Goal: Communication & Community: Answer question/provide support

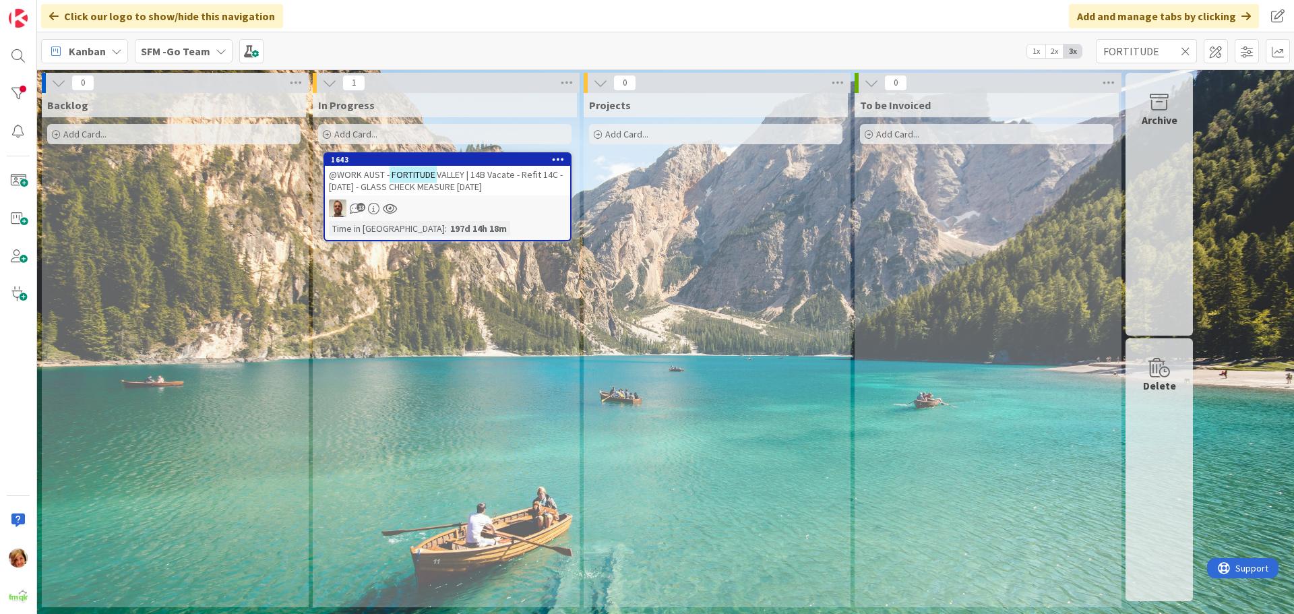
click at [1186, 51] on icon at bounding box center [1185, 51] width 9 height 12
click at [1184, 51] on input "text" at bounding box center [1146, 51] width 101 height 24
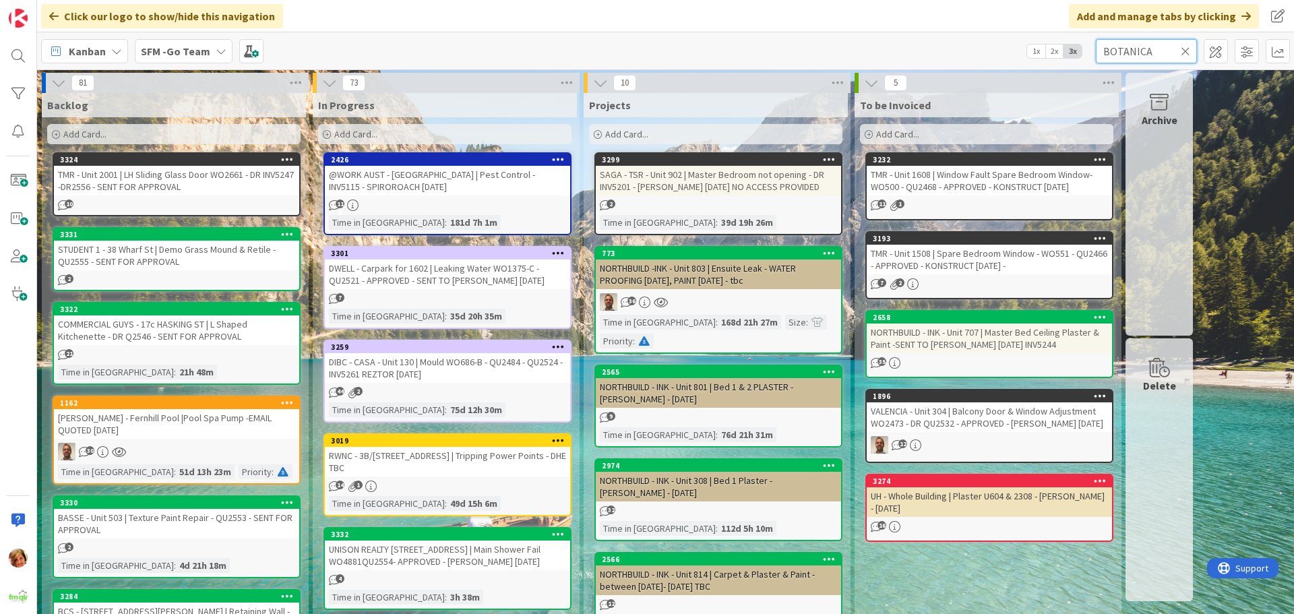
type input "BOTANICA"
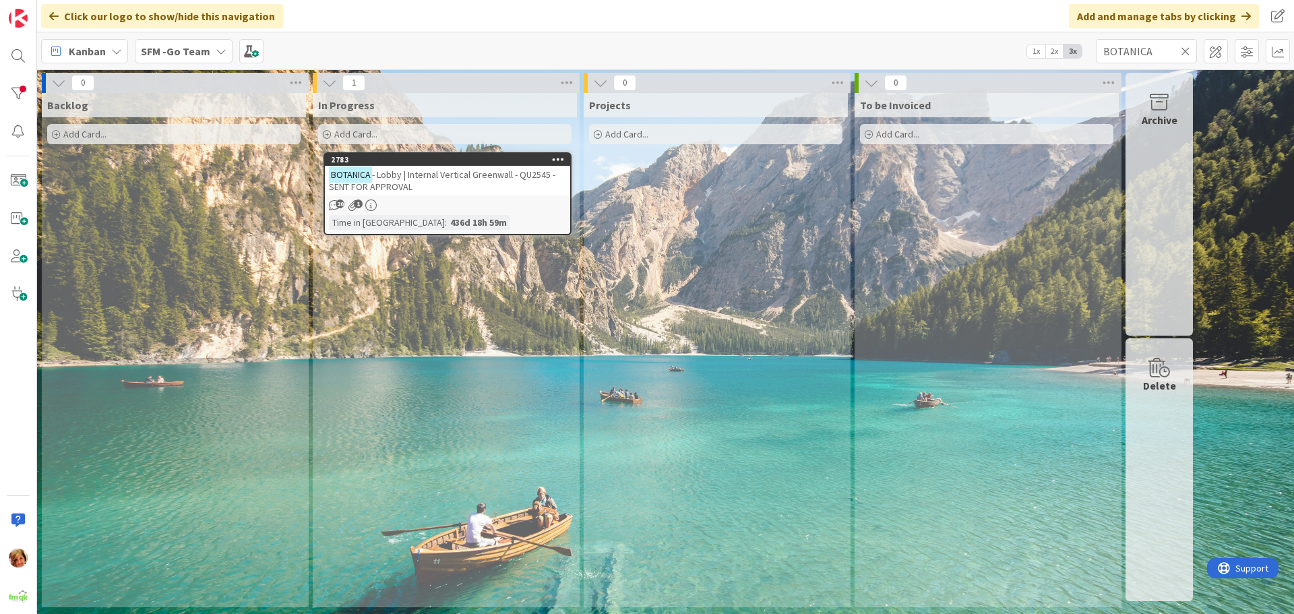
click at [508, 185] on div "BOTANICA - Lobby | Internal Vertical Greenwall - QU2545 - SENT FOR APPROVAL" at bounding box center [447, 181] width 245 height 30
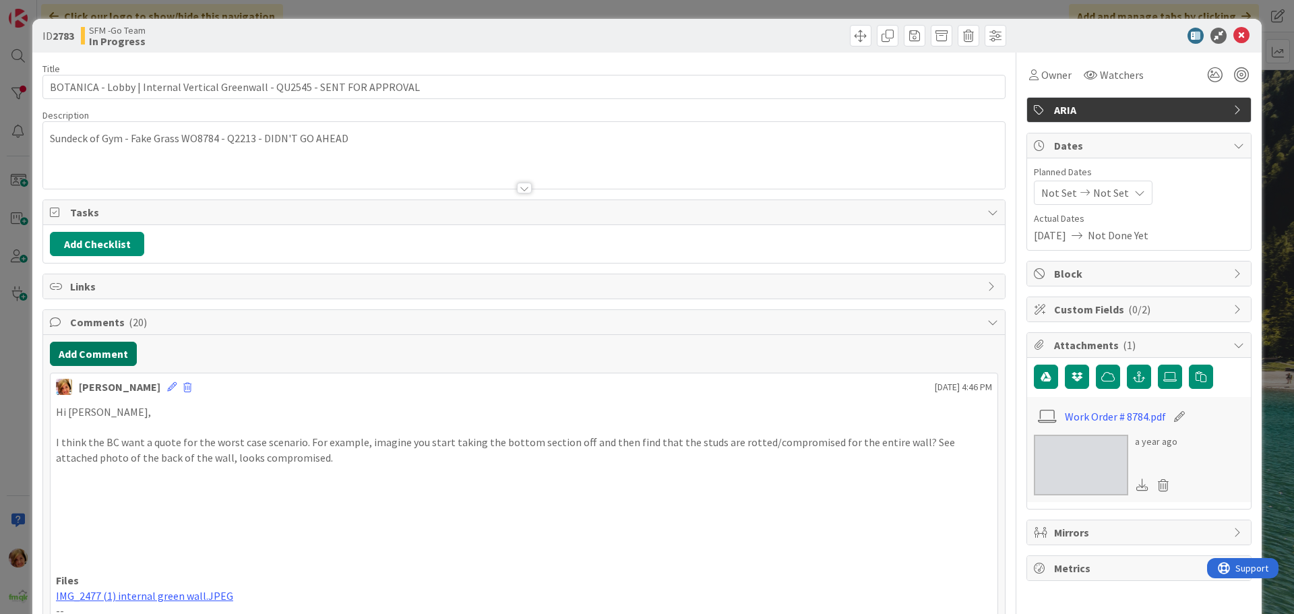
click at [85, 354] on button "Add Comment" at bounding box center [93, 354] width 87 height 24
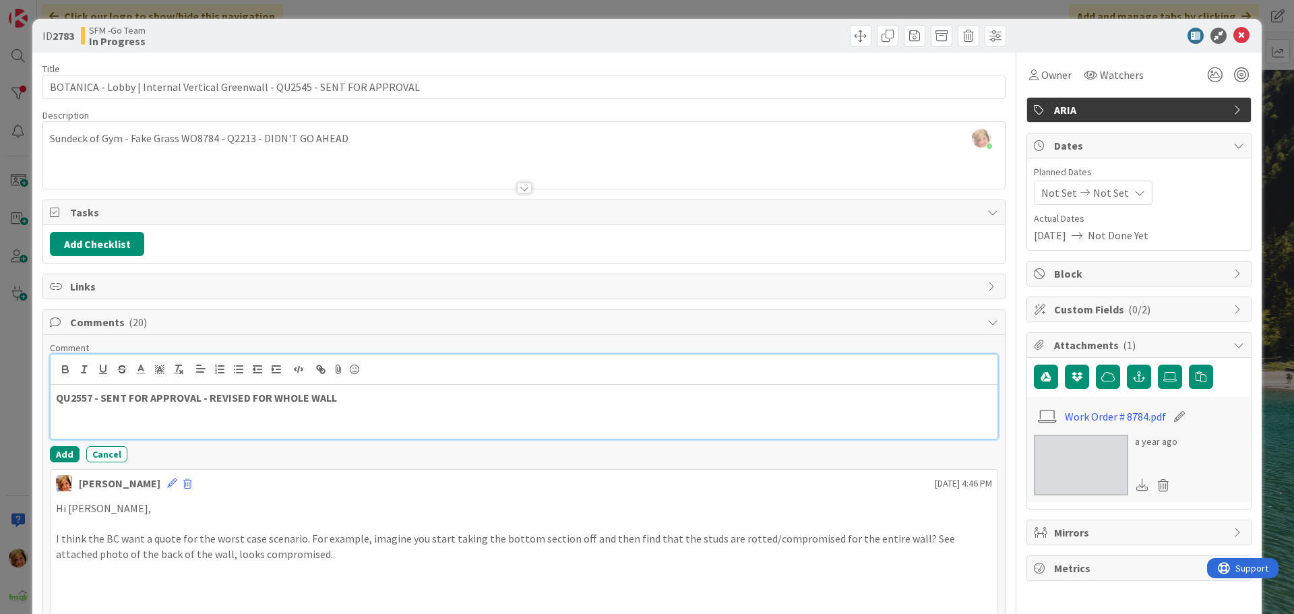
click at [361, 395] on p "QU2557 - SENT FOR APPROVAL - REVISED FOR WHOLE WALL" at bounding box center [524, 398] width 936 height 16
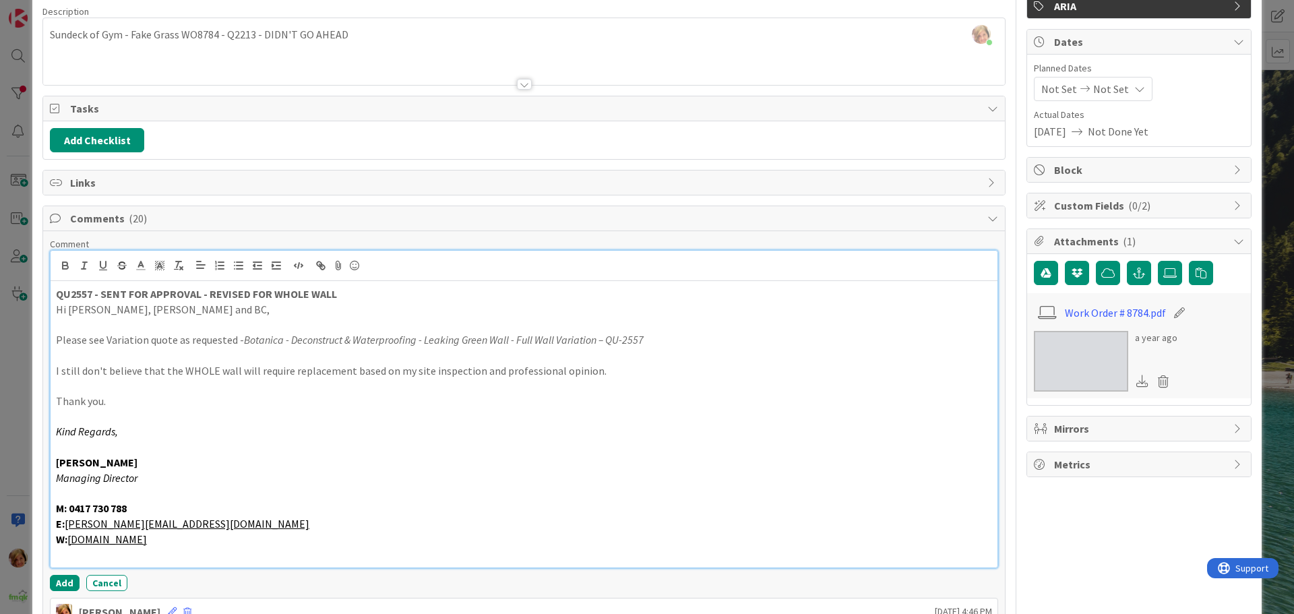
scroll to position [238, 0]
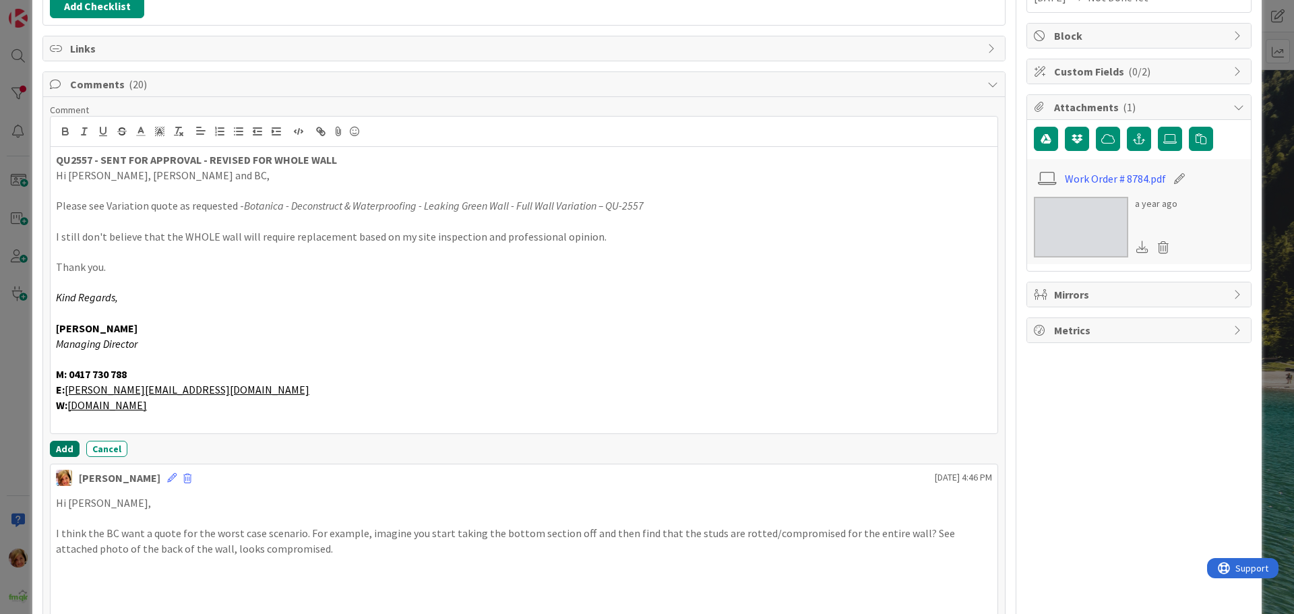
click at [65, 443] on button "Add" at bounding box center [65, 449] width 30 height 16
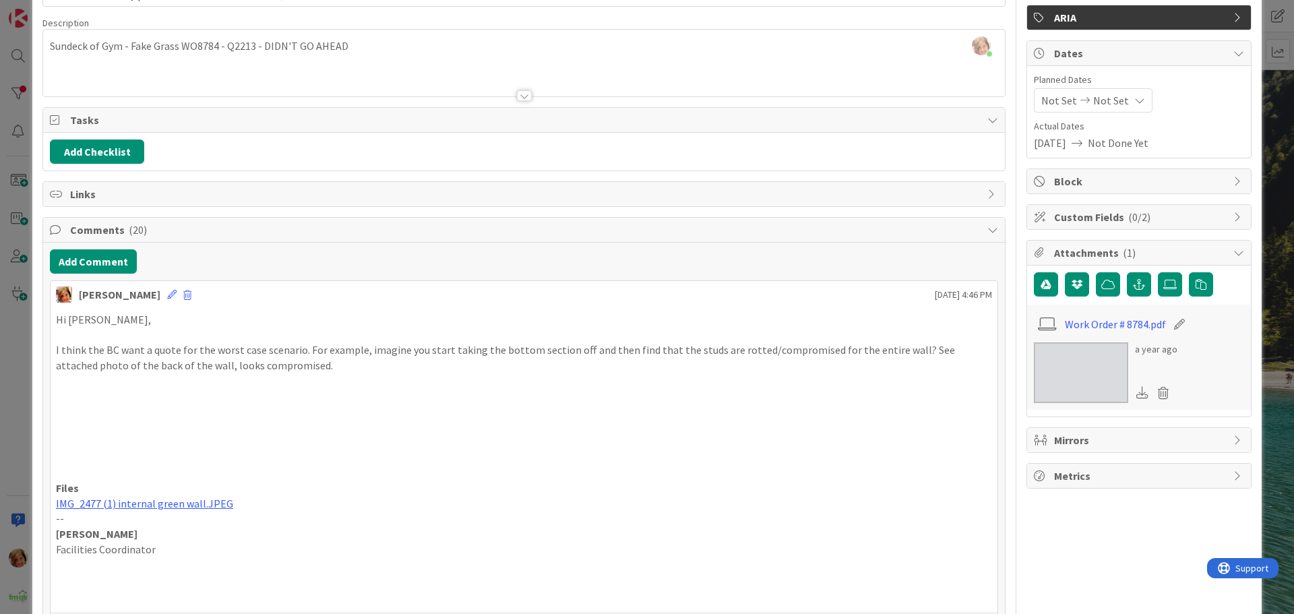
scroll to position [0, 0]
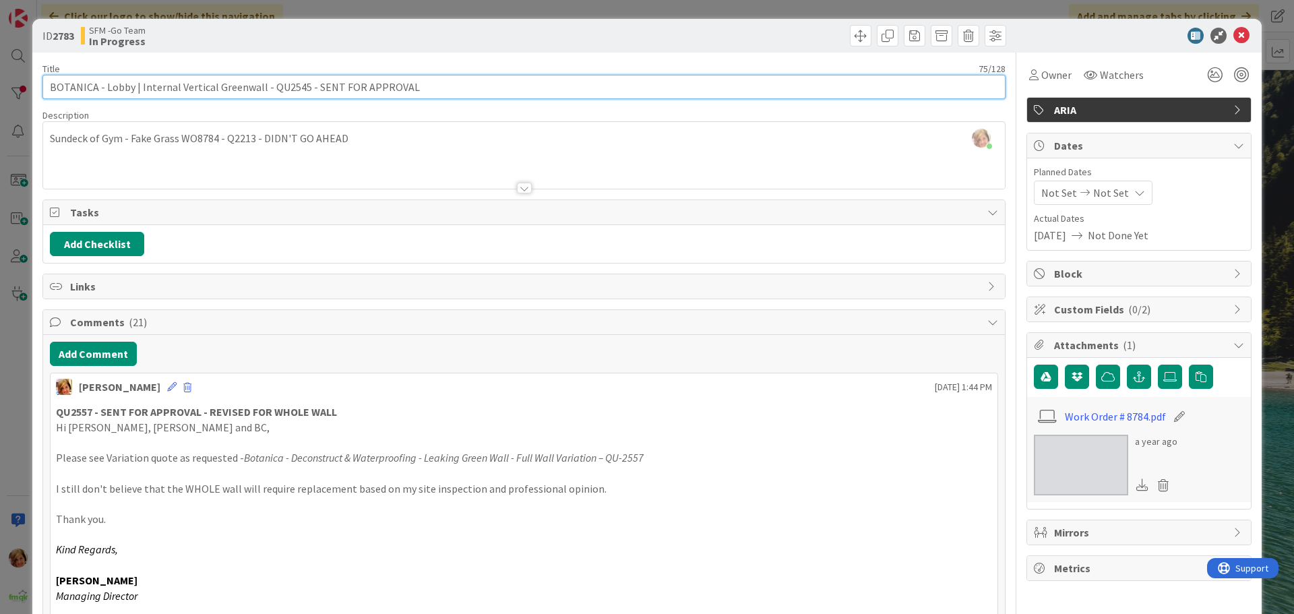
click at [301, 84] on input "BOTANICA - Lobby | Internal Vertical Greenwall - QU2545 - SENT FOR APPROVAL" at bounding box center [523, 87] width 963 height 24
type input "BOTANICA - Lobby | Internal Vertical Greenwall - QU2545/2547 - SENT FOR APPROVAL"
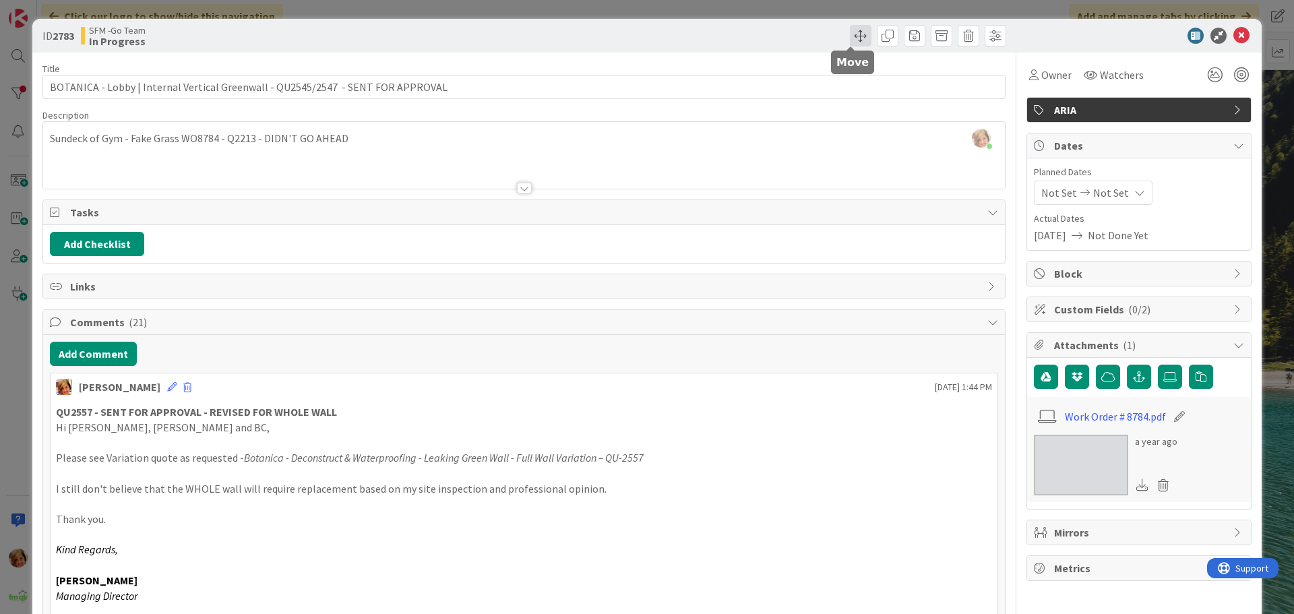
click at [850, 37] on span at bounding box center [861, 36] width 22 height 22
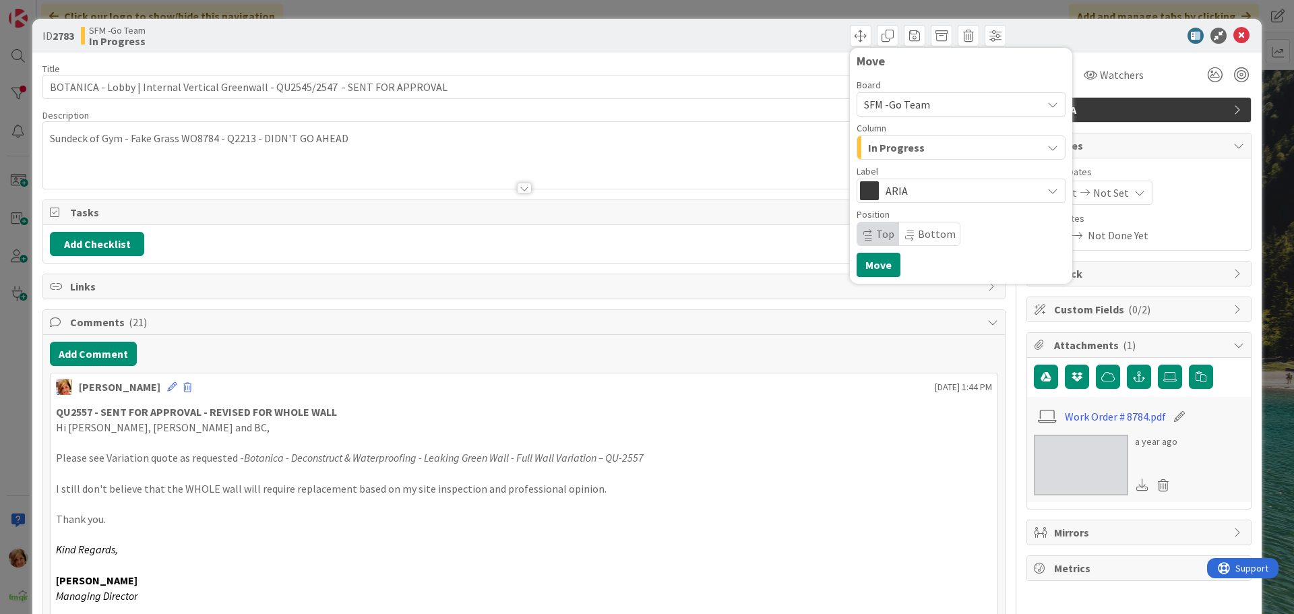
click at [931, 150] on div "In Progress" at bounding box center [953, 148] width 177 height 22
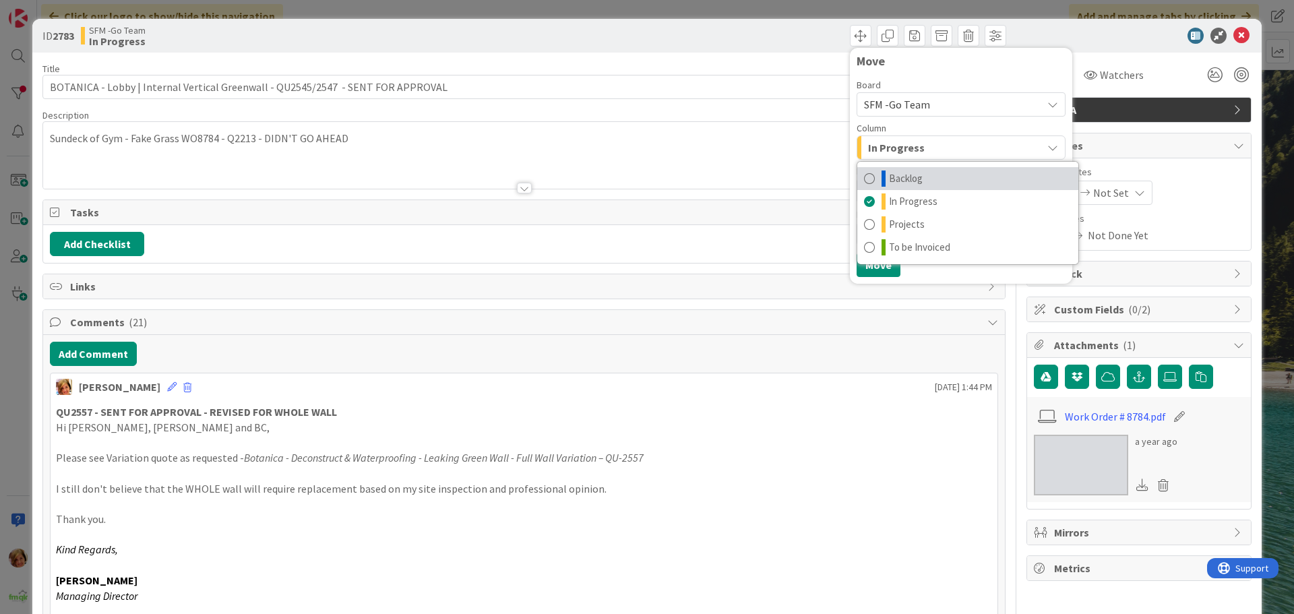
click at [917, 173] on link "Backlog" at bounding box center [967, 178] width 221 height 23
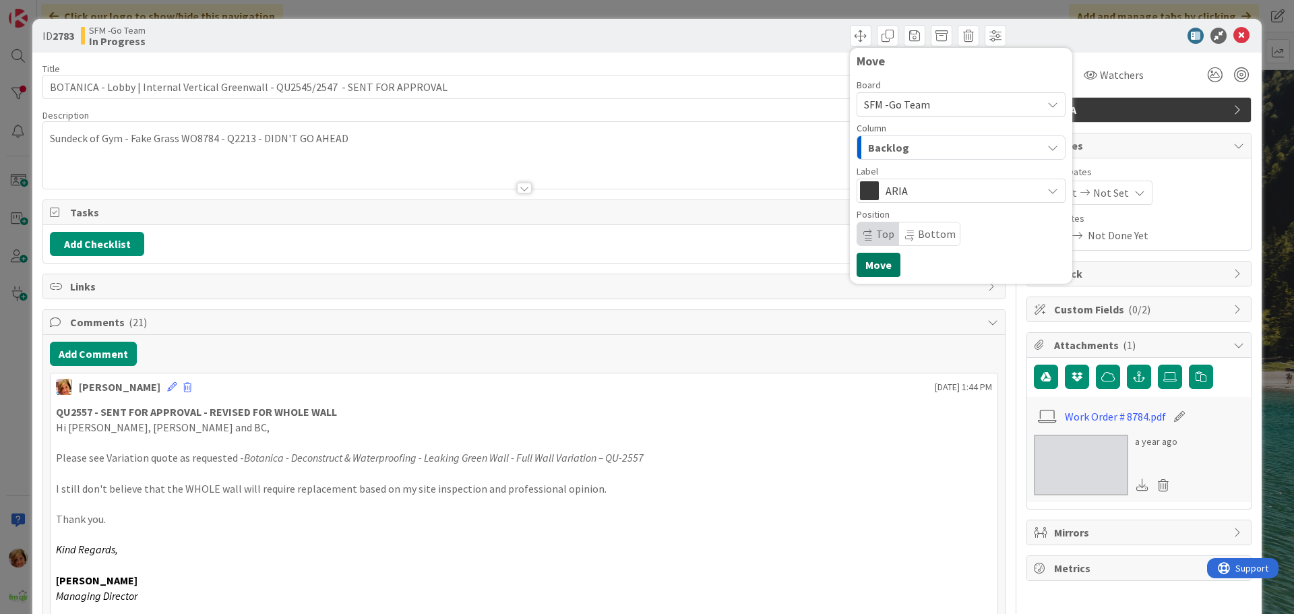
click at [874, 253] on button "Move" at bounding box center [879, 265] width 44 height 24
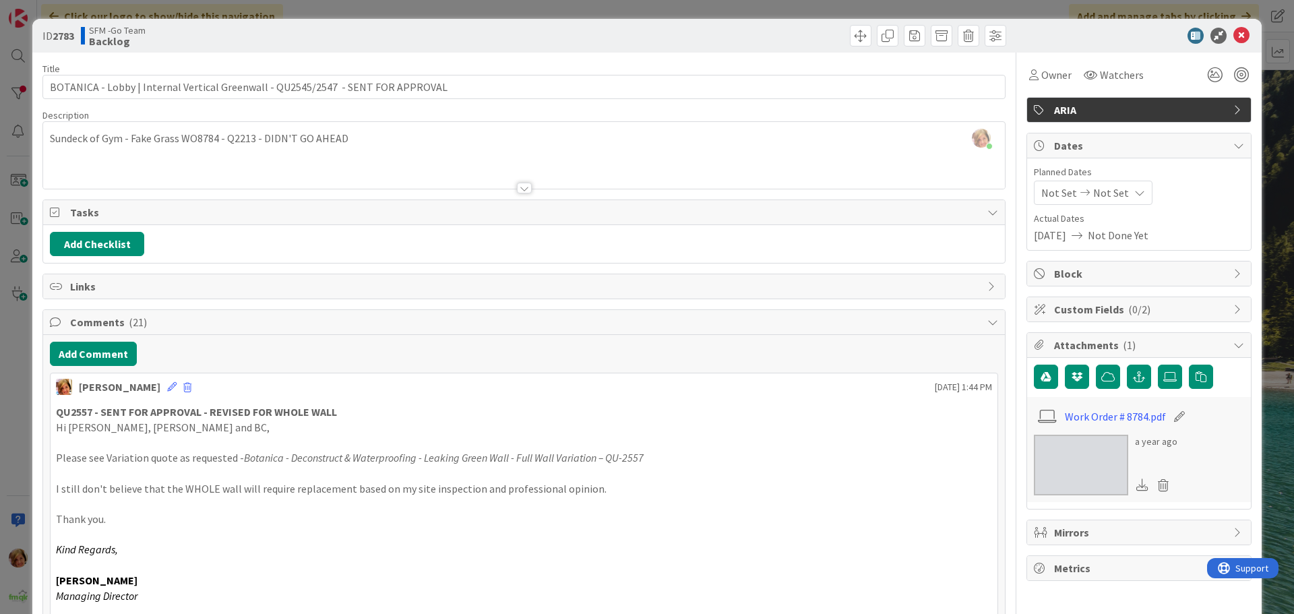
click at [791, 30] on div "Move Move" at bounding box center [767, 36] width 479 height 22
click at [1234, 30] on icon at bounding box center [1242, 36] width 16 height 16
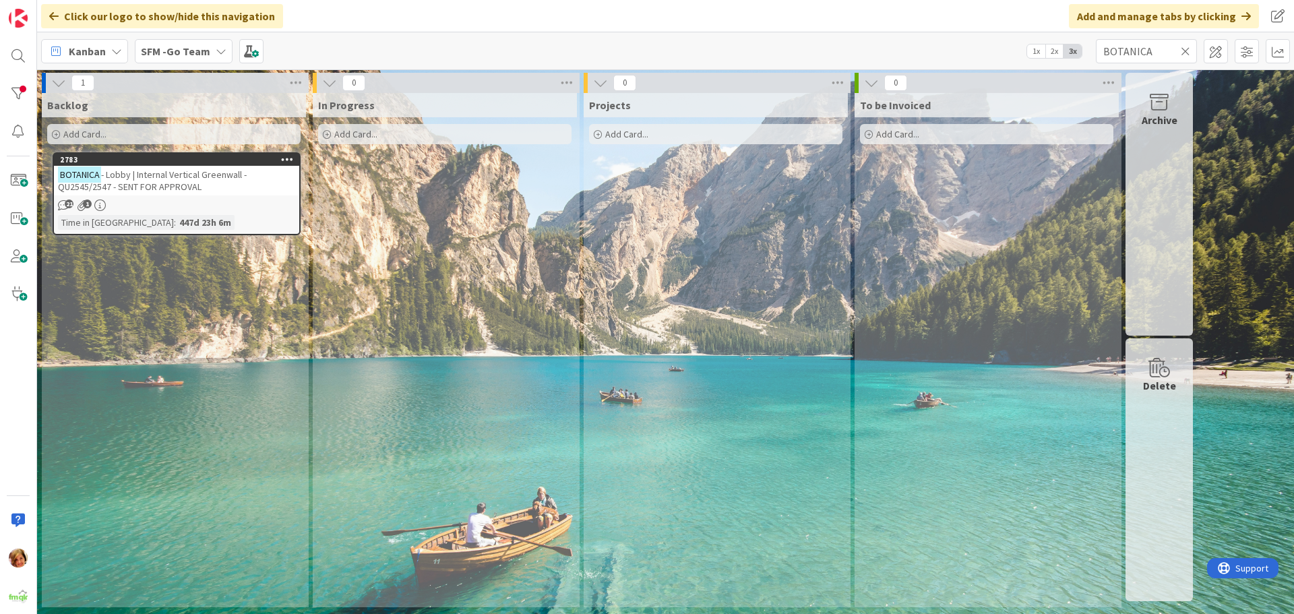
drag, startPoint x: 1186, startPoint y: 51, endPoint x: 726, endPoint y: 62, distance: 459.9
click at [1186, 51] on icon at bounding box center [1185, 51] width 9 height 12
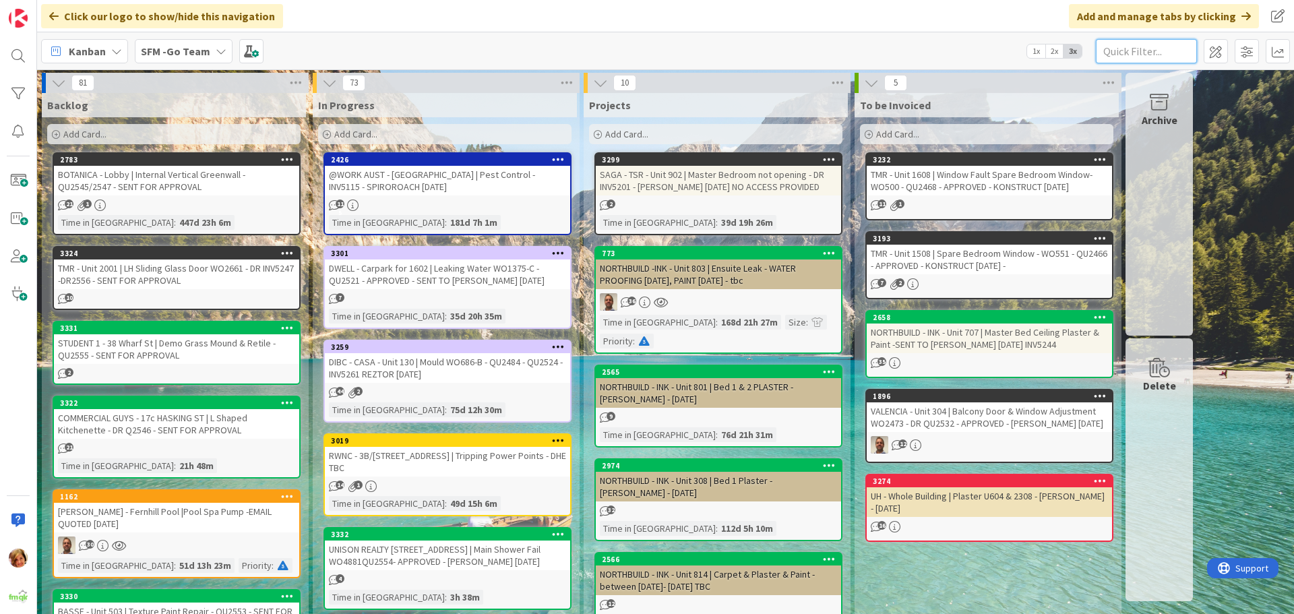
click at [1110, 49] on input "text" at bounding box center [1146, 51] width 101 height 24
type input "SOUTHPORT"
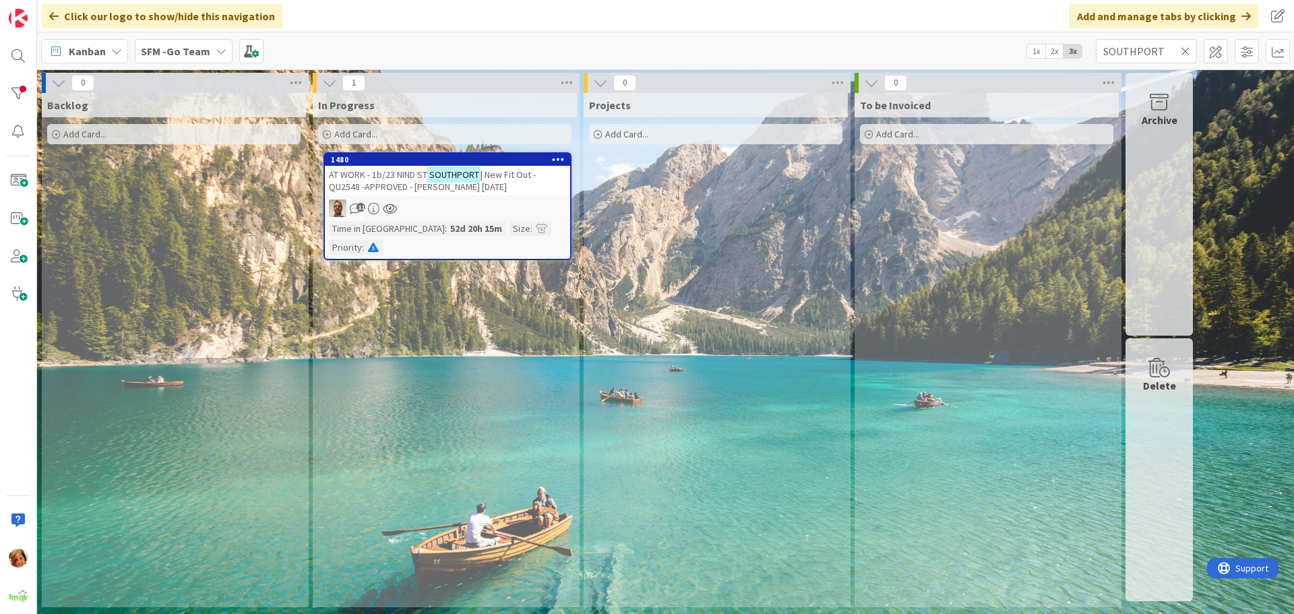
click at [430, 175] on mark "SOUTHPORT" at bounding box center [453, 175] width 53 height 16
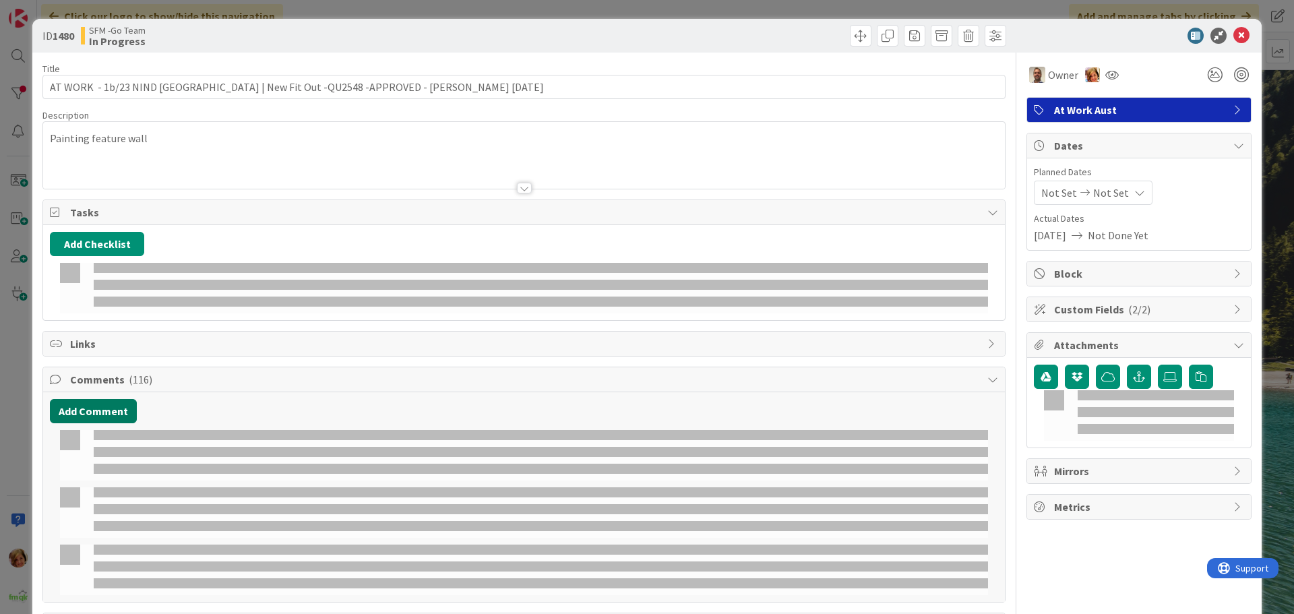
click at [102, 399] on button "Add Comment" at bounding box center [93, 411] width 87 height 24
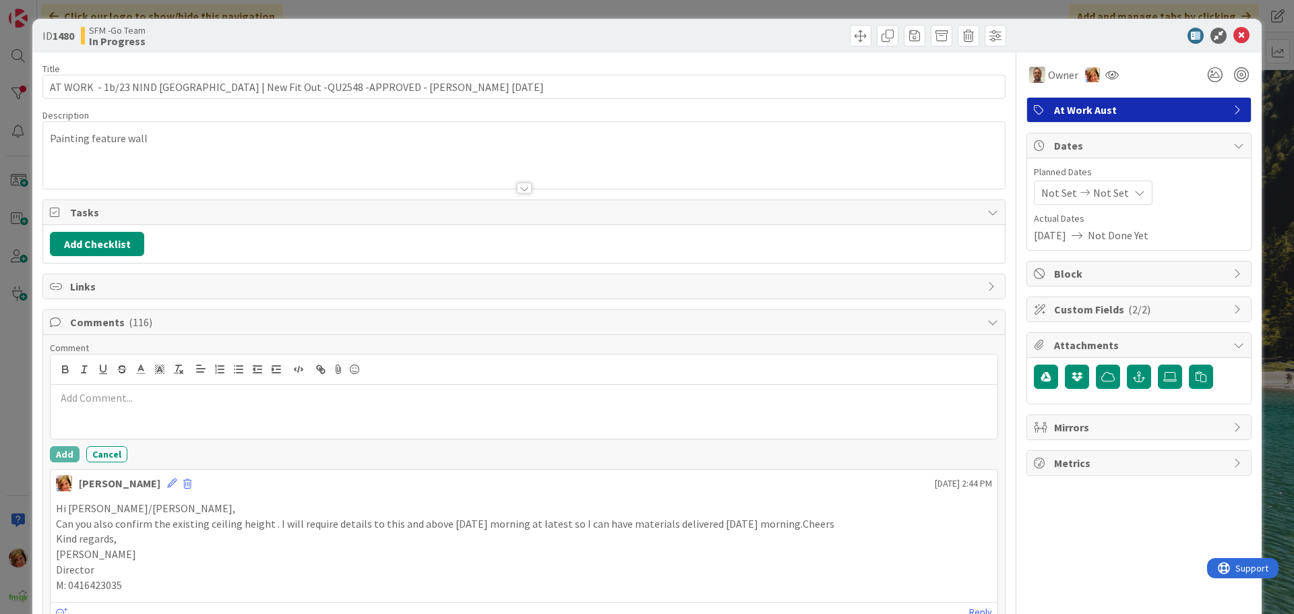
click at [126, 418] on div at bounding box center [524, 412] width 947 height 54
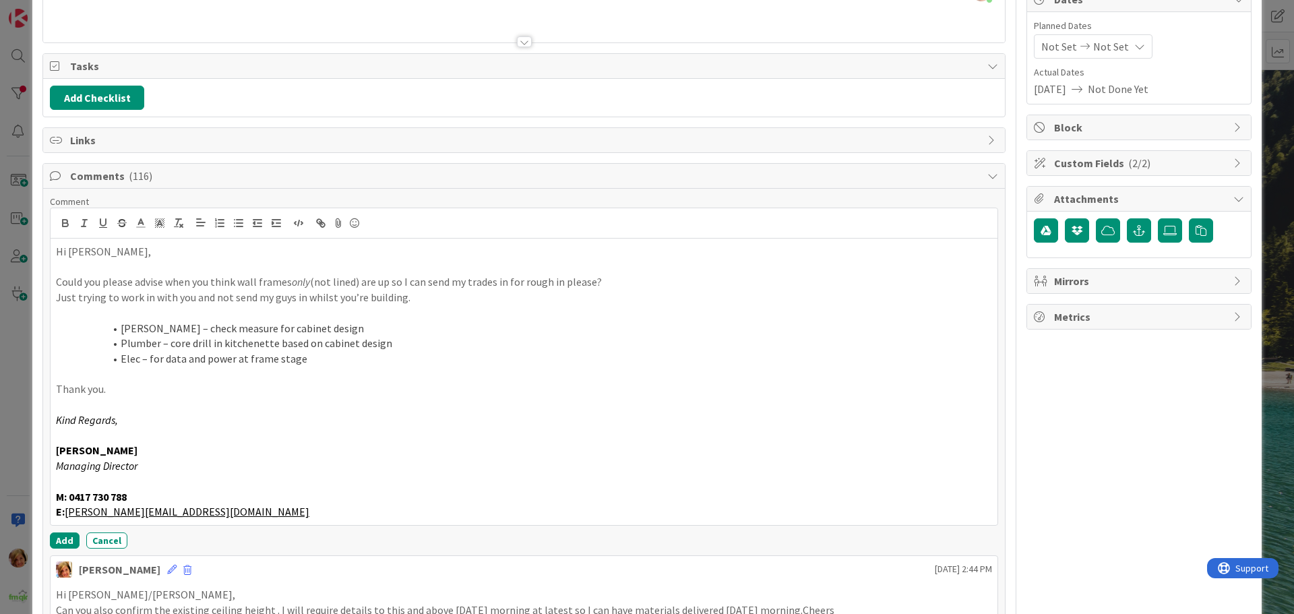
scroll to position [185, 0]
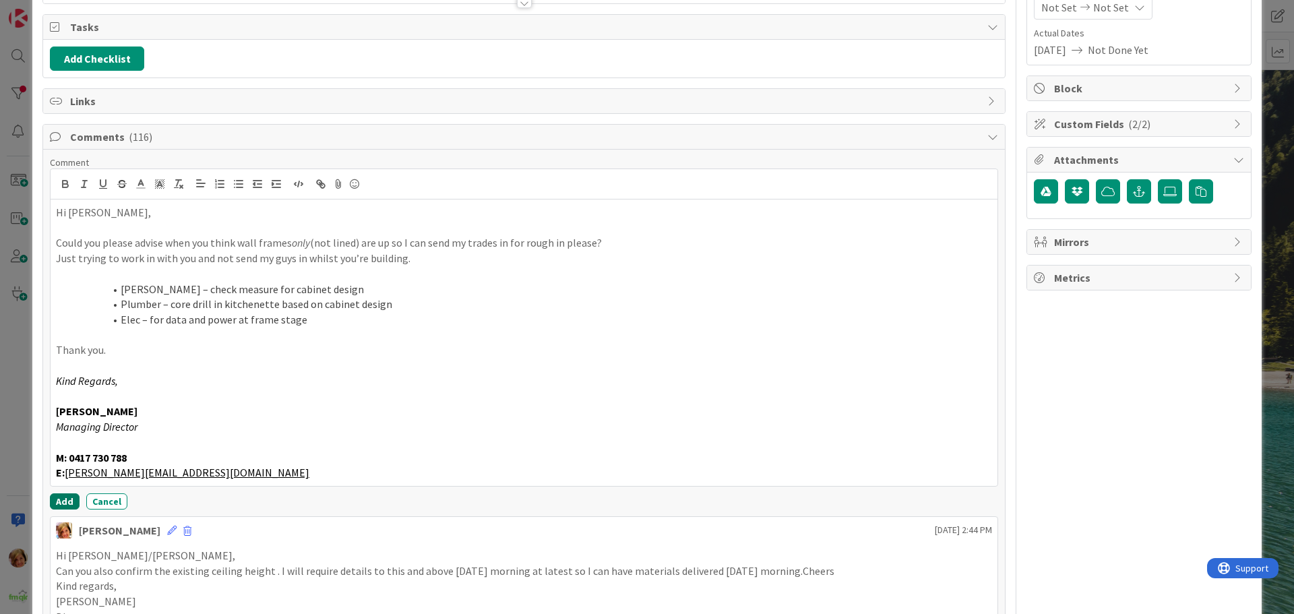
click at [59, 497] on button "Add" at bounding box center [65, 501] width 30 height 16
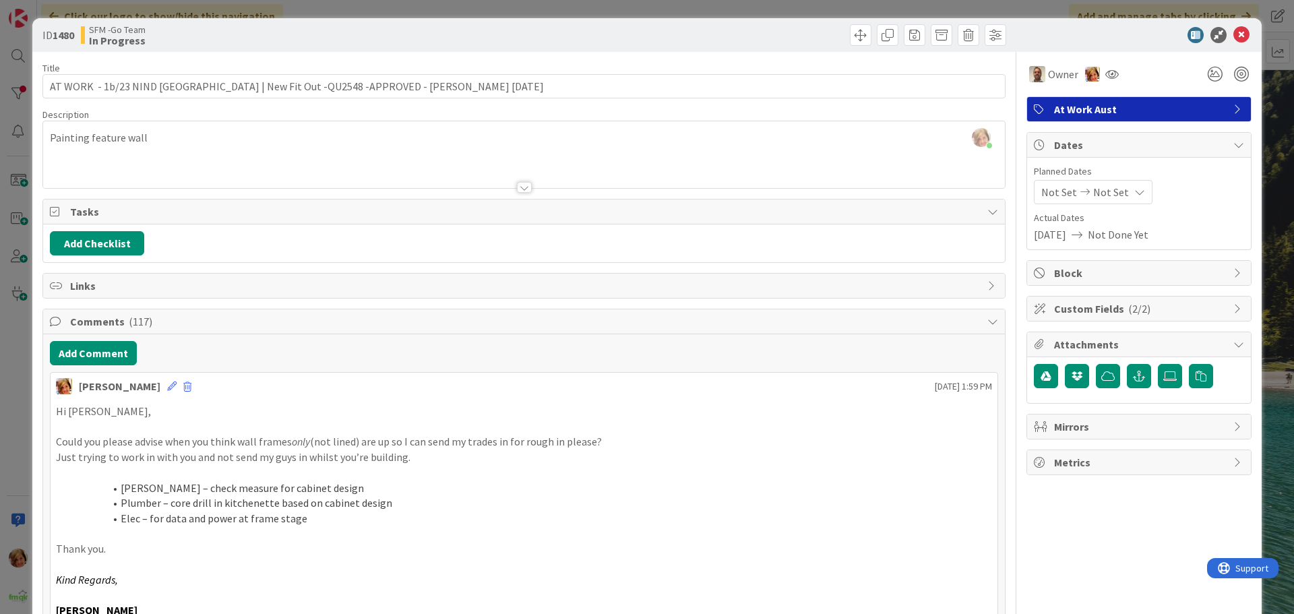
scroll to position [0, 0]
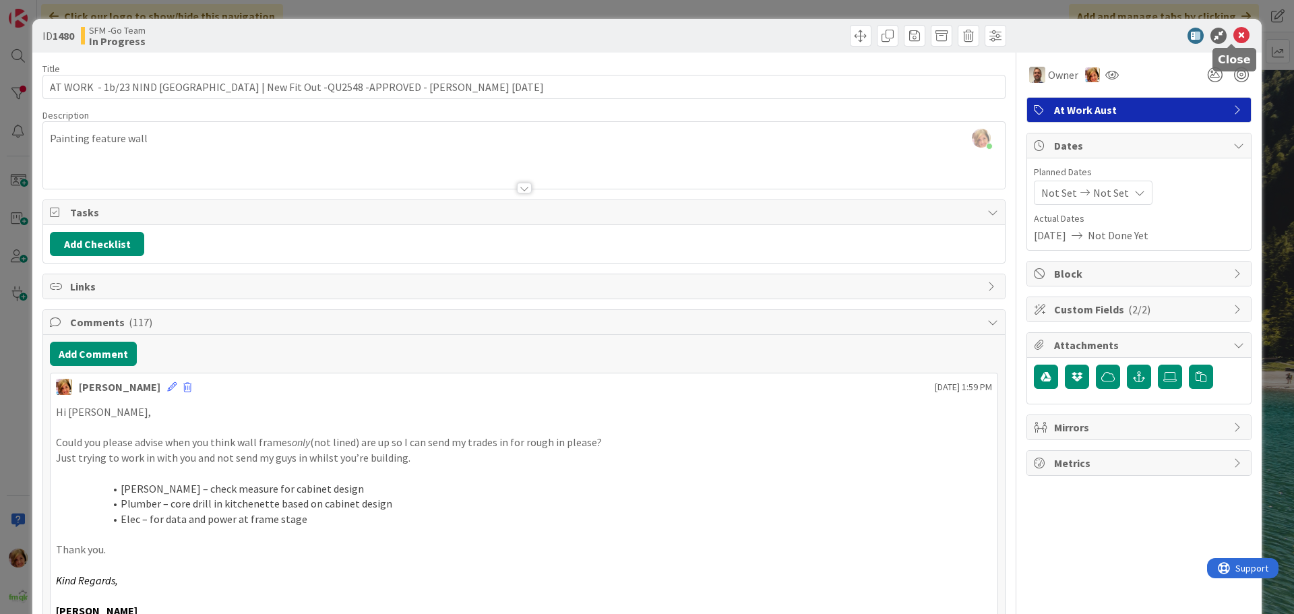
click at [1234, 34] on icon at bounding box center [1242, 36] width 16 height 16
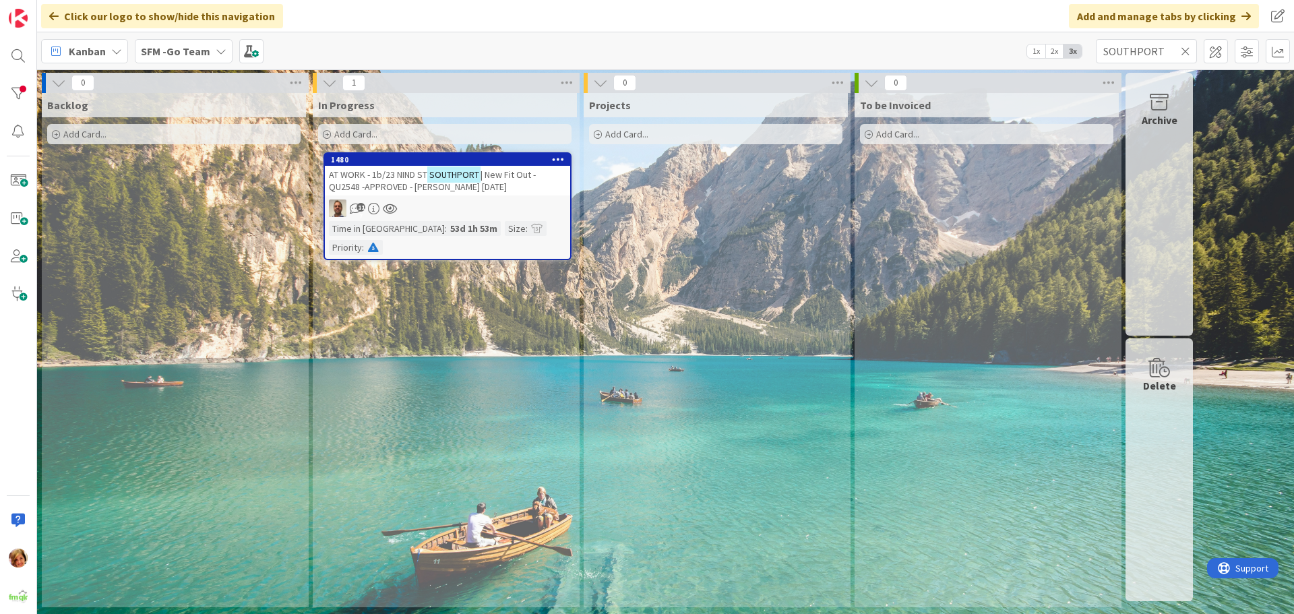
click at [1185, 49] on icon at bounding box center [1185, 51] width 9 height 12
click at [1184, 49] on input "text" at bounding box center [1146, 51] width 101 height 24
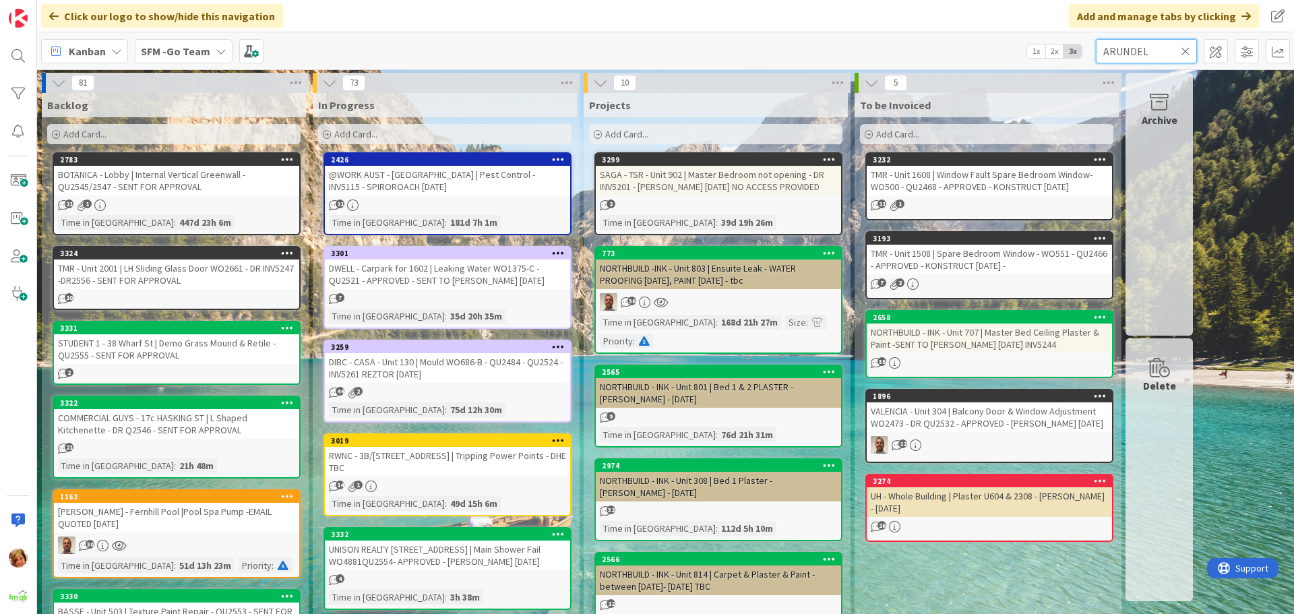
type input "ARUNDEL"
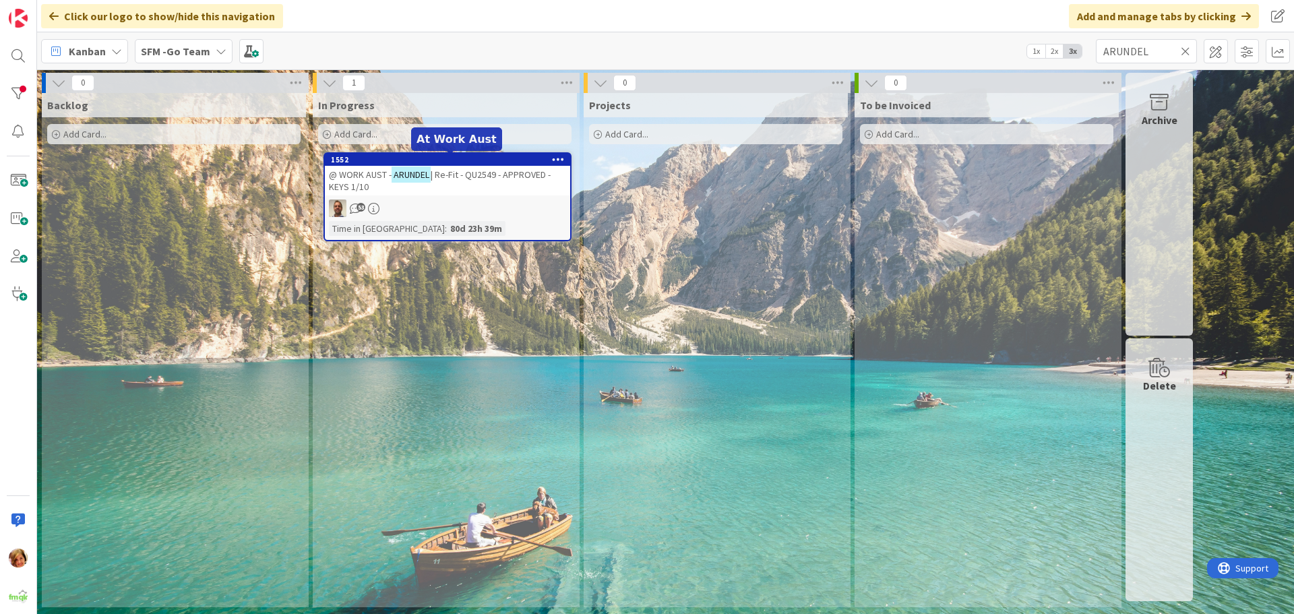
click at [483, 177] on span "| Re-Fit - QU2549 - APPROVED - KEYS 1/10" at bounding box center [440, 181] width 222 height 24
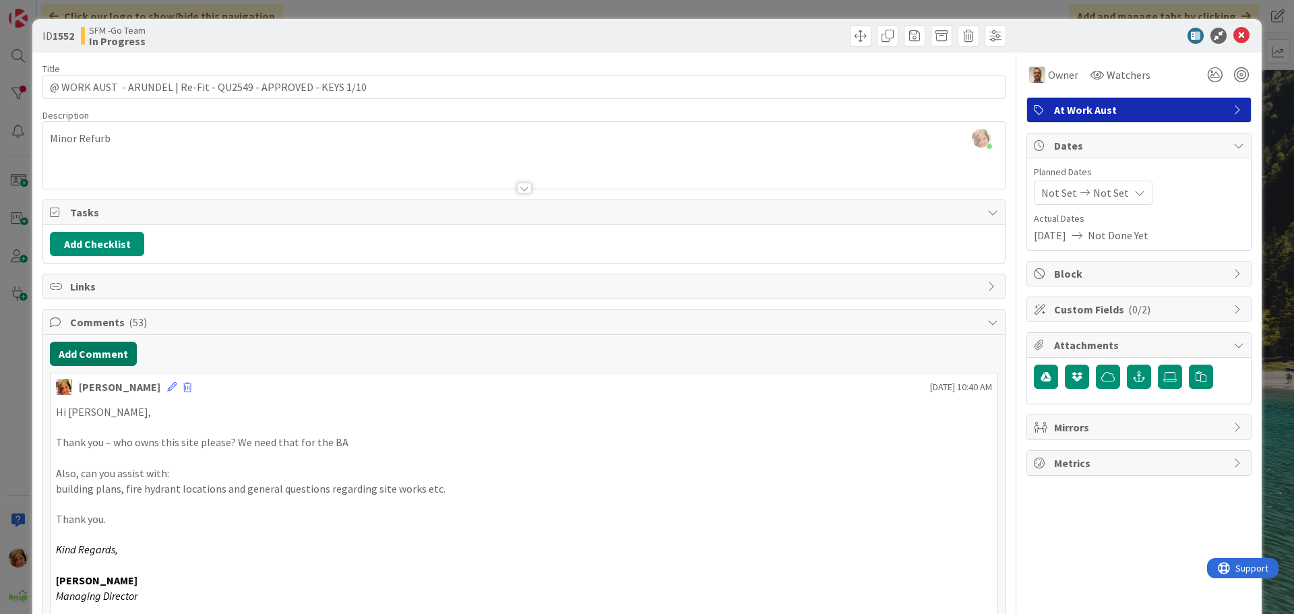
click at [73, 351] on button "Add Comment" at bounding box center [93, 354] width 87 height 24
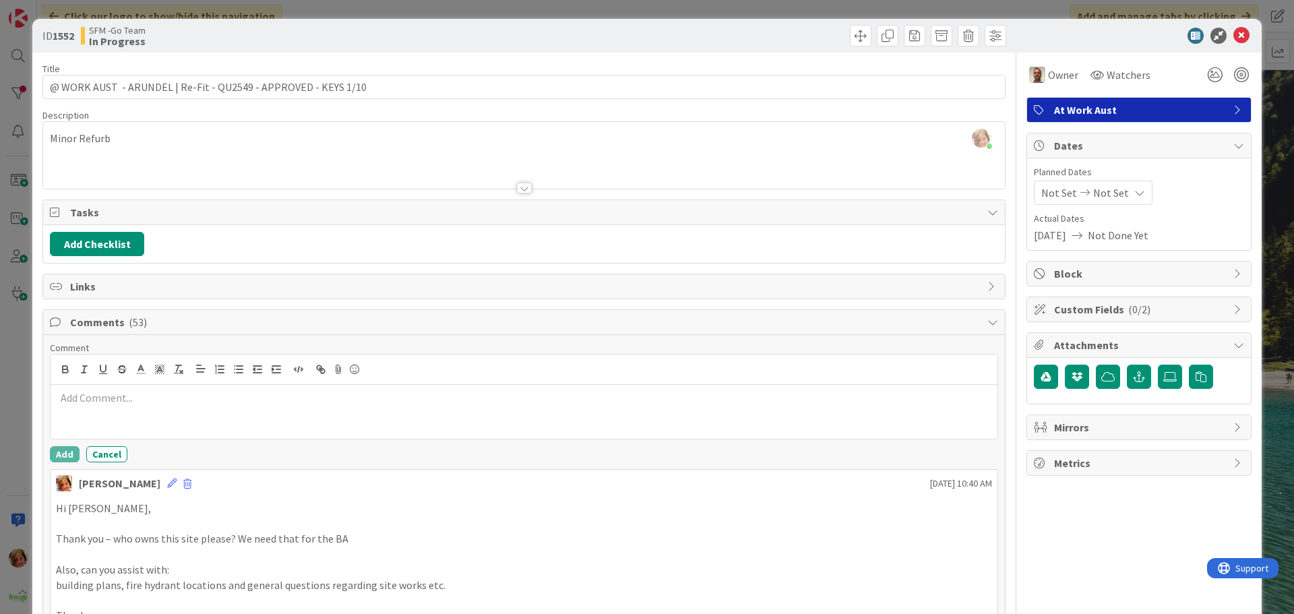
click at [133, 404] on p at bounding box center [524, 398] width 936 height 16
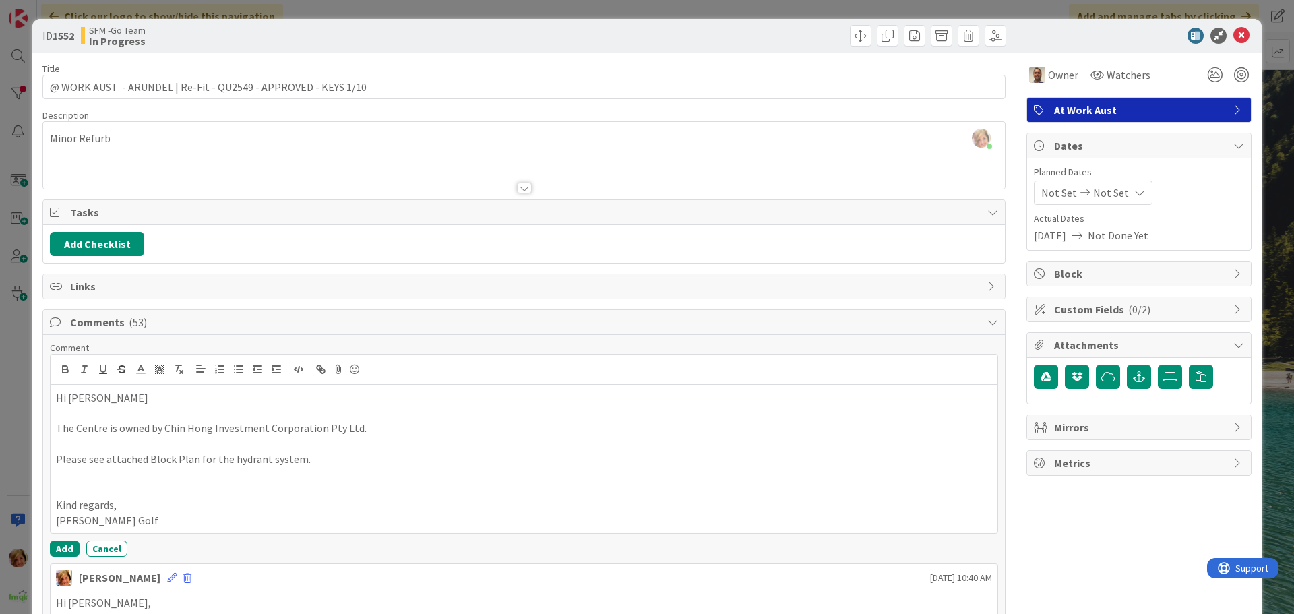
click at [65, 547] on button "Add" at bounding box center [65, 549] width 30 height 16
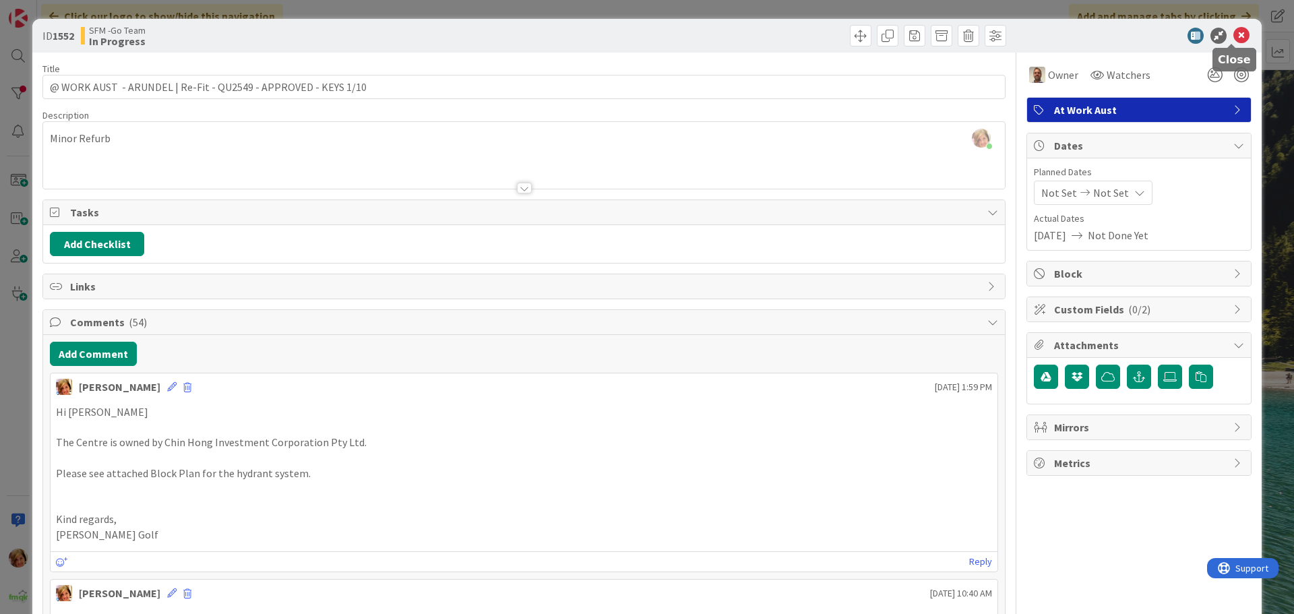
click at [1234, 35] on icon at bounding box center [1242, 36] width 16 height 16
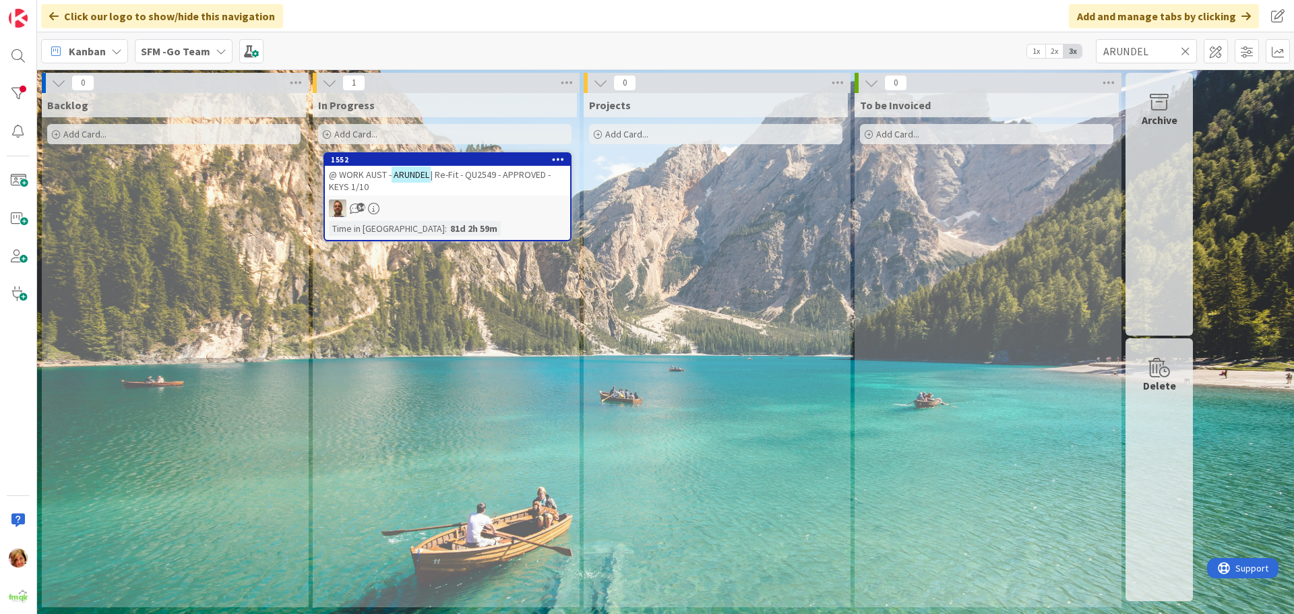
click at [1184, 49] on icon at bounding box center [1185, 51] width 9 height 12
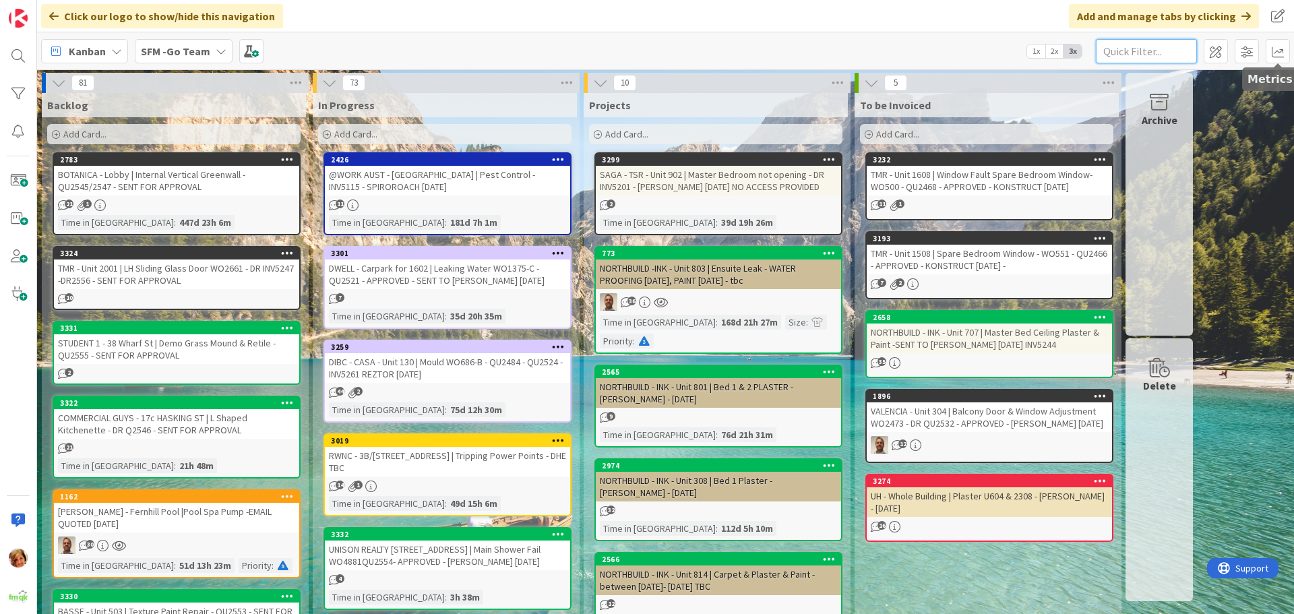
click at [1174, 46] on input "text" at bounding box center [1146, 51] width 101 height 24
type input "arundel"
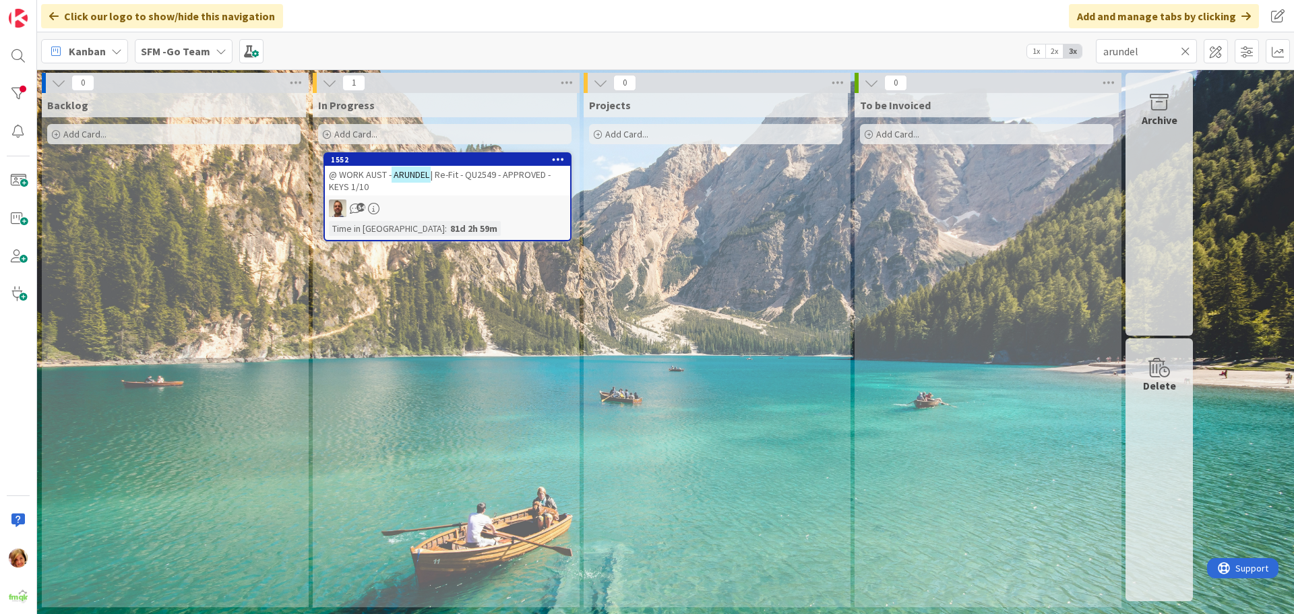
click at [496, 177] on span "| Re-Fit - QU2549 - APPROVED - KEYS 1/10" at bounding box center [440, 181] width 222 height 24
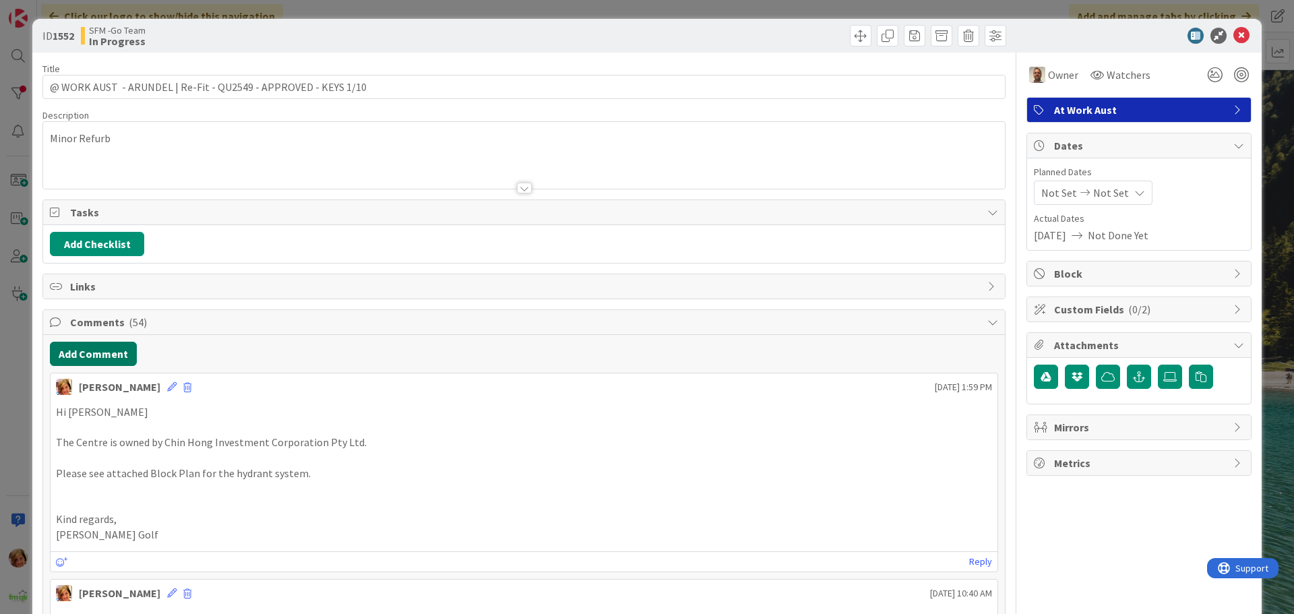
click at [101, 347] on button "Add Comment" at bounding box center [93, 354] width 87 height 24
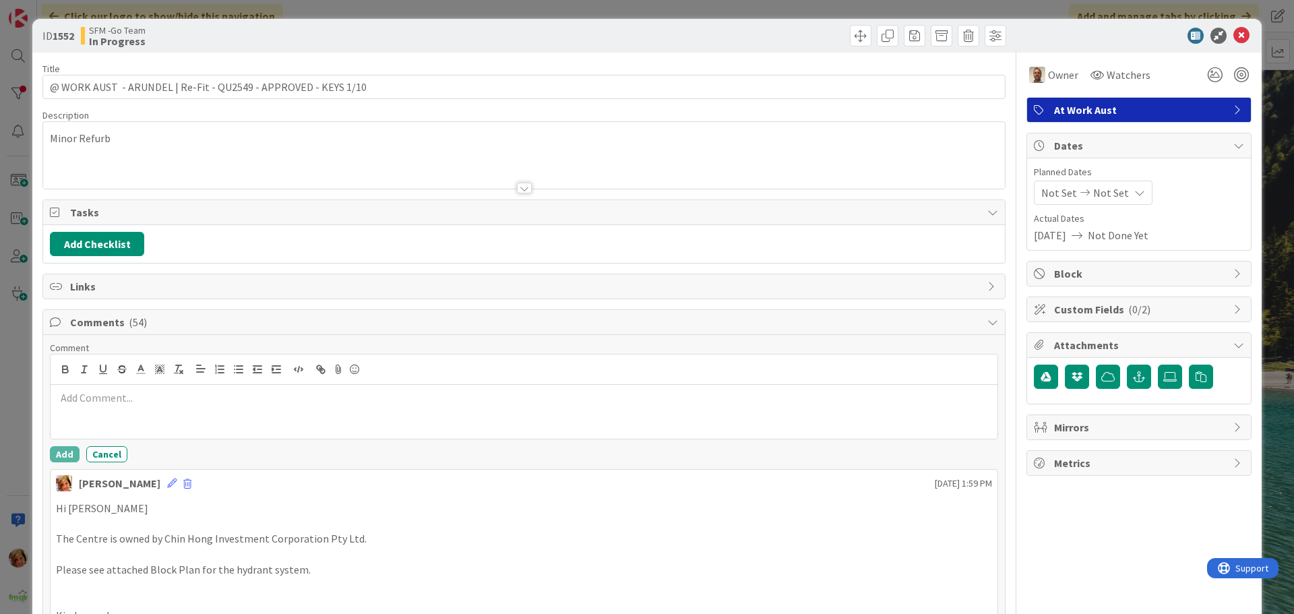
click at [137, 404] on p at bounding box center [524, 398] width 936 height 16
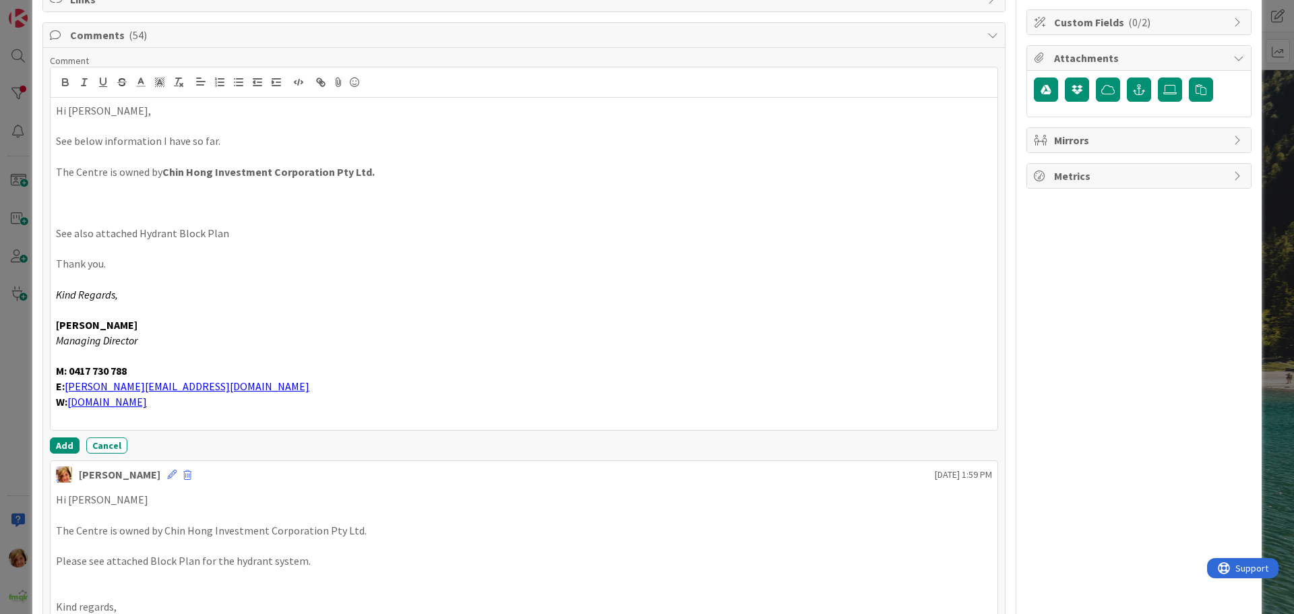
scroll to position [299, 0]
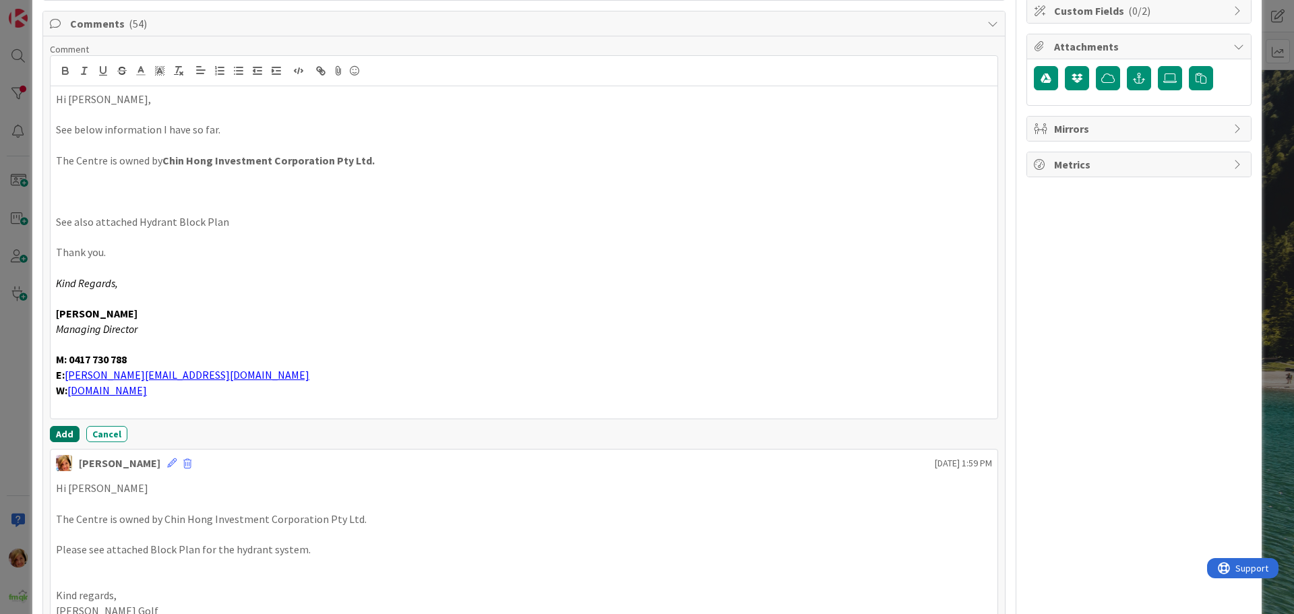
click at [63, 431] on button "Add" at bounding box center [65, 434] width 30 height 16
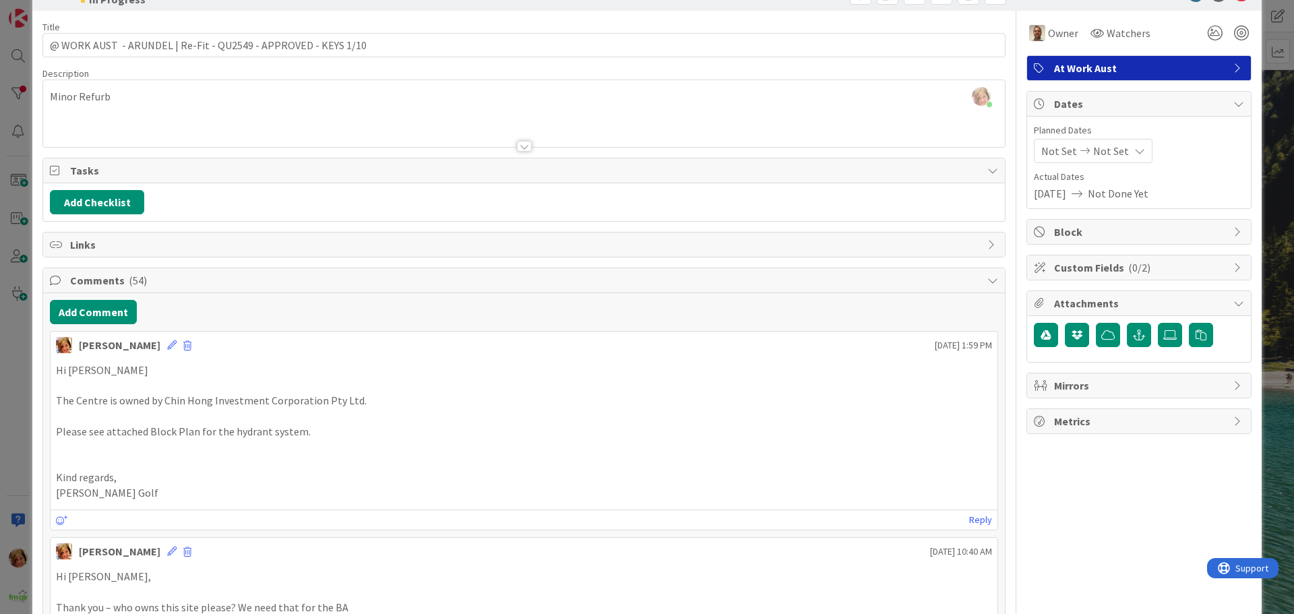
scroll to position [0, 0]
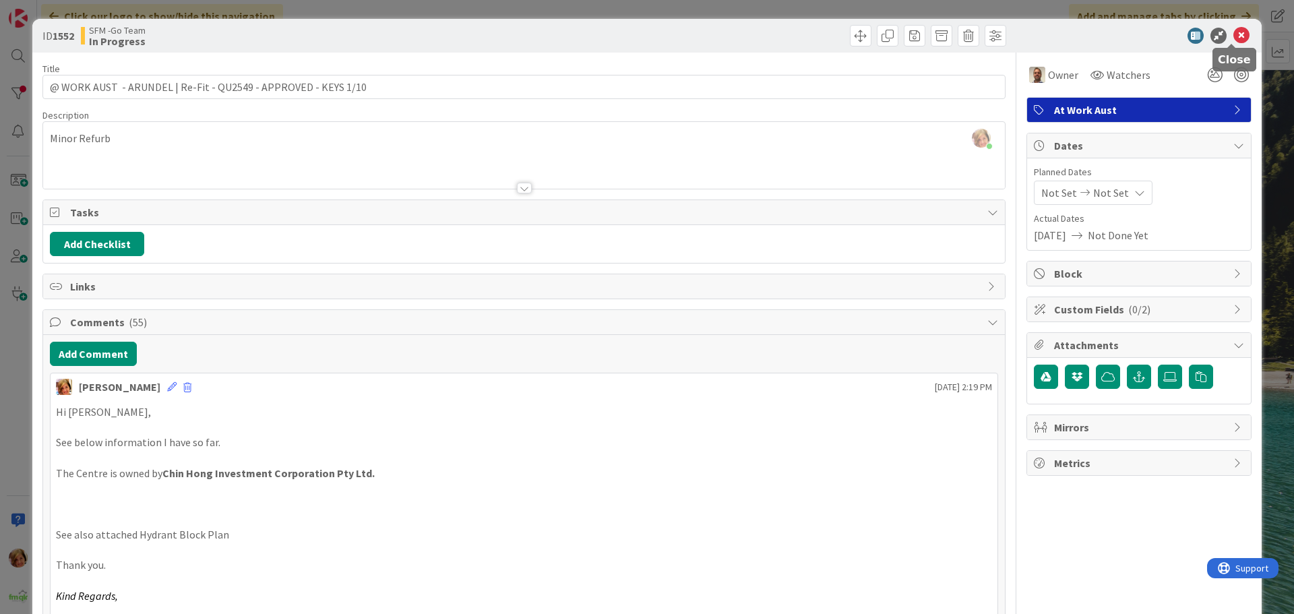
click at [1234, 32] on icon at bounding box center [1242, 36] width 16 height 16
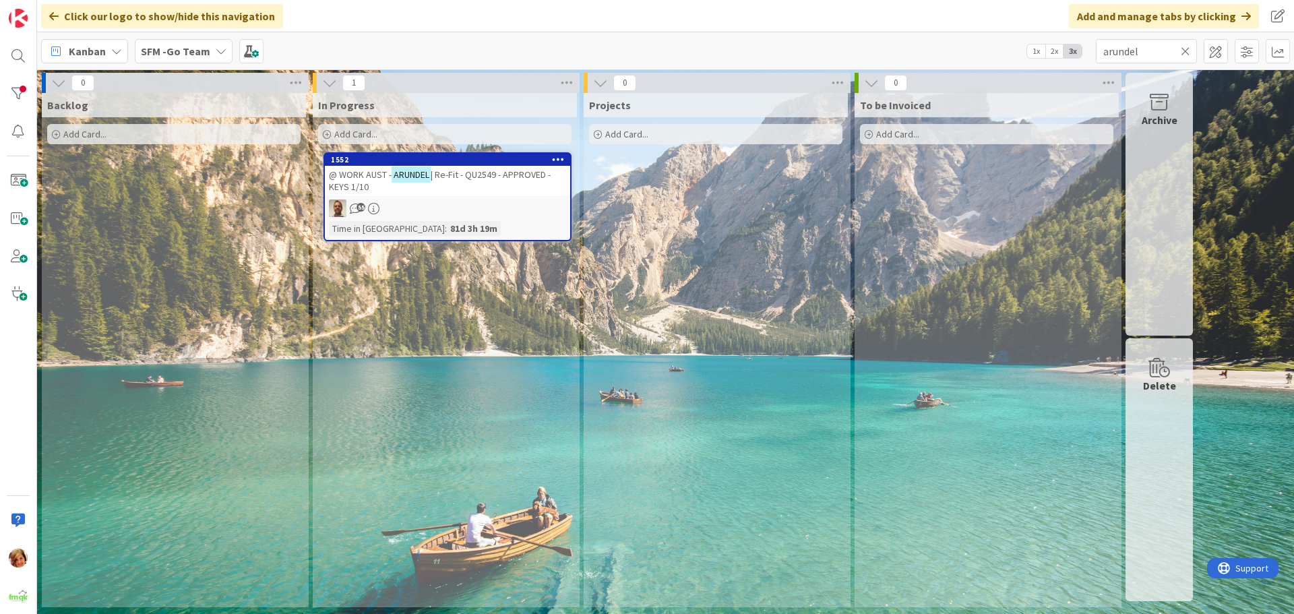
click at [1188, 49] on icon at bounding box center [1185, 51] width 9 height 12
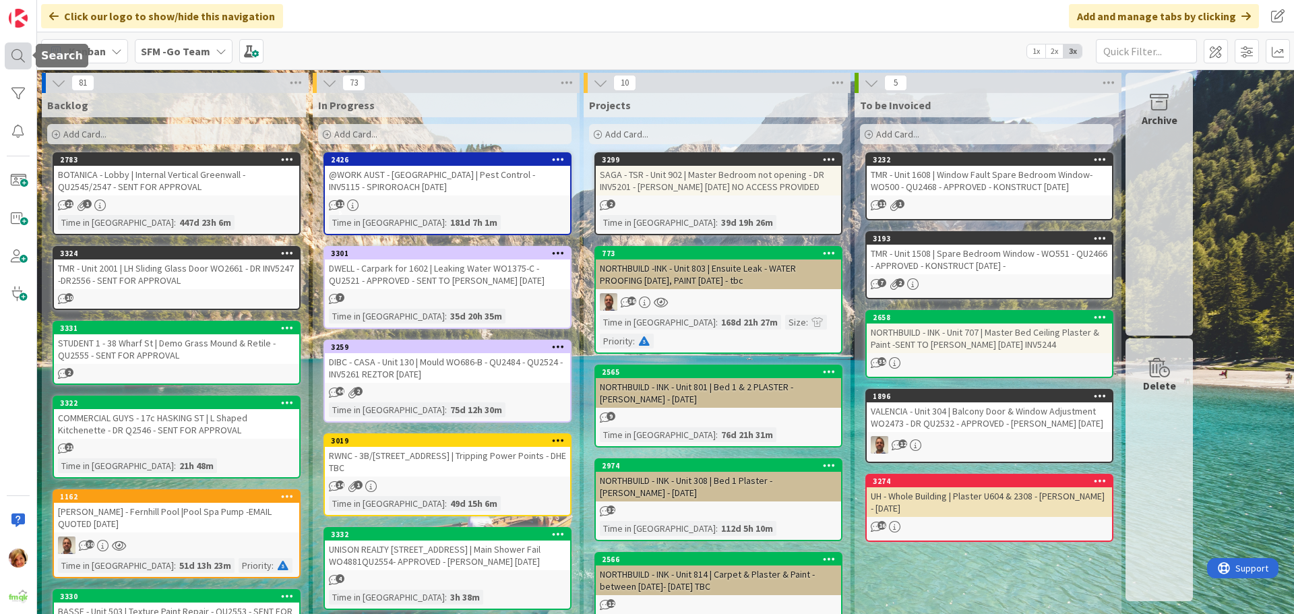
click at [20, 59] on div at bounding box center [18, 55] width 27 height 27
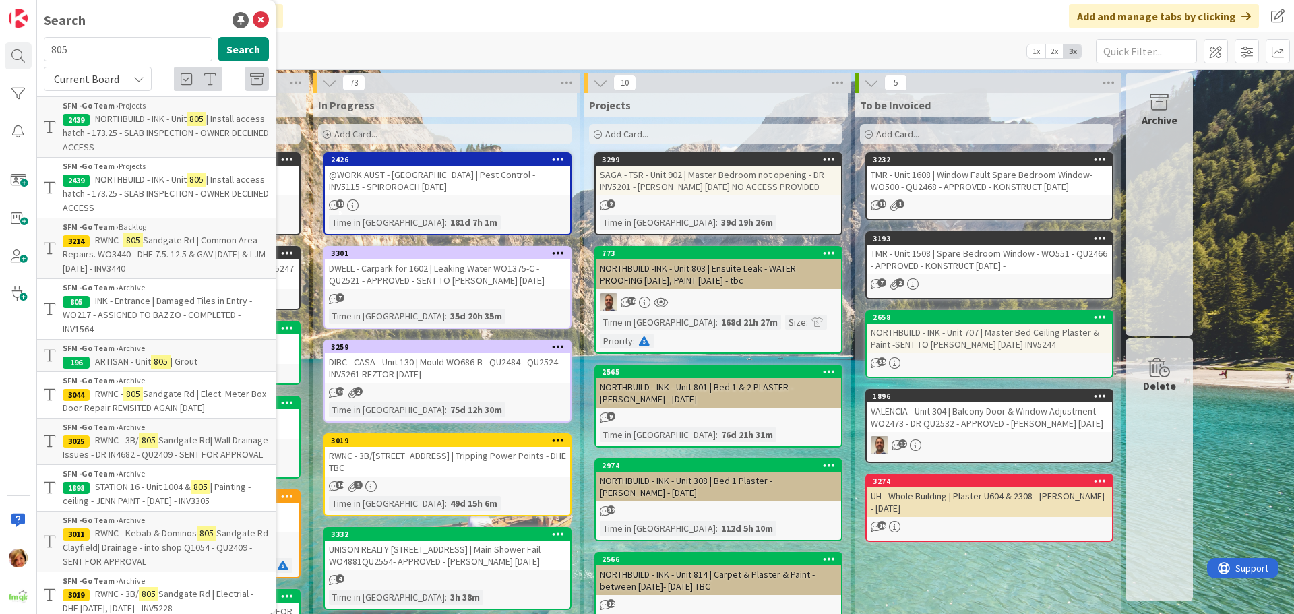
click at [110, 50] on input "805" at bounding box center [128, 49] width 169 height 24
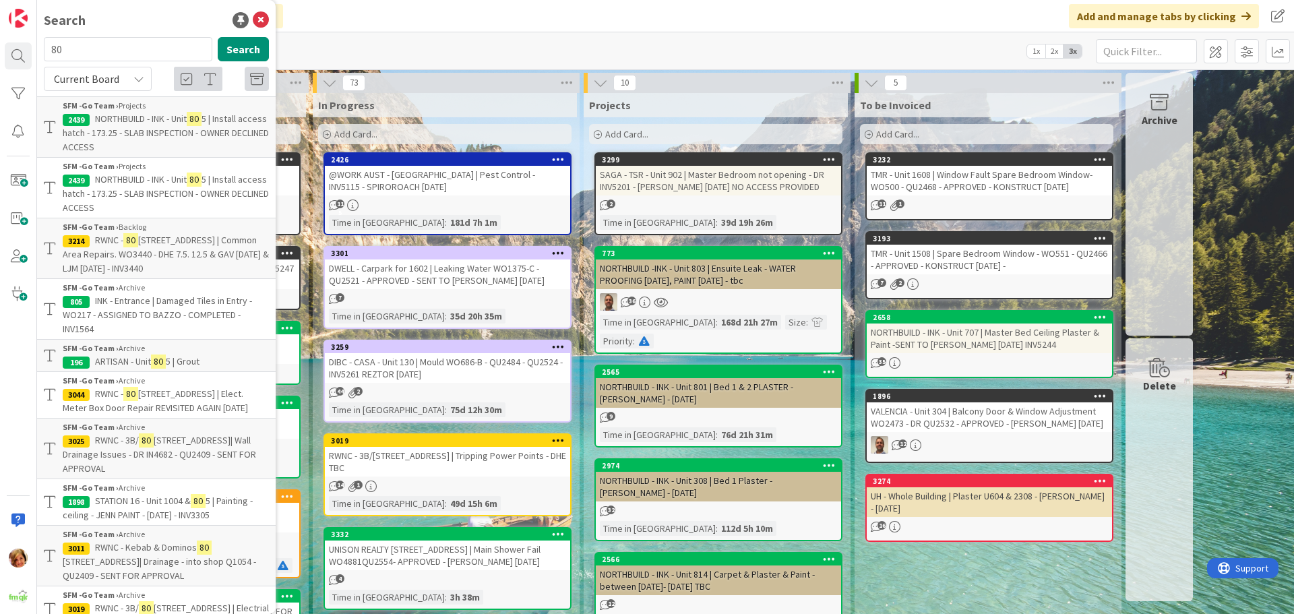
type input "8"
type input "[PERSON_NAME]"
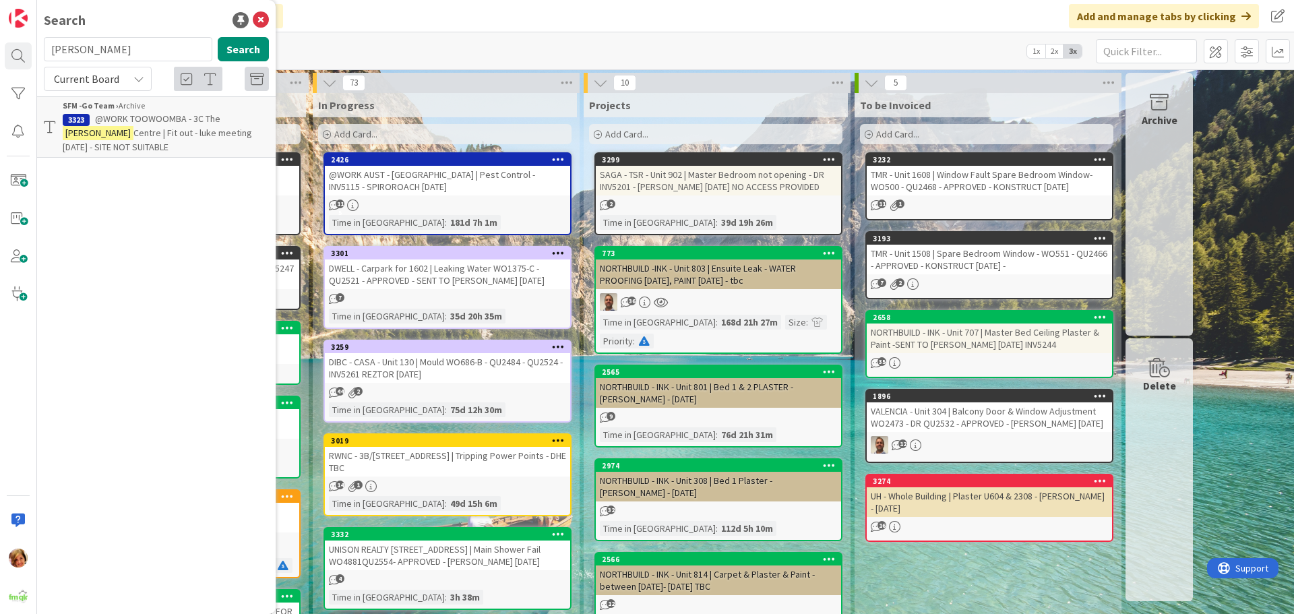
click at [167, 119] on span "@WORK TOOWOOMBA - 3C The" at bounding box center [157, 119] width 125 height 12
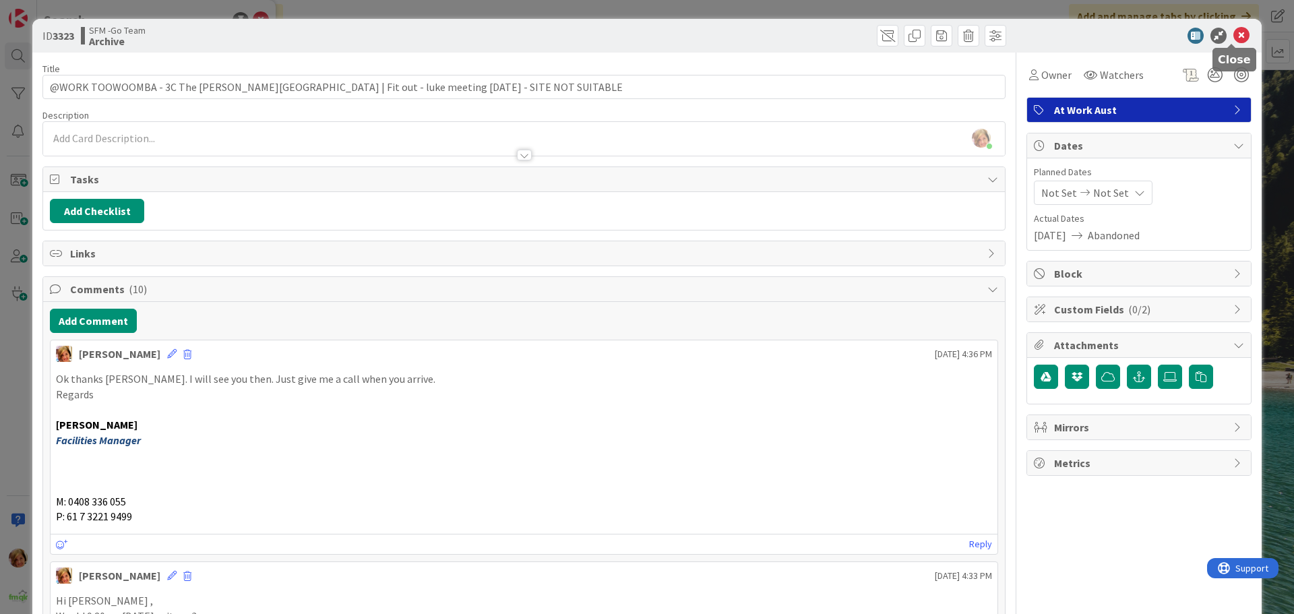
click at [1234, 36] on icon at bounding box center [1242, 36] width 16 height 16
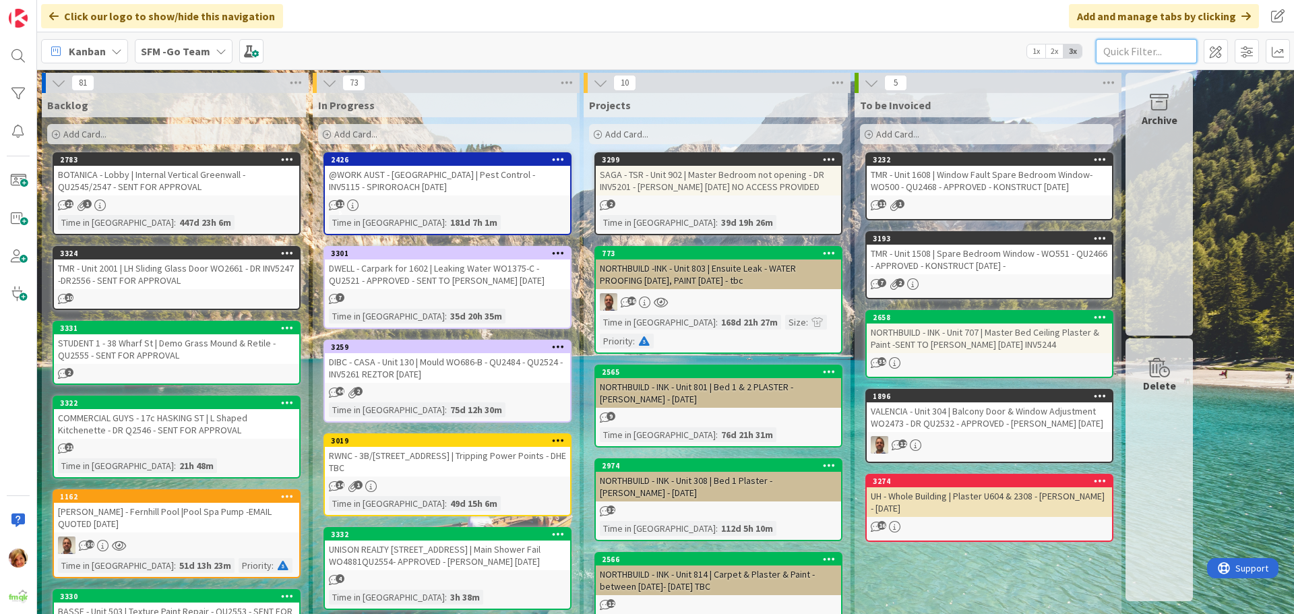
click at [1135, 55] on input "text" at bounding box center [1146, 51] width 101 height 24
type input "raceview"
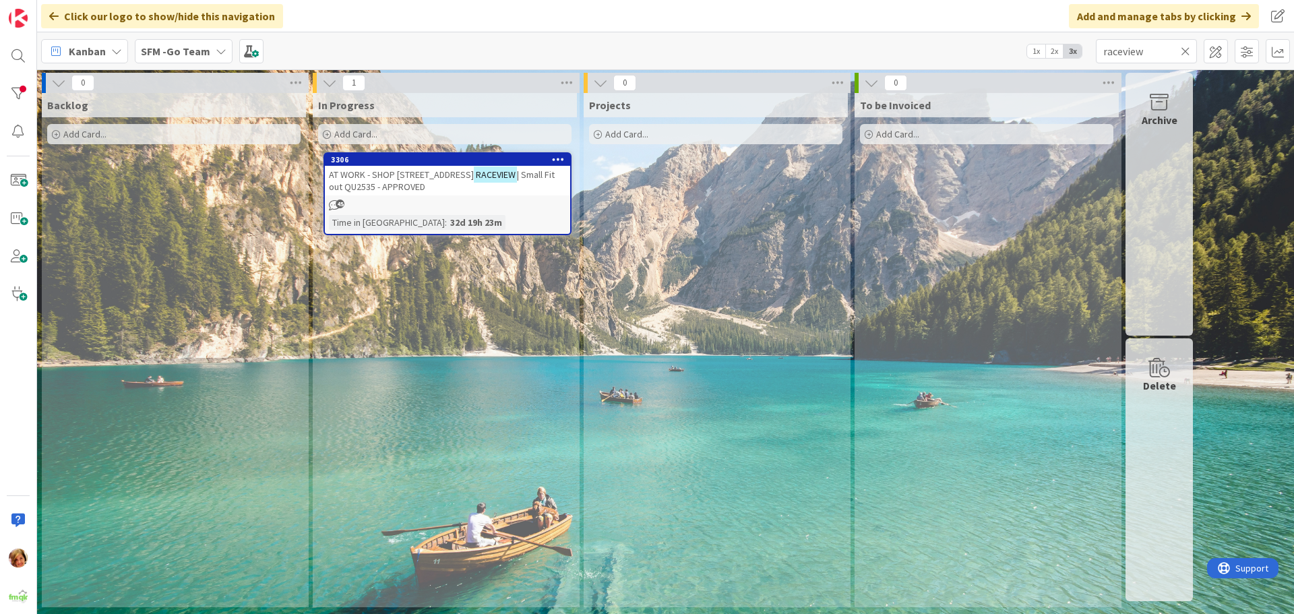
click at [437, 179] on span "AT WORK - SHOP [STREET_ADDRESS]" at bounding box center [401, 175] width 145 height 12
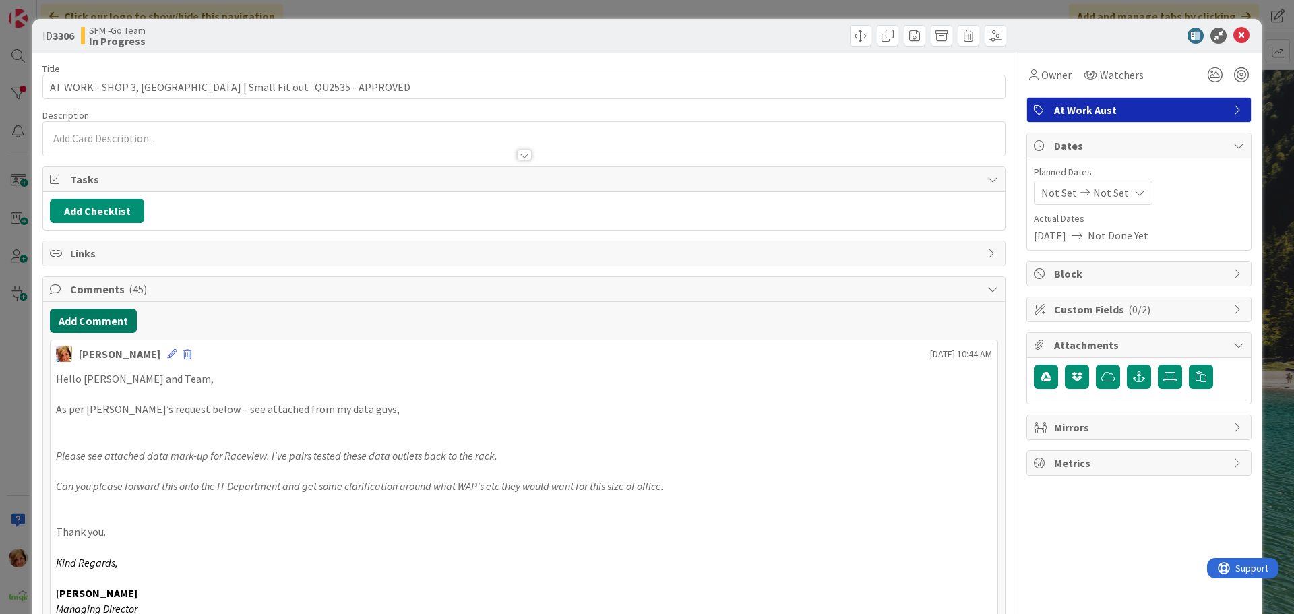
click at [103, 324] on button "Add Comment" at bounding box center [93, 321] width 87 height 24
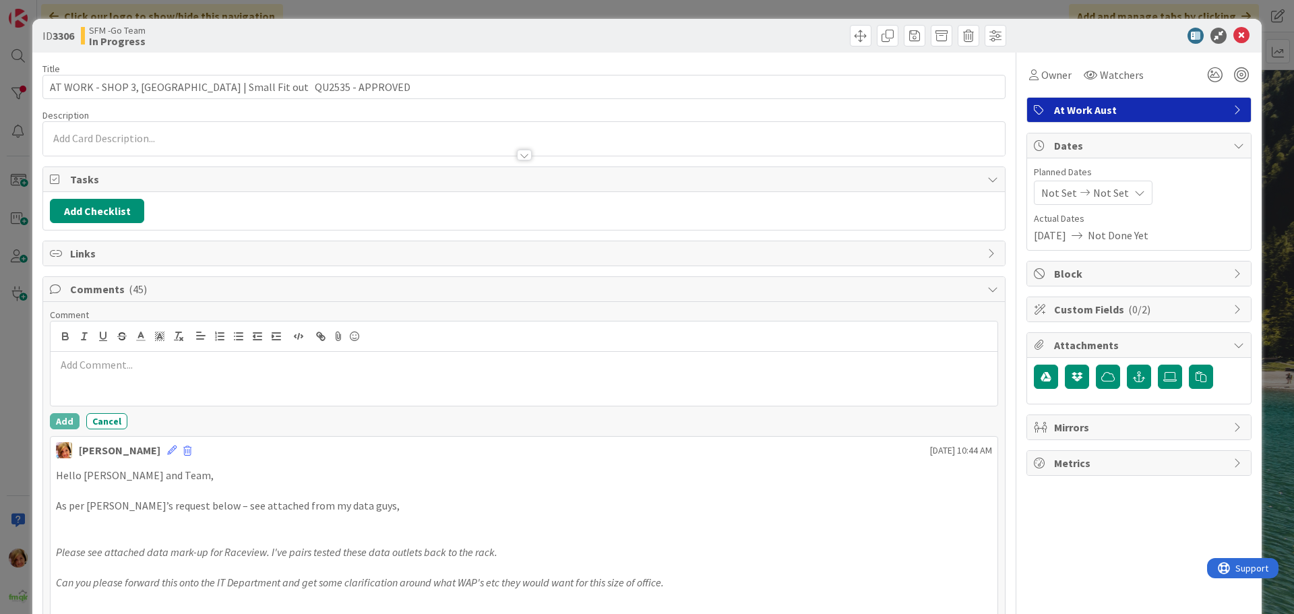
click at [125, 365] on p at bounding box center [524, 365] width 936 height 16
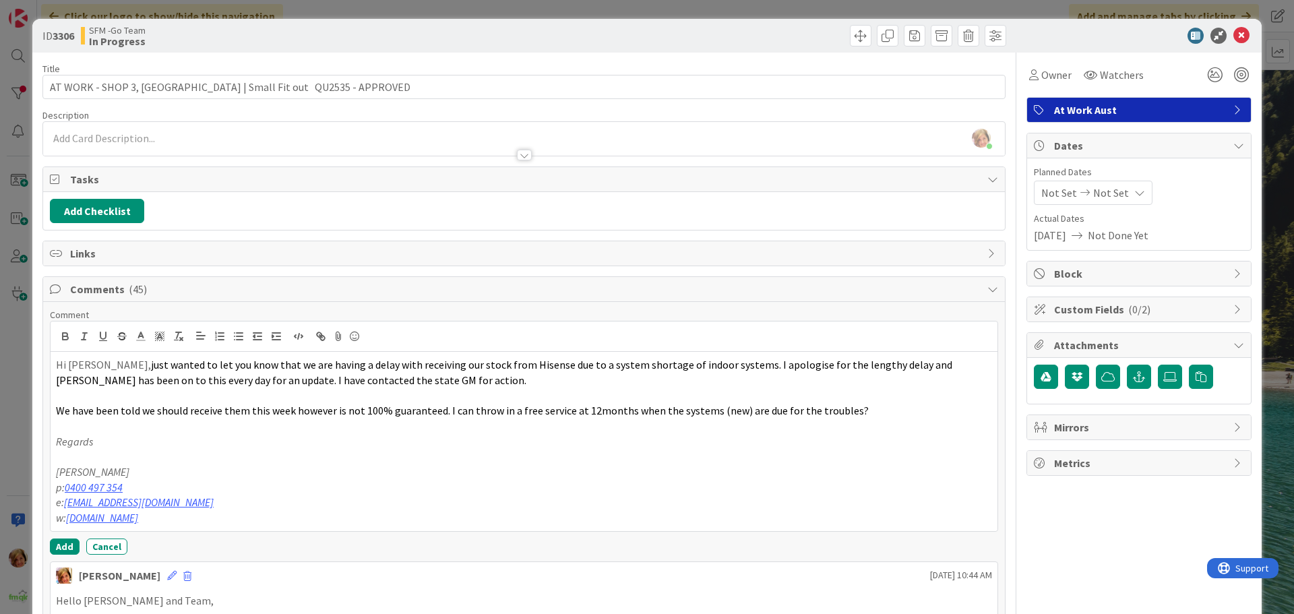
click at [53, 364] on div "Hi [PERSON_NAME], just wanted to let you know that we are having a delay with r…" at bounding box center [524, 441] width 947 height 179
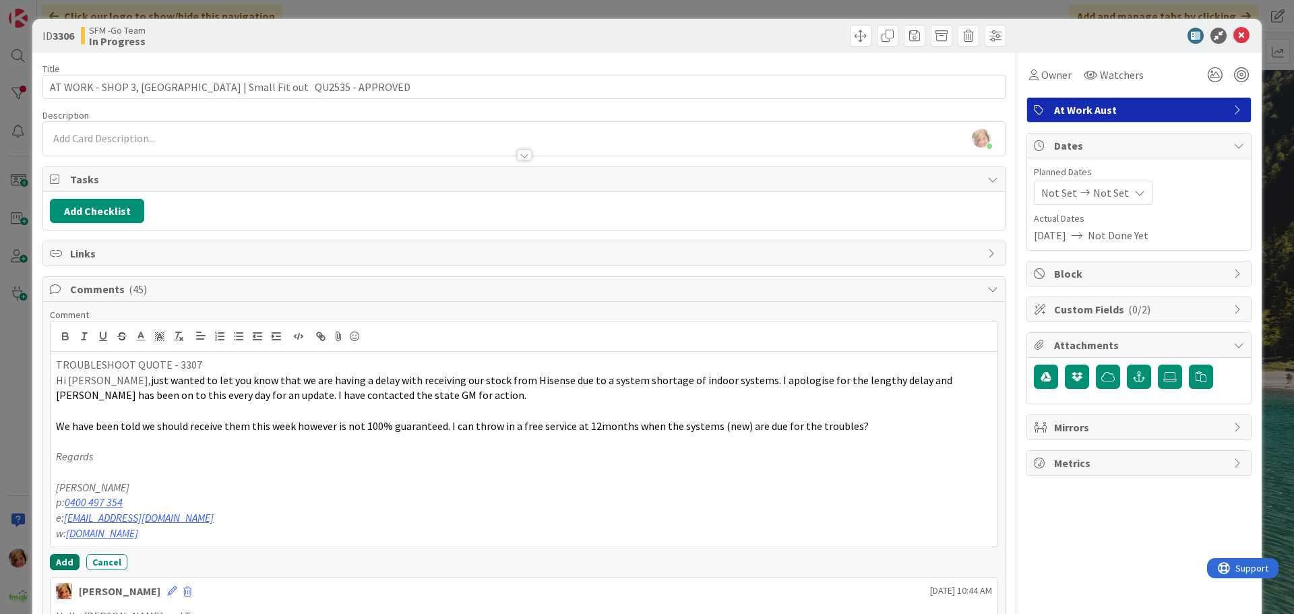
click at [56, 564] on button "Add" at bounding box center [65, 562] width 30 height 16
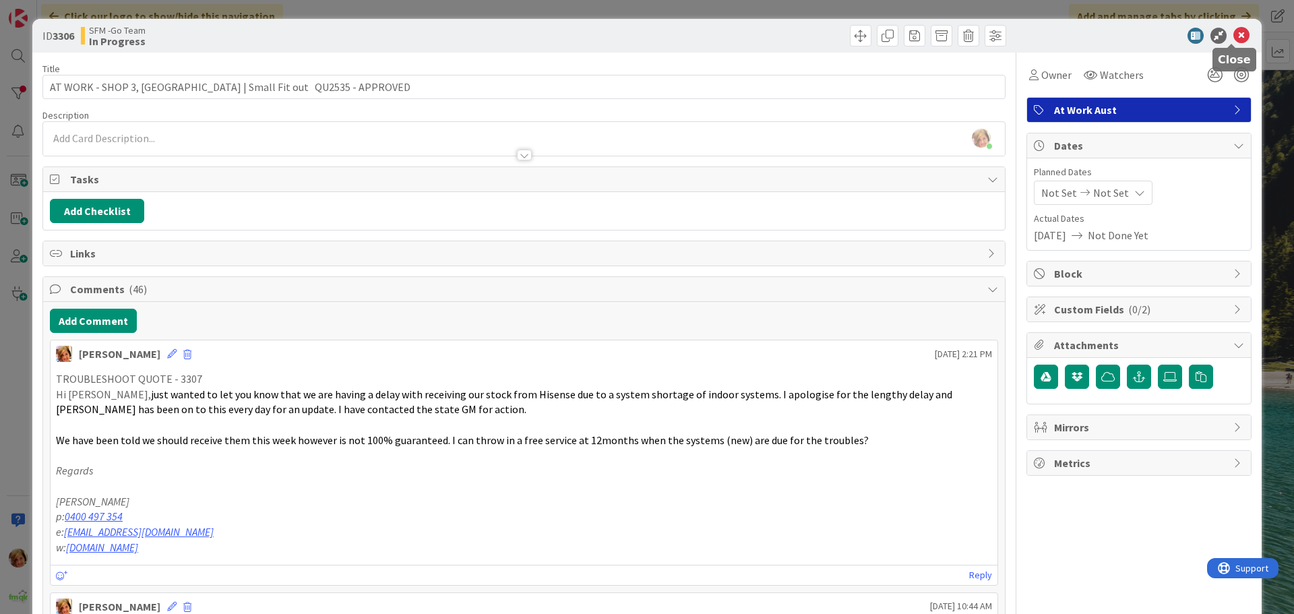
click at [1234, 36] on icon at bounding box center [1242, 36] width 16 height 16
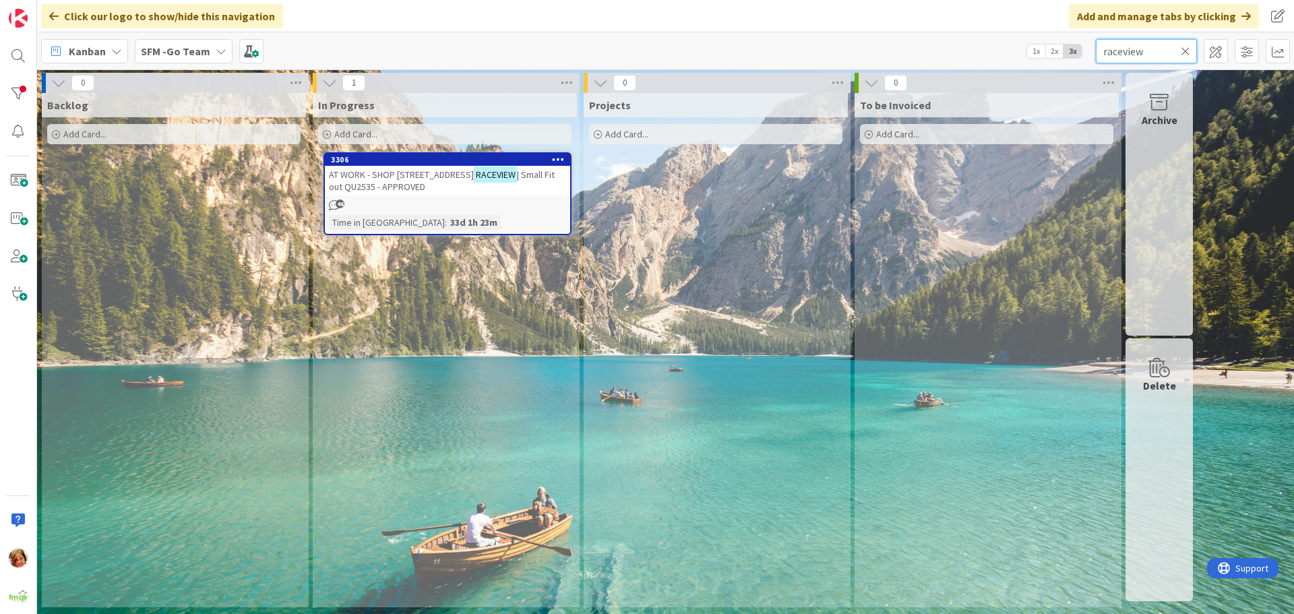
click at [1161, 53] on input "raceview" at bounding box center [1146, 51] width 101 height 24
type input "r"
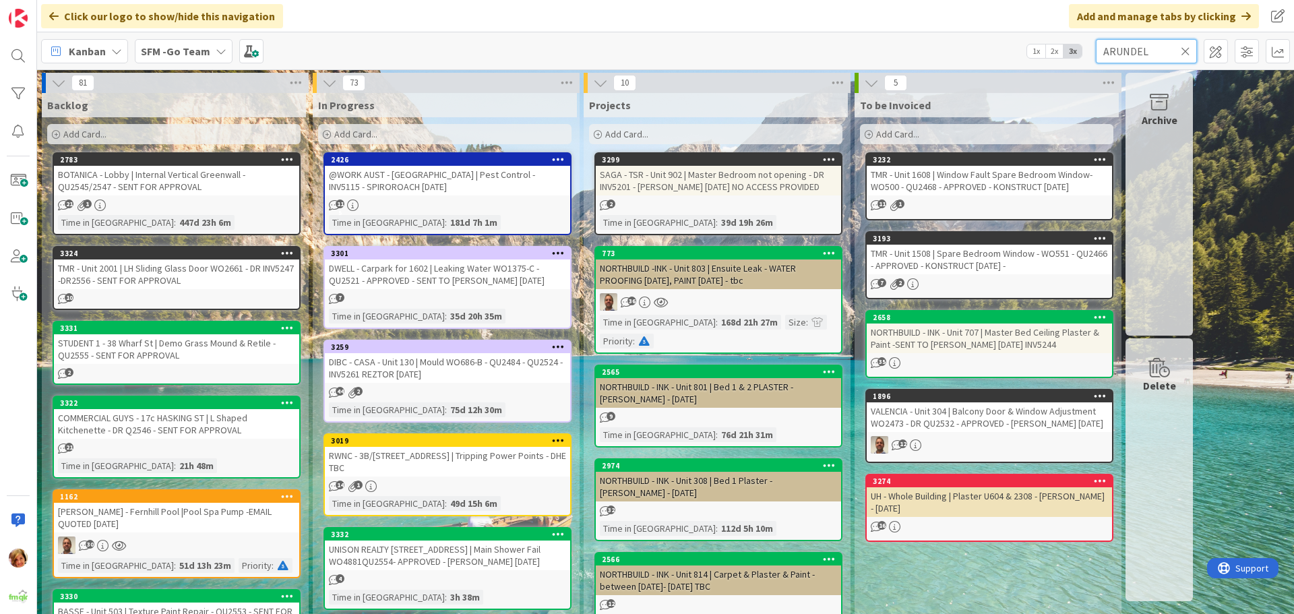
type input "ARUNDEL"
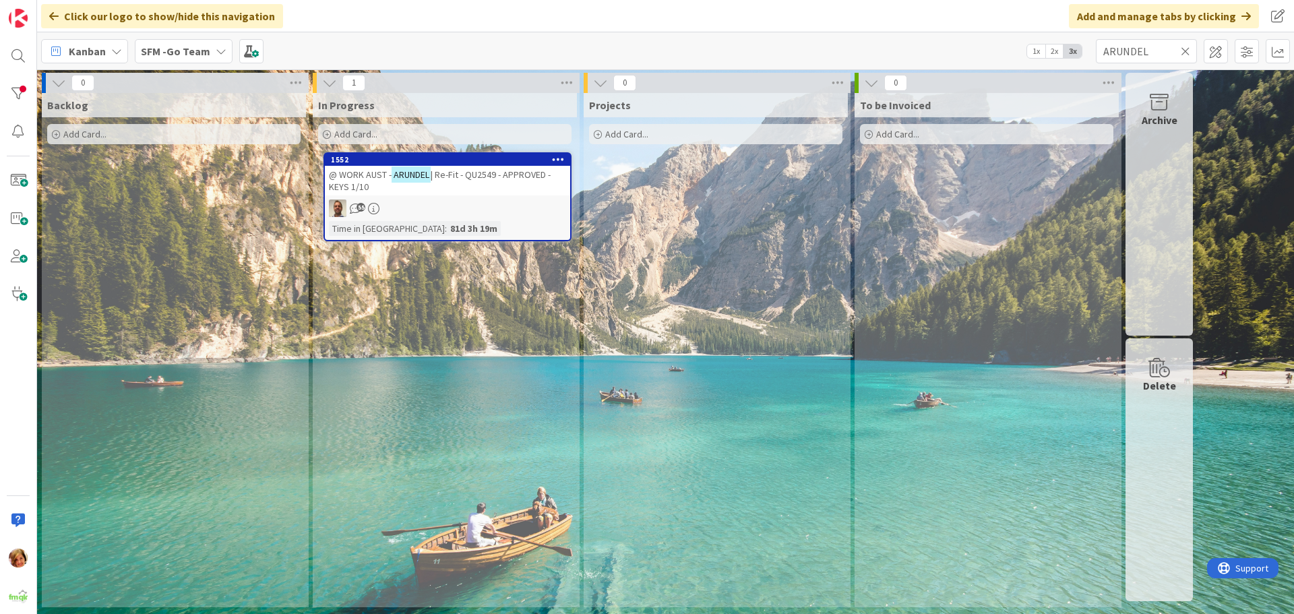
click at [475, 167] on div "@ WORK AUST - ARUNDEL | Re-Fit - QU2549 - APPROVED - KEYS 1/10" at bounding box center [447, 181] width 245 height 30
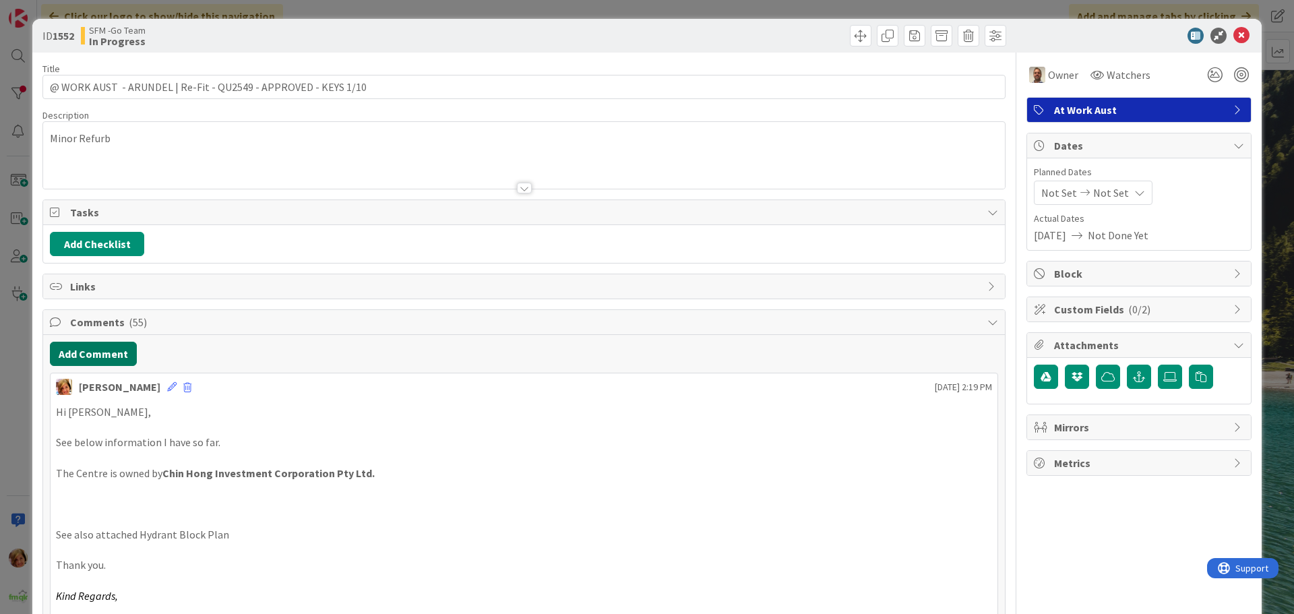
click at [107, 353] on button "Add Comment" at bounding box center [93, 354] width 87 height 24
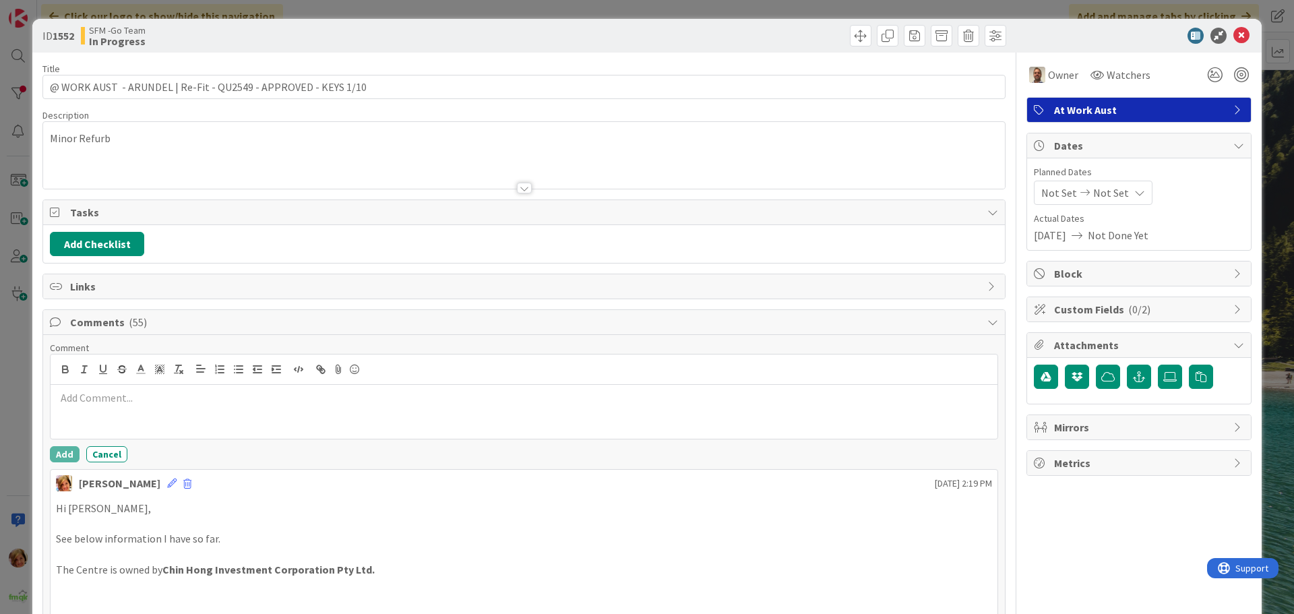
click at [125, 408] on div at bounding box center [524, 412] width 947 height 54
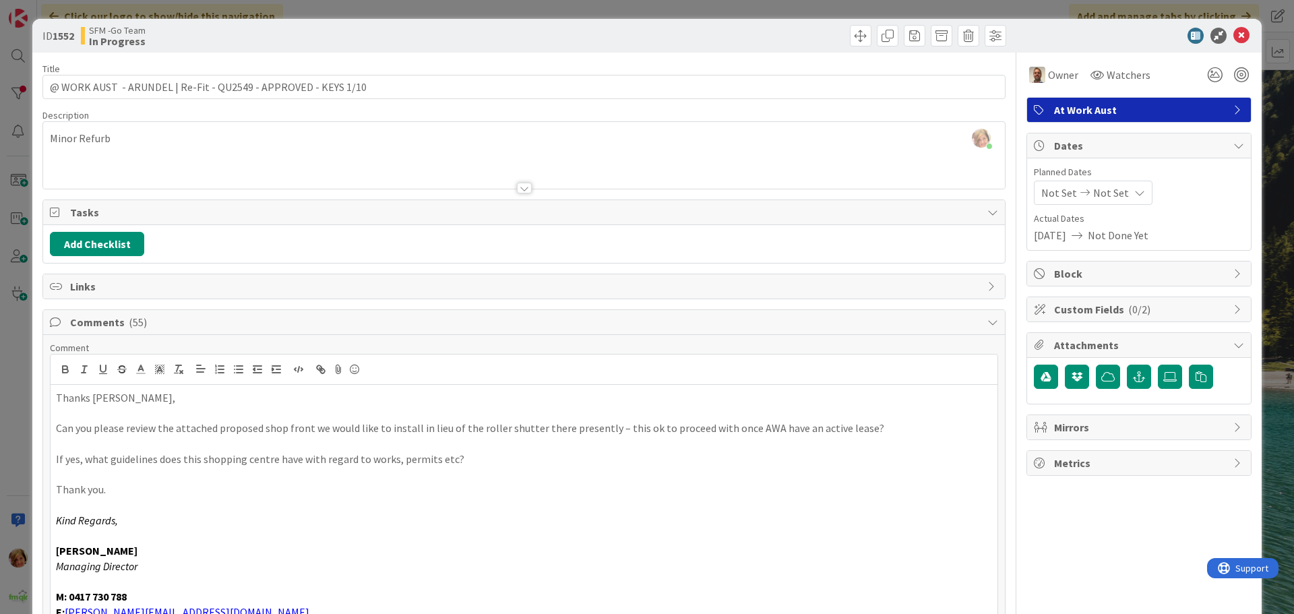
scroll to position [20, 0]
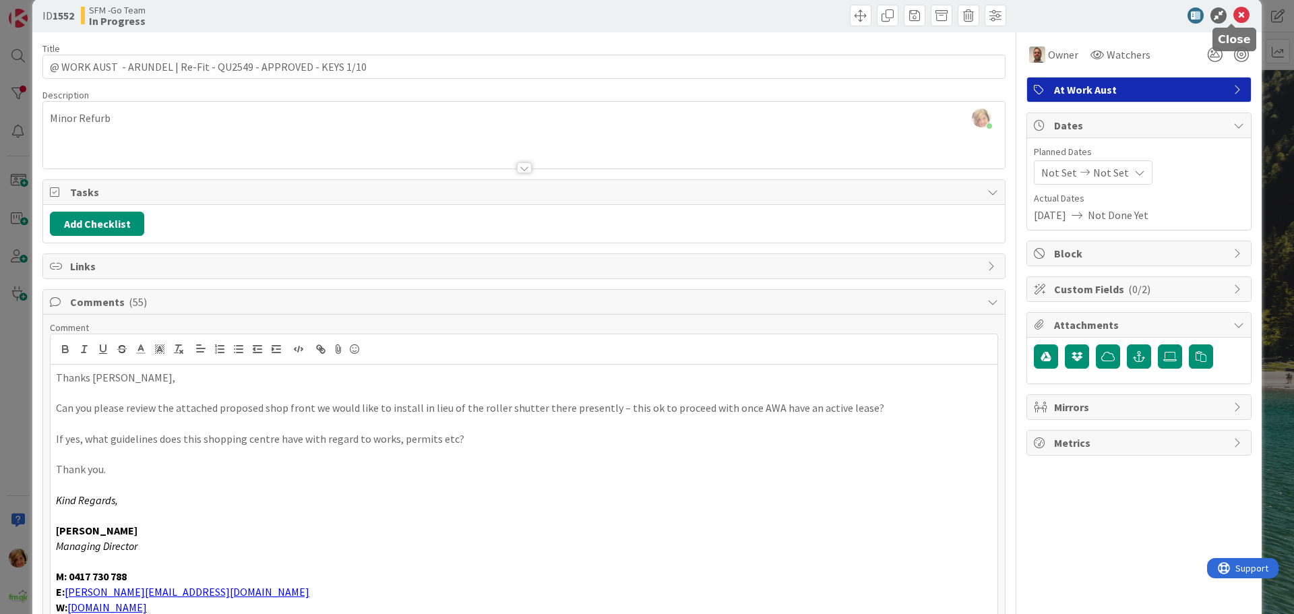
click at [1234, 14] on icon at bounding box center [1242, 15] width 16 height 16
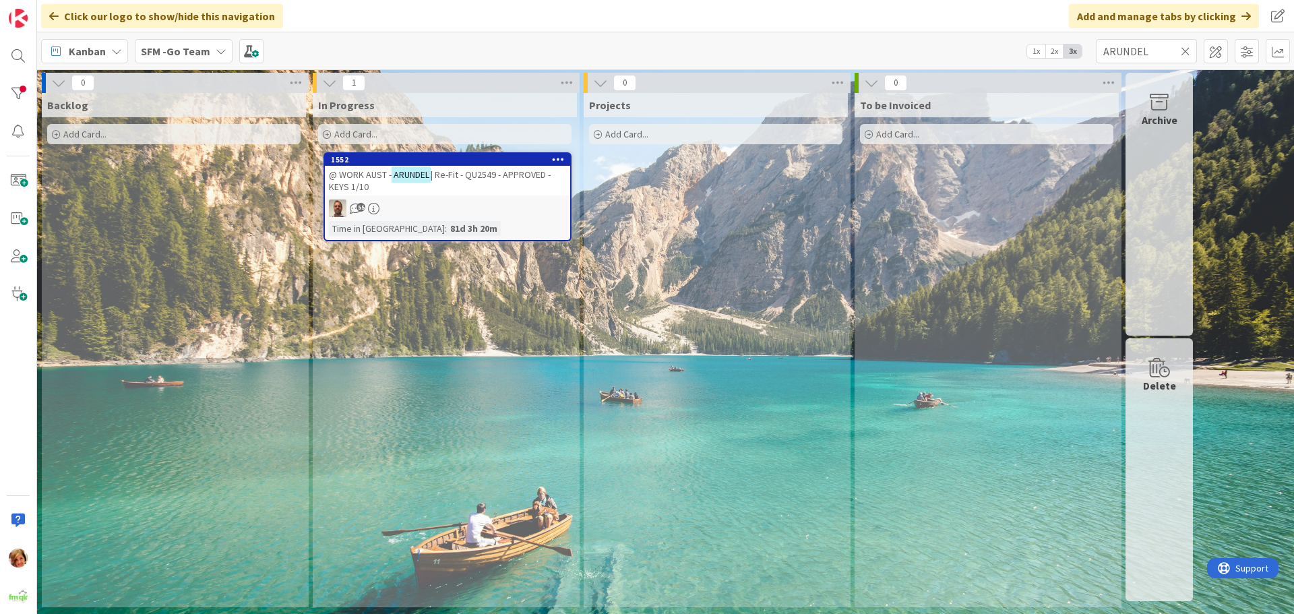
click at [1186, 49] on icon at bounding box center [1185, 51] width 9 height 12
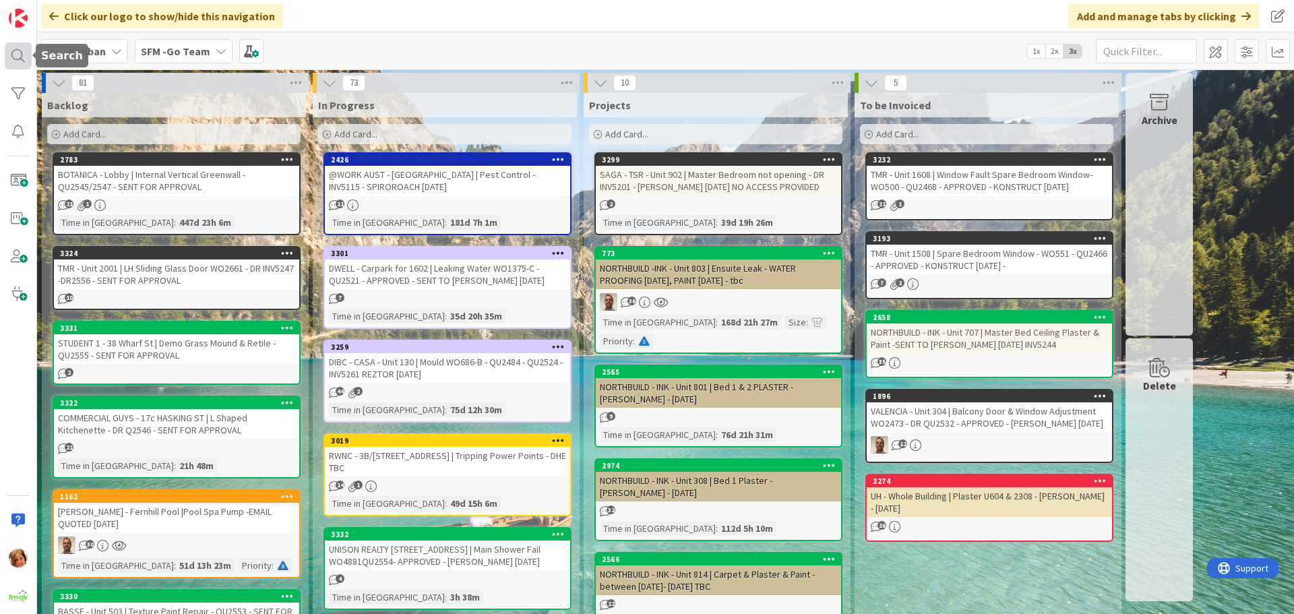
click at [20, 53] on div at bounding box center [18, 55] width 27 height 27
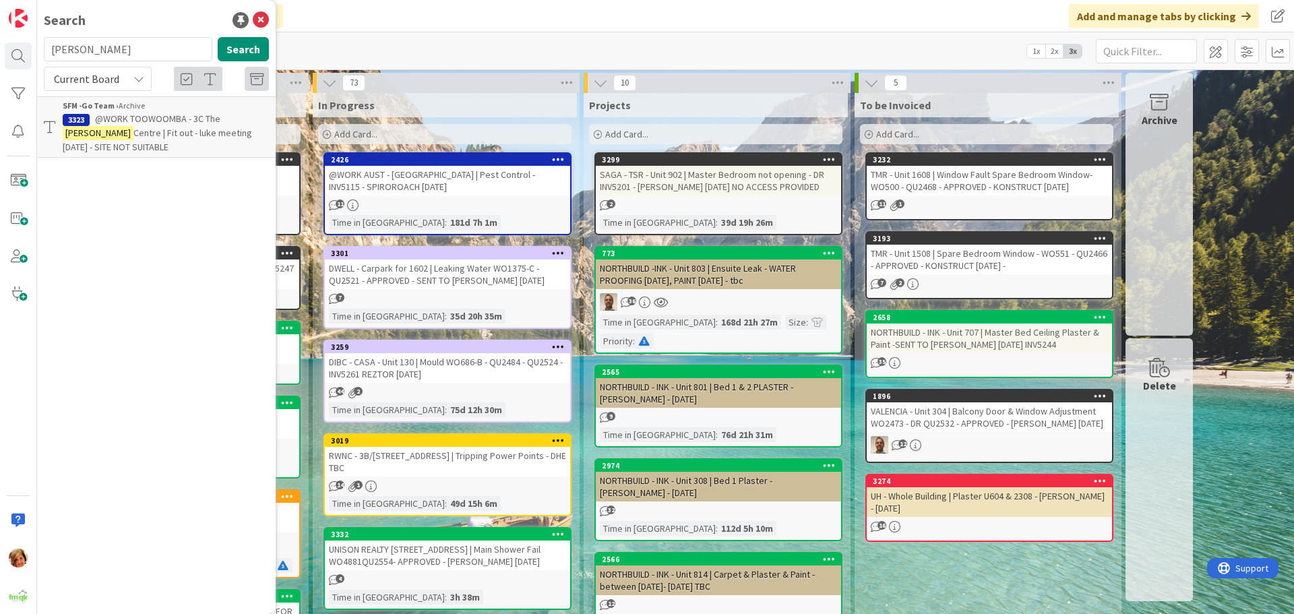
click at [163, 120] on span "@WORK TOOWOOMBA - 3C The" at bounding box center [157, 119] width 125 height 12
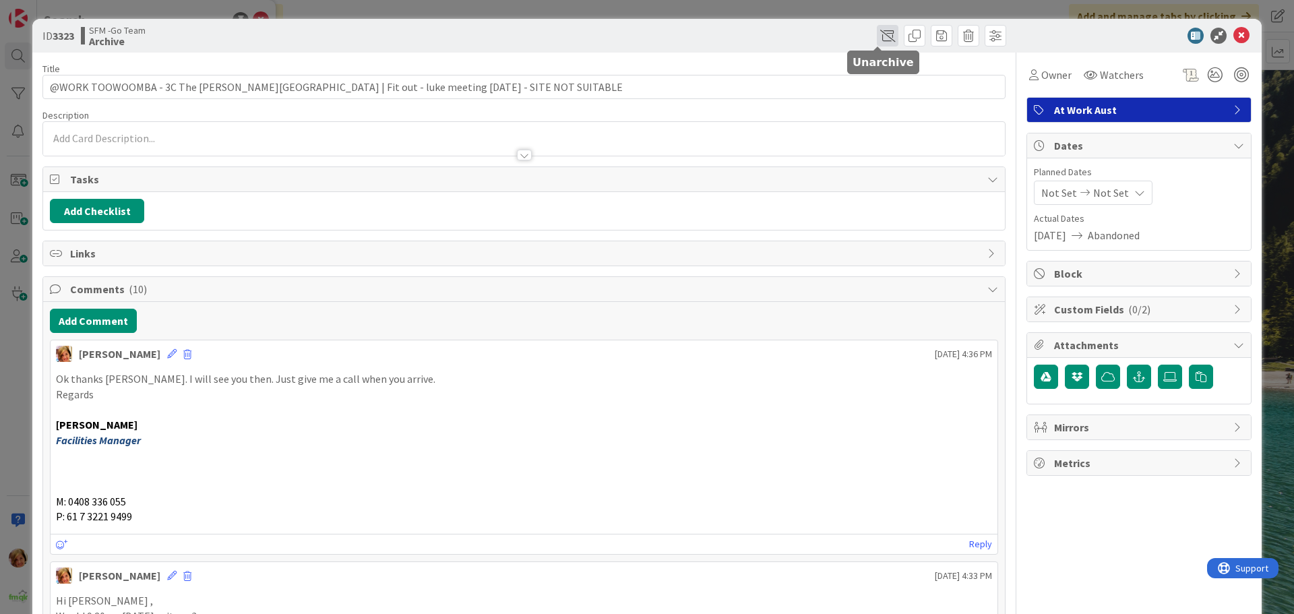
click at [880, 37] on span at bounding box center [888, 36] width 22 height 22
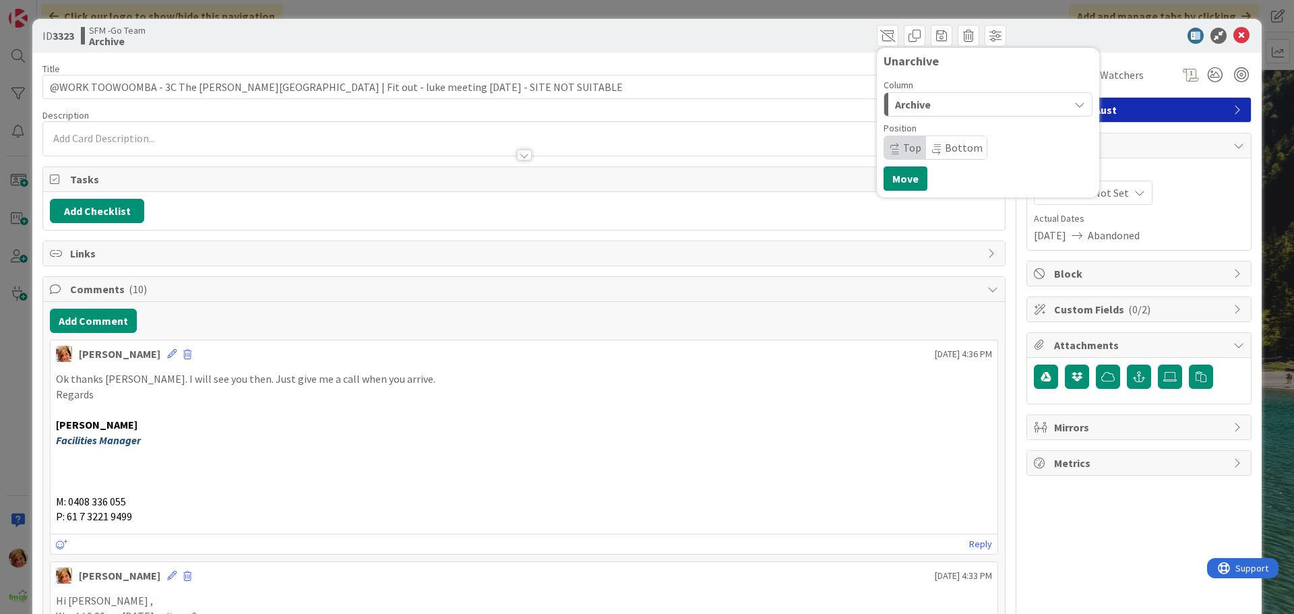
click at [932, 108] on div "Archive" at bounding box center [980, 105] width 177 height 22
click at [928, 157] on span "In Progress" at bounding box center [940, 158] width 49 height 16
click at [895, 185] on button "Move" at bounding box center [906, 179] width 44 height 24
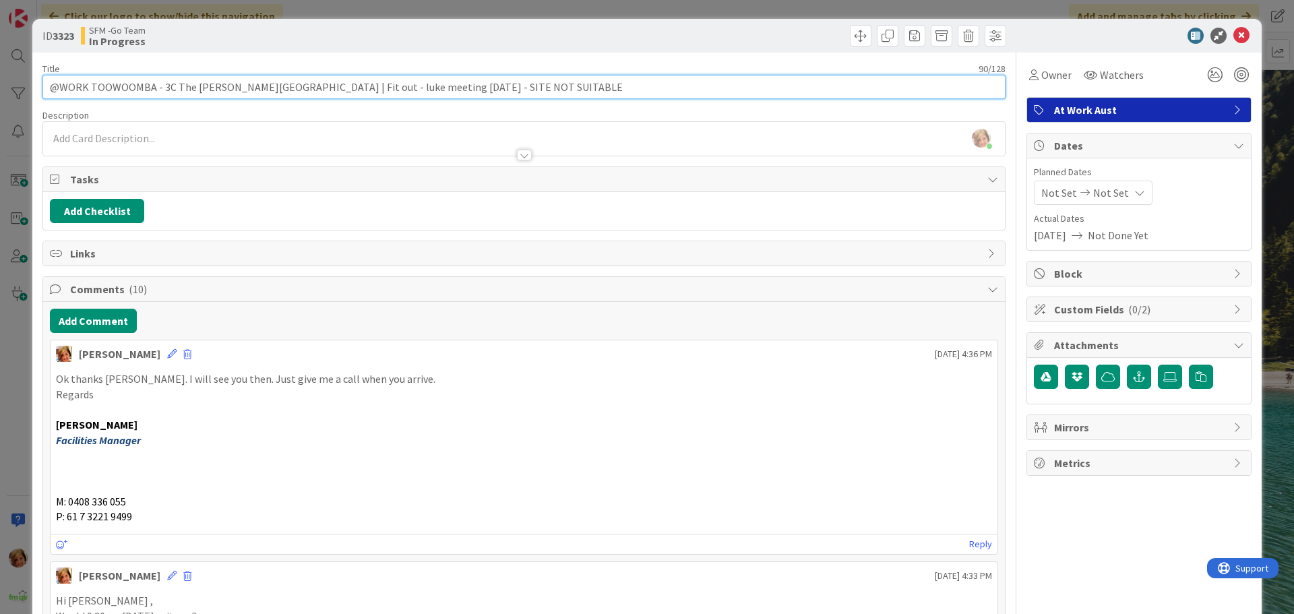
drag, startPoint x: 297, startPoint y: 86, endPoint x: 529, endPoint y: 80, distance: 232.0
click at [535, 80] on input "@WORK TOOWOOMBA - 3C The [PERSON_NAME][GEOGRAPHIC_DATA] | Fit out - luke meetin…" at bounding box center [523, 87] width 963 height 24
drag, startPoint x: 509, startPoint y: 86, endPoint x: 296, endPoint y: 87, distance: 213.0
click at [296, 87] on input "@WORK TOOWOOMBA - 3C The [PERSON_NAME][GEOGRAPHIC_DATA] | Fit out - luke meetin…" at bounding box center [523, 87] width 963 height 24
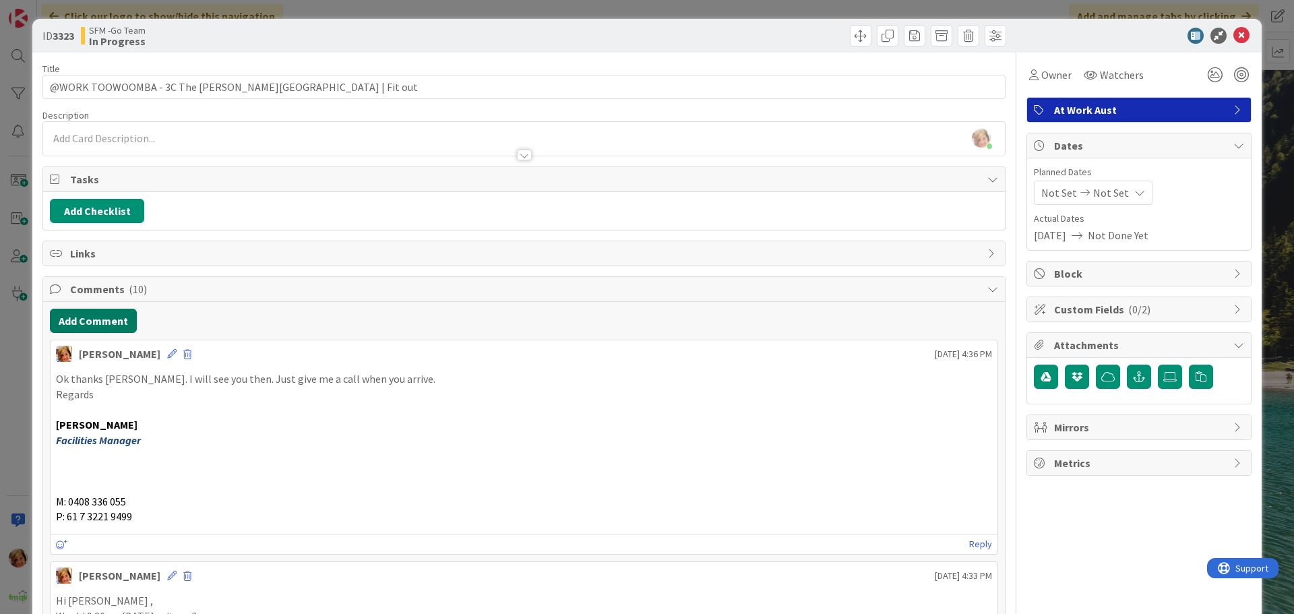
drag, startPoint x: 109, startPoint y: 321, endPoint x: 5, endPoint y: 336, distance: 104.9
click at [109, 321] on button "Add Comment" at bounding box center [93, 321] width 87 height 24
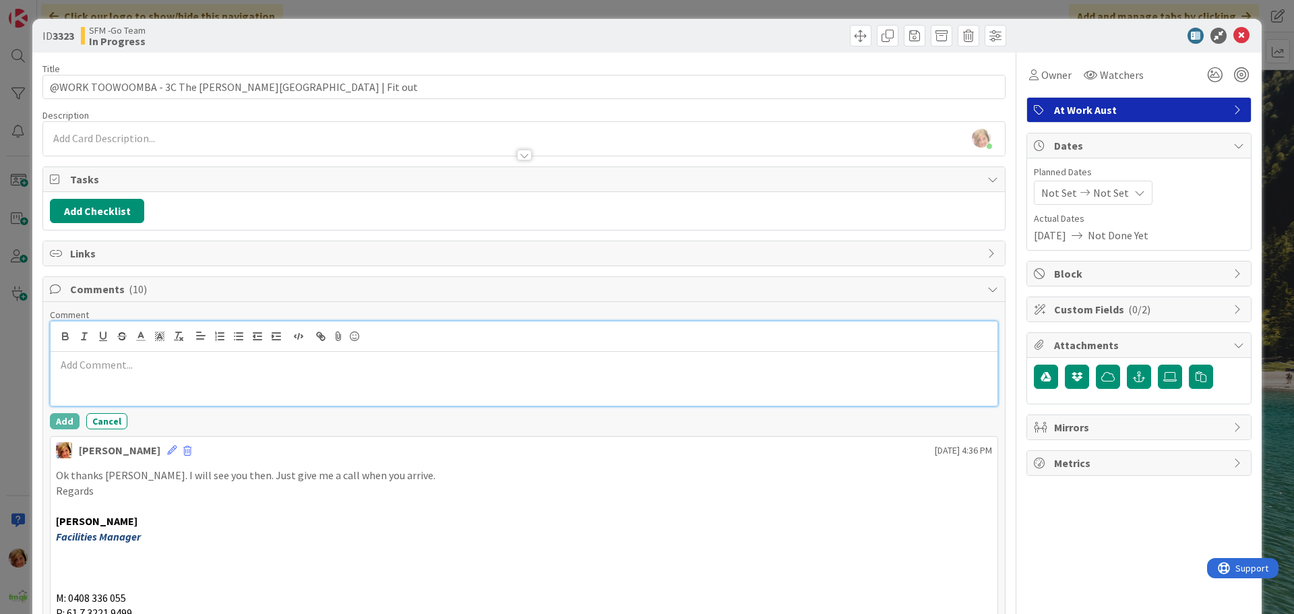
click at [66, 378] on div at bounding box center [524, 379] width 947 height 54
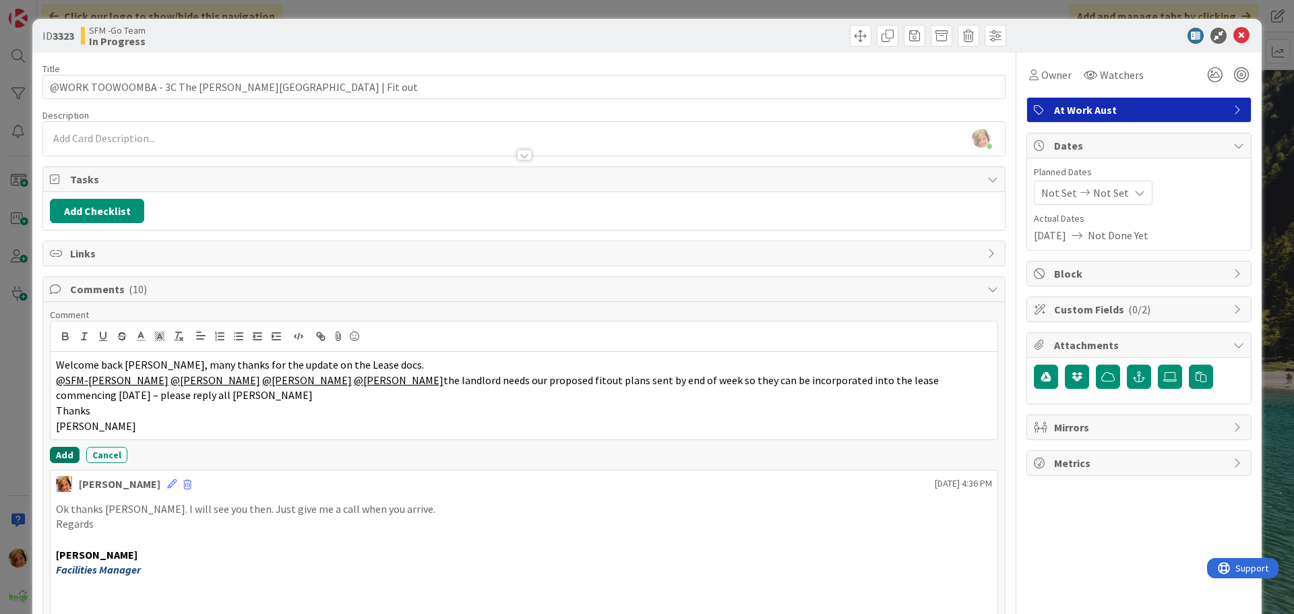
click at [59, 452] on button "Add" at bounding box center [65, 455] width 30 height 16
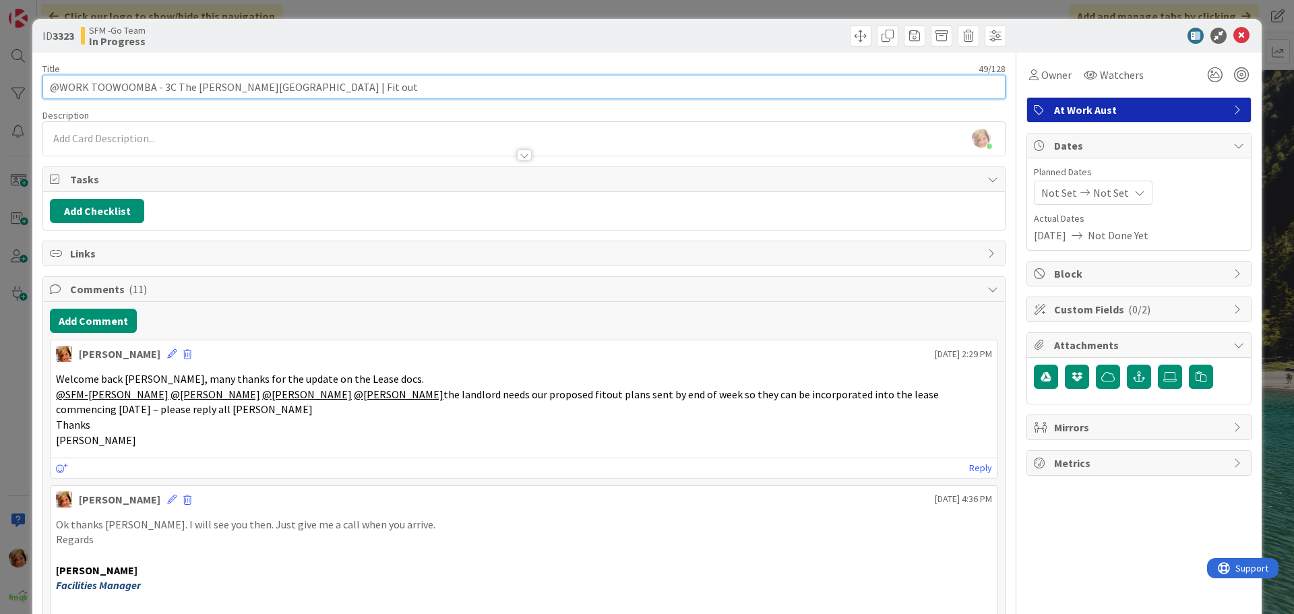
click at [171, 84] on input "@WORK TOOWOOMBA - 3C The [PERSON_NAME][GEOGRAPHIC_DATA] | Fit out" at bounding box center [523, 87] width 963 height 24
click at [160, 84] on input "@WORK TOOWOOMBA - 28 The [PERSON_NAME][GEOGRAPHIC_DATA] | Fit out" at bounding box center [523, 87] width 963 height 24
click at [282, 88] on input "@WORK TOOWOOMBA - Shop 28 The [PERSON_NAME][GEOGRAPHIC_DATA] | Fit out" at bounding box center [523, 87] width 963 height 24
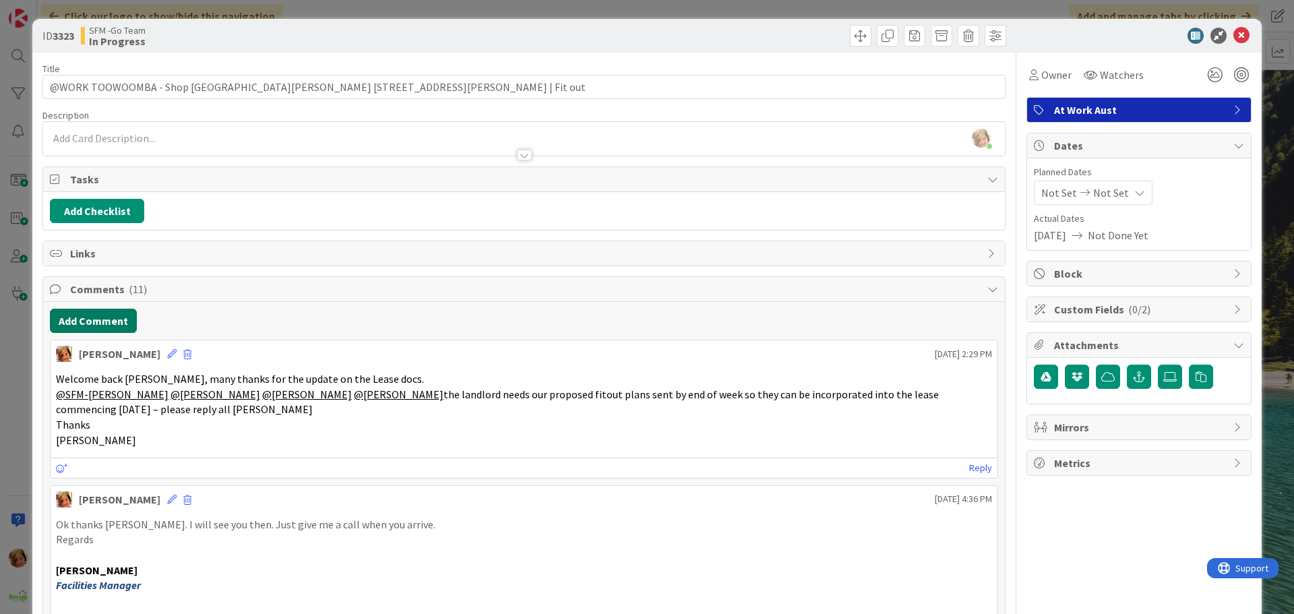
click at [84, 313] on button "Add Comment" at bounding box center [93, 321] width 87 height 24
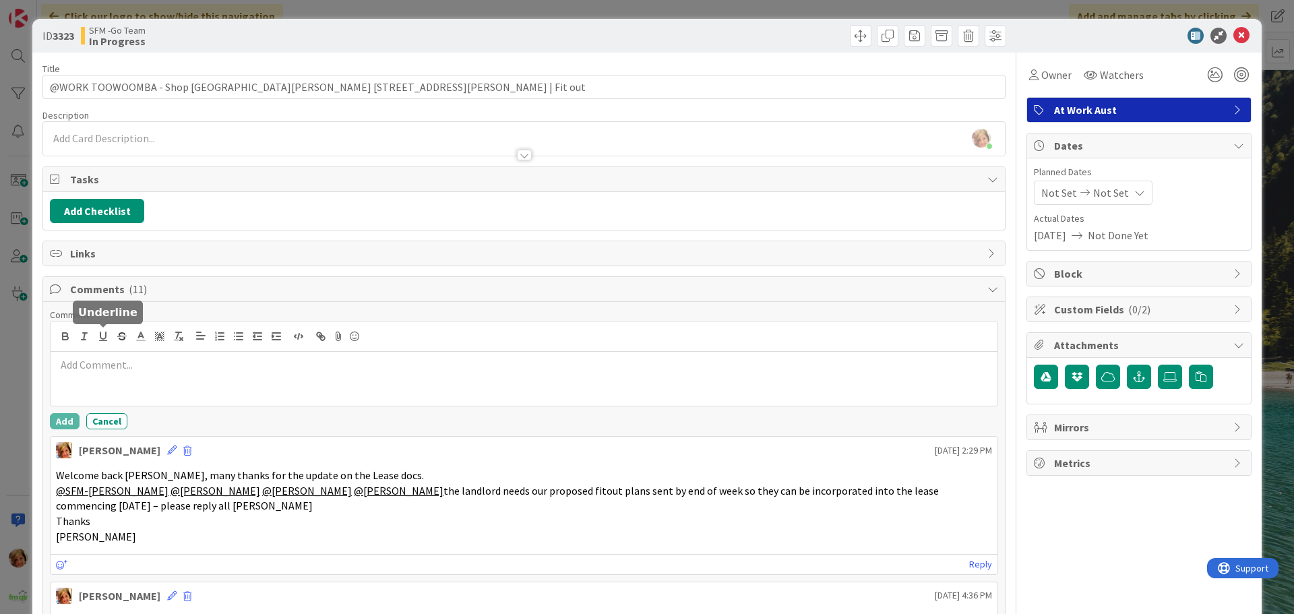
click at [148, 357] on div at bounding box center [524, 379] width 947 height 54
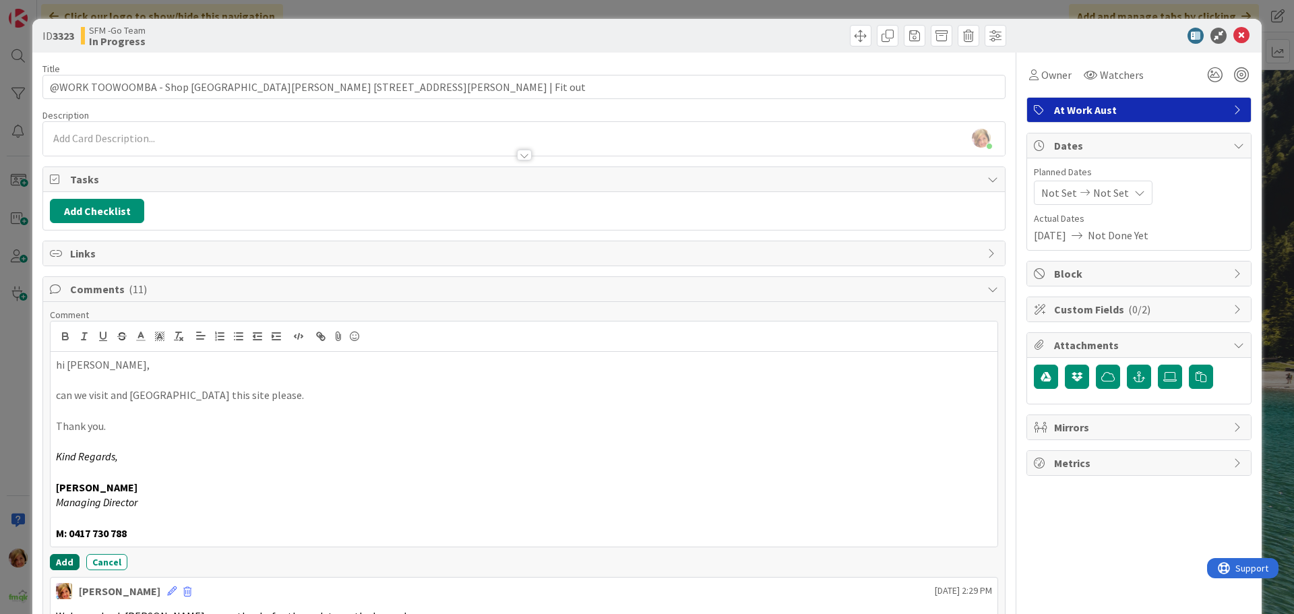
click at [67, 566] on button "Add" at bounding box center [65, 562] width 30 height 16
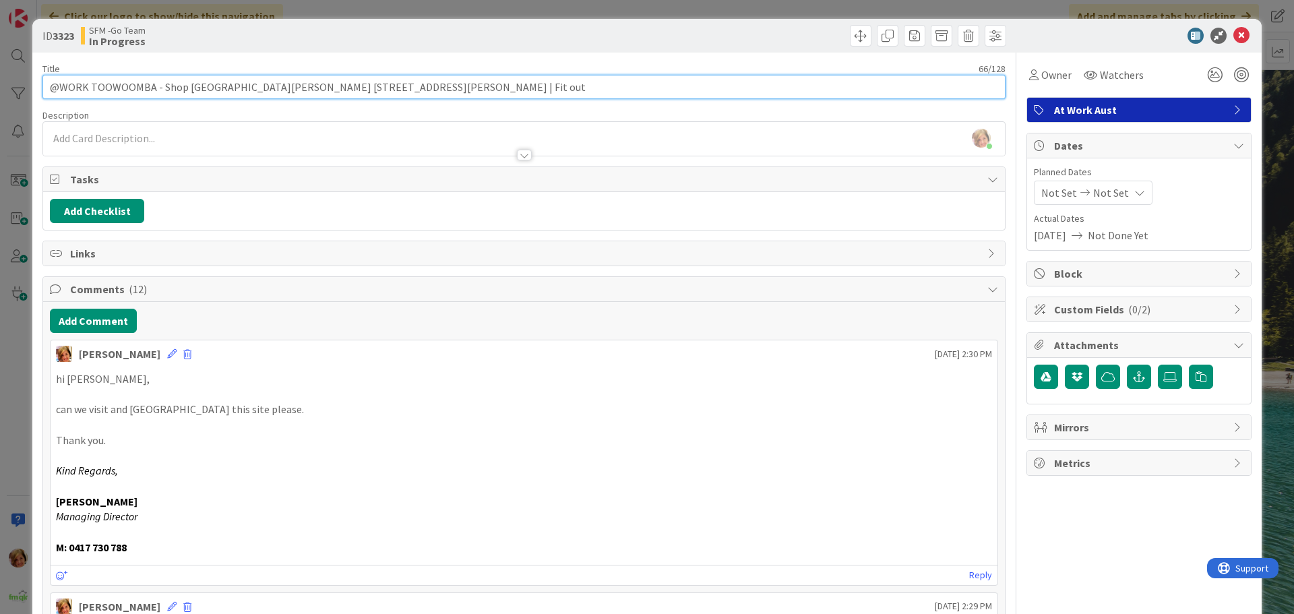
click at [411, 92] on input "@WORK TOOWOOMBA - Shop [GEOGRAPHIC_DATA][PERSON_NAME] [STREET_ADDRESS][PERSON_N…" at bounding box center [523, 87] width 963 height 24
type input "@WORK TOOWOOMBA - Shop [GEOGRAPHIC_DATA][PERSON_NAME] [STREET_ADDRESS][PERSON_N…"
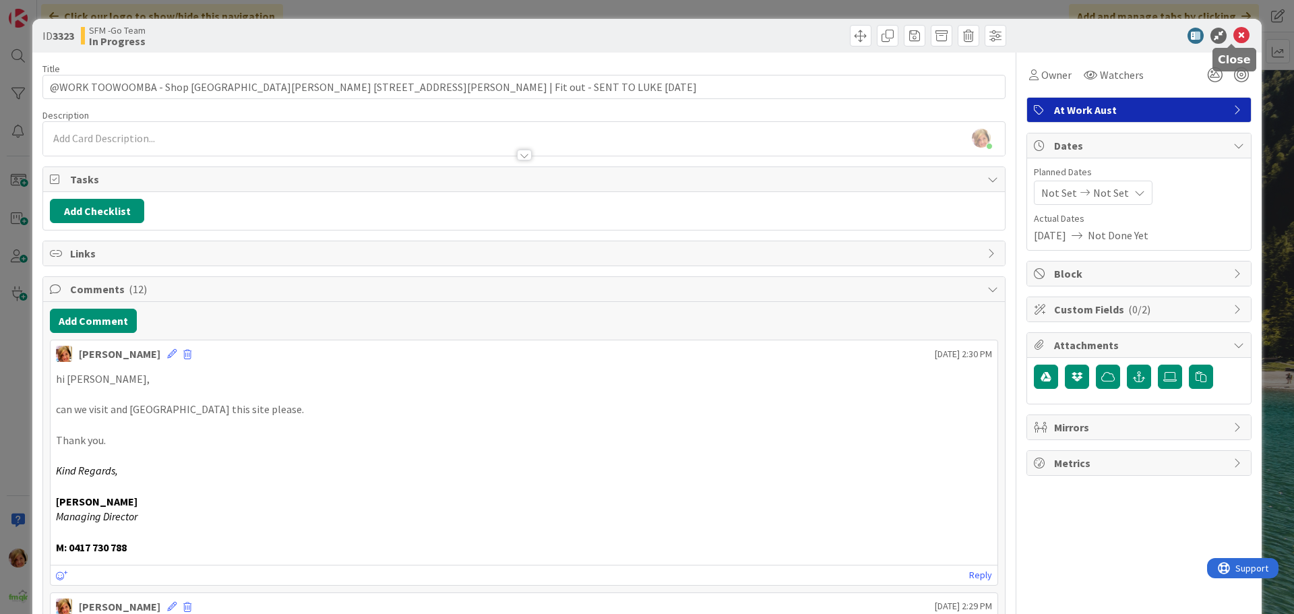
click at [1234, 38] on icon at bounding box center [1242, 36] width 16 height 16
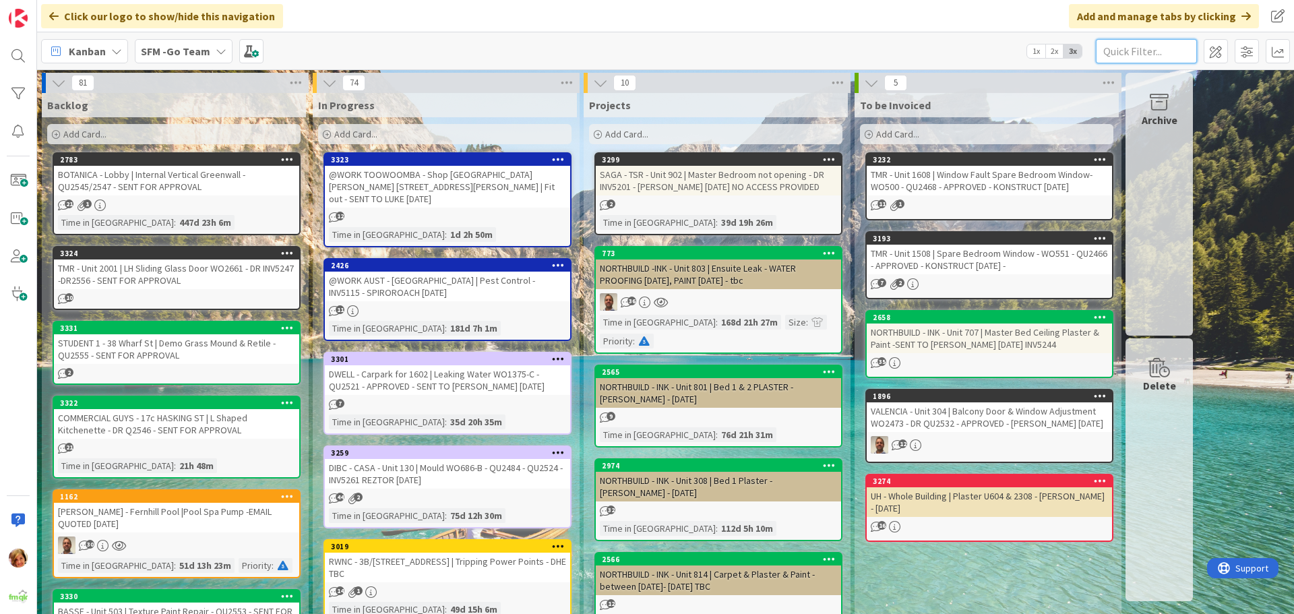
click at [1137, 51] on input "text" at bounding box center [1146, 51] width 101 height 24
type input "SOUTHPORT"
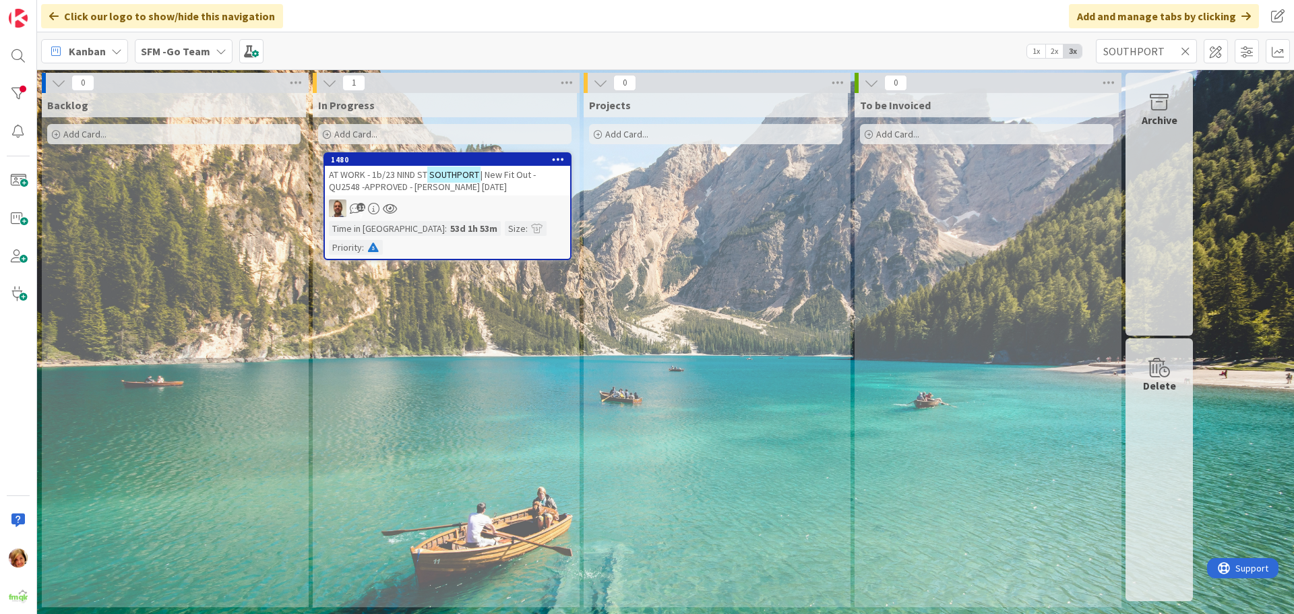
click at [493, 177] on span "| New Fit Out -QU2548 -APPROVED - [PERSON_NAME] [DATE]" at bounding box center [432, 181] width 207 height 24
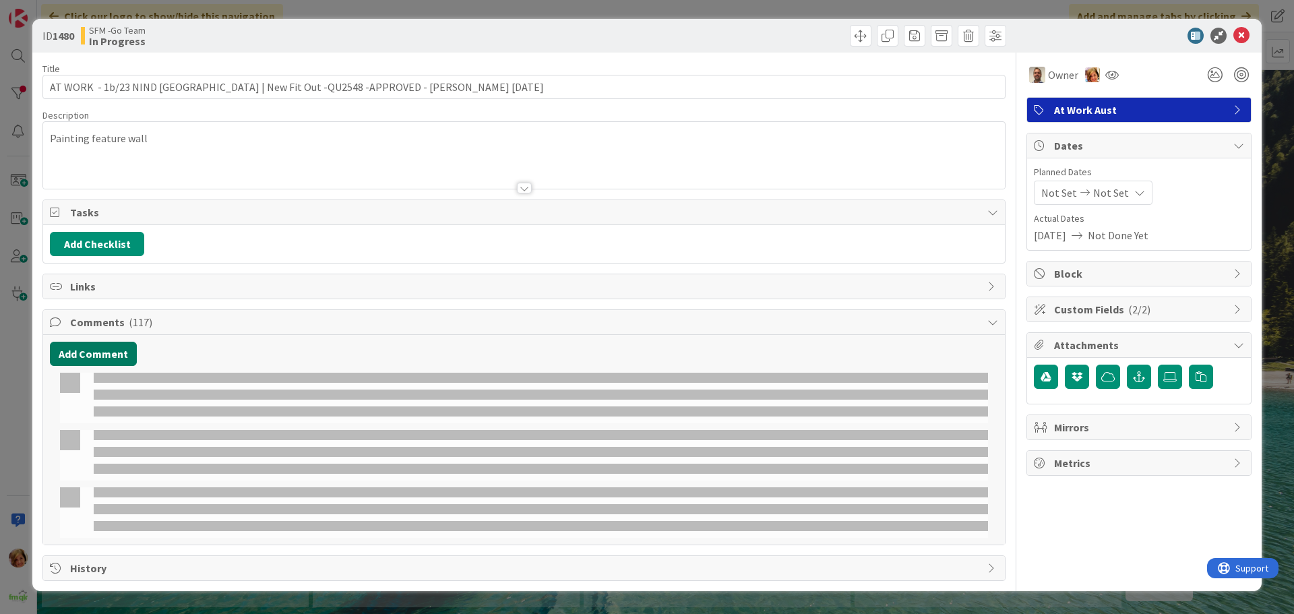
click at [98, 355] on button "Add Comment" at bounding box center [93, 354] width 87 height 24
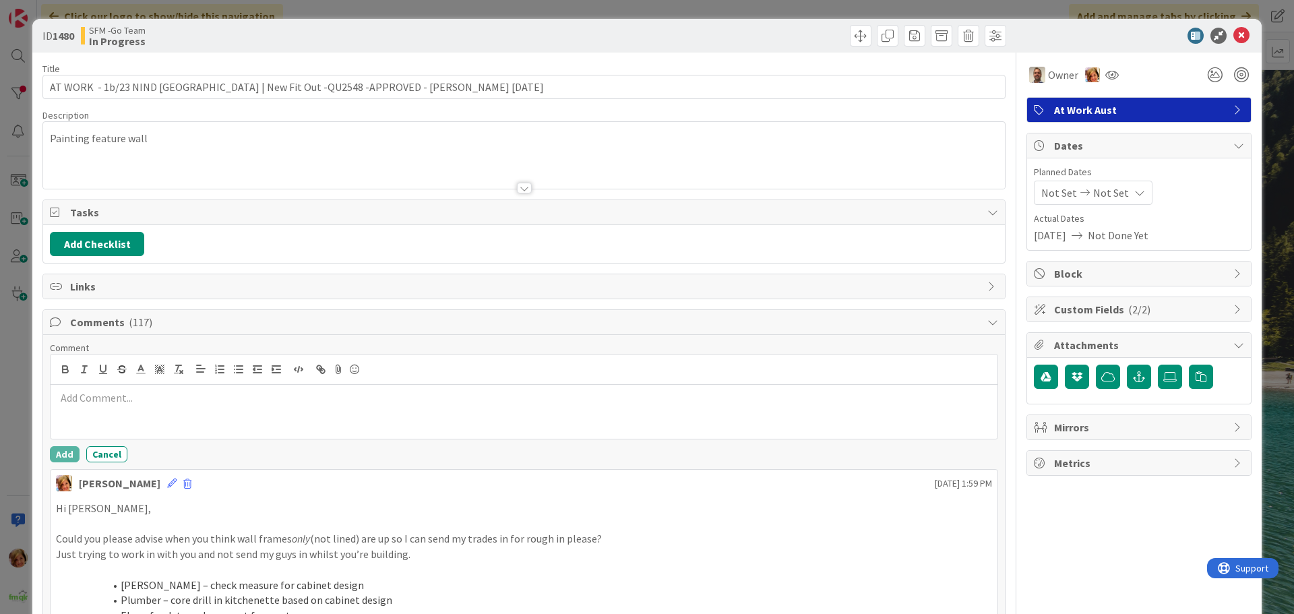
click at [101, 398] on p at bounding box center [524, 398] width 936 height 16
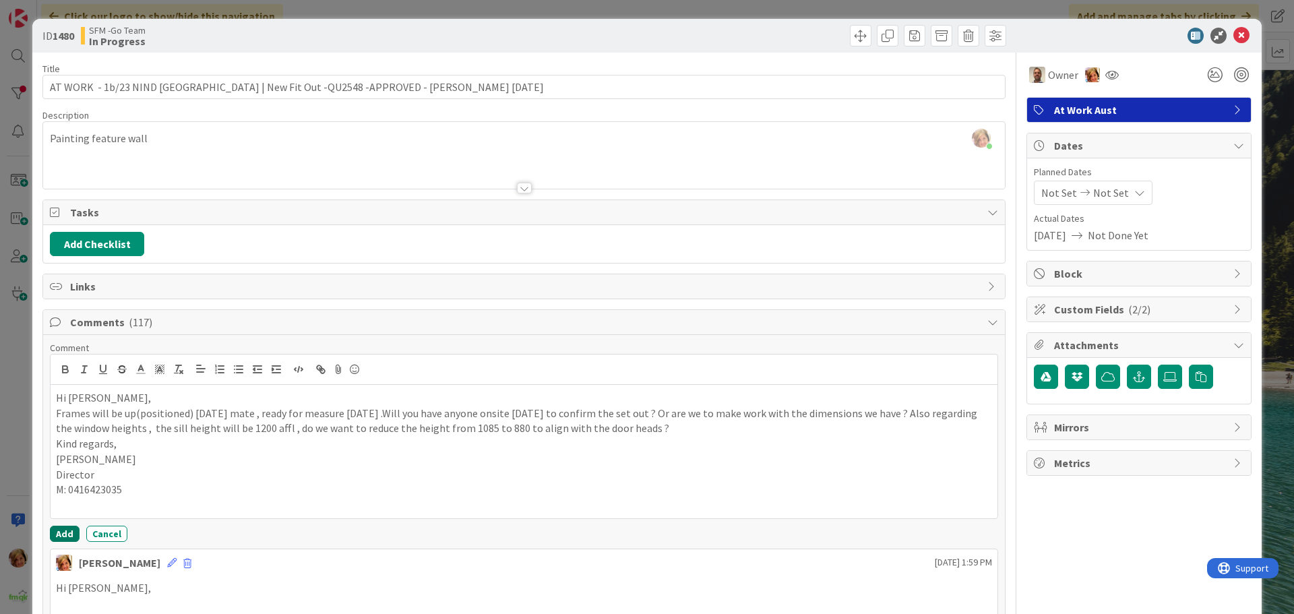
click at [59, 528] on button "Add" at bounding box center [65, 534] width 30 height 16
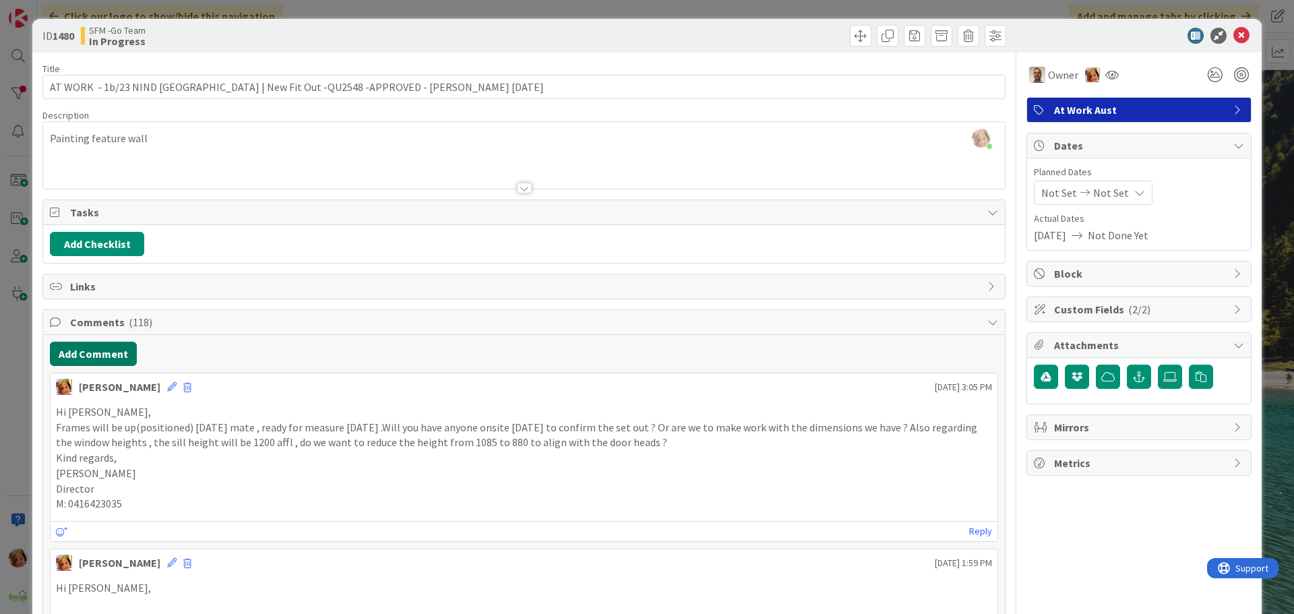
click at [89, 357] on button "Add Comment" at bounding box center [93, 354] width 87 height 24
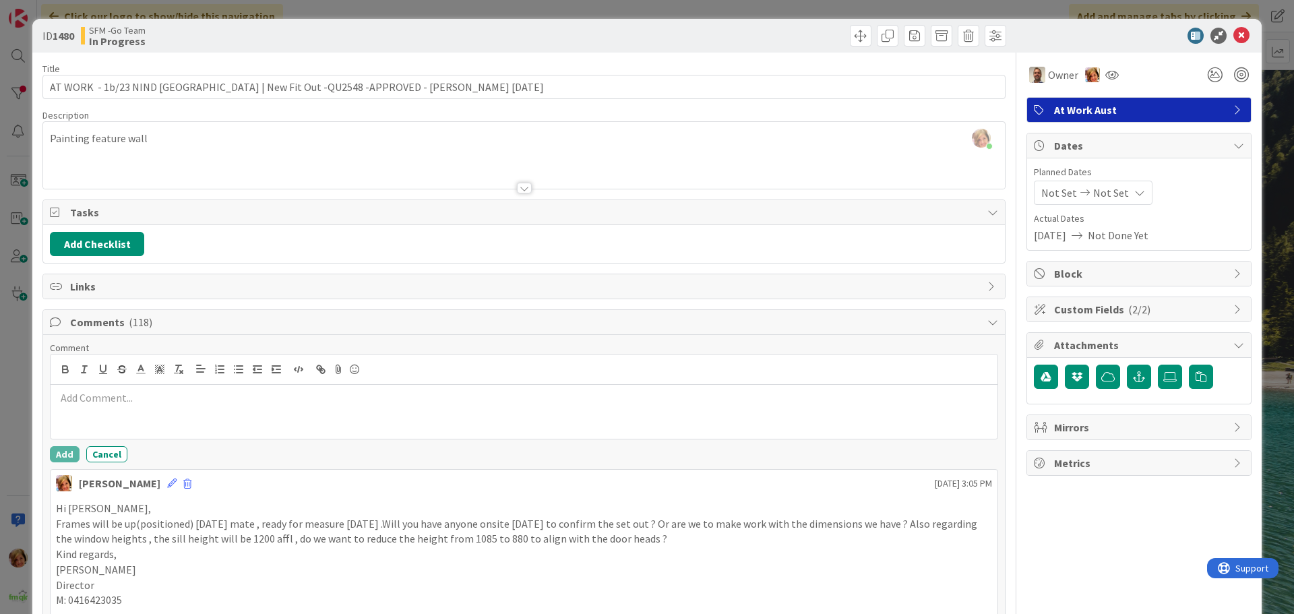
click at [117, 398] on p at bounding box center [524, 398] width 936 height 16
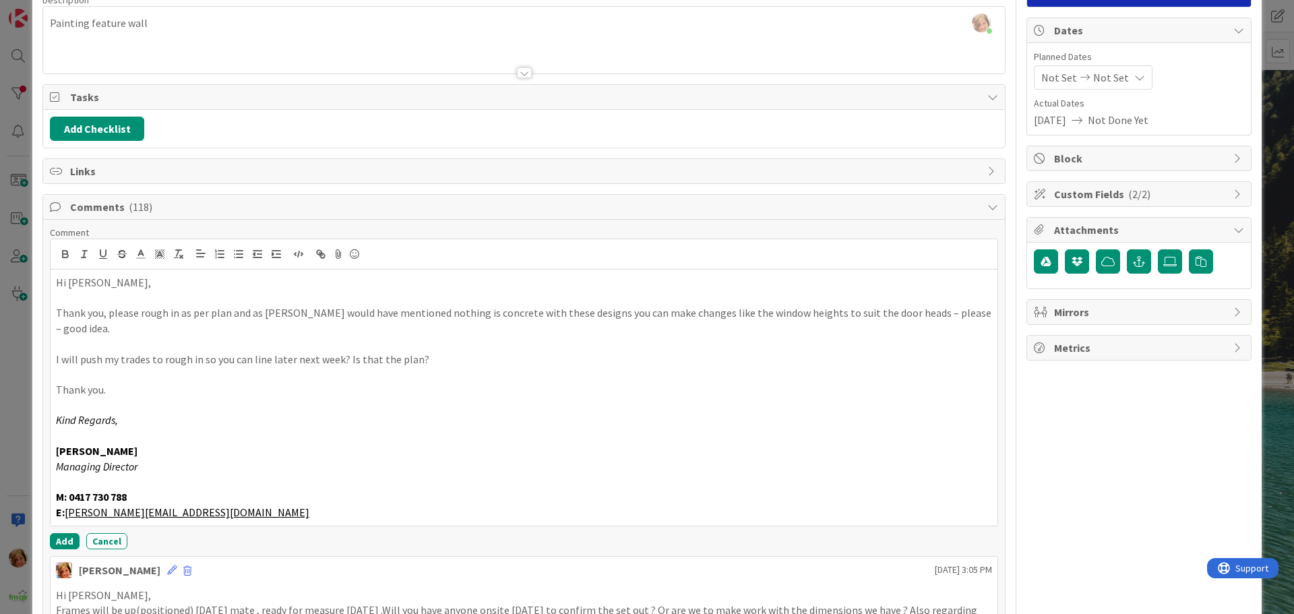
scroll to position [274, 0]
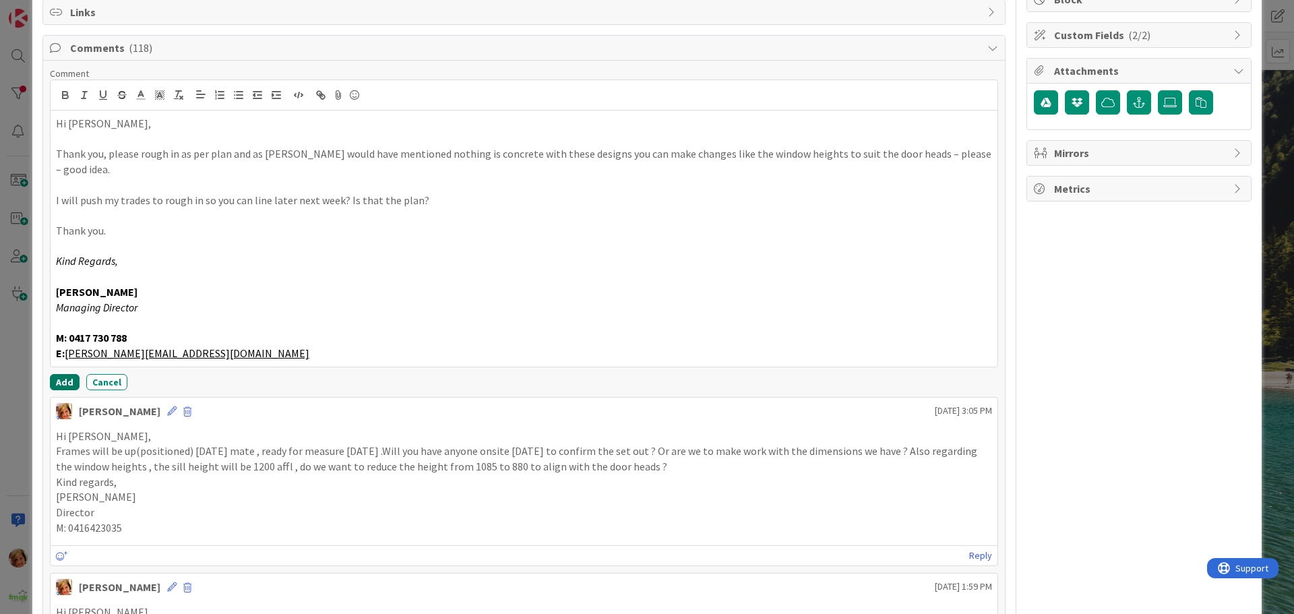
click at [63, 374] on button "Add" at bounding box center [65, 382] width 30 height 16
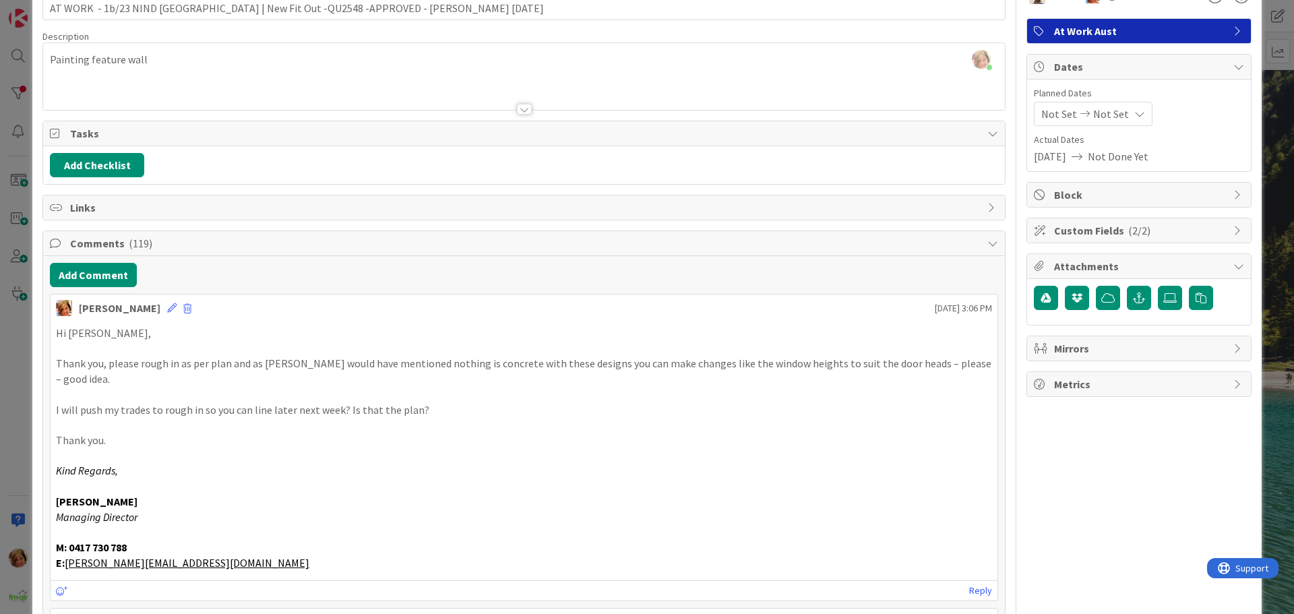
scroll to position [72, 0]
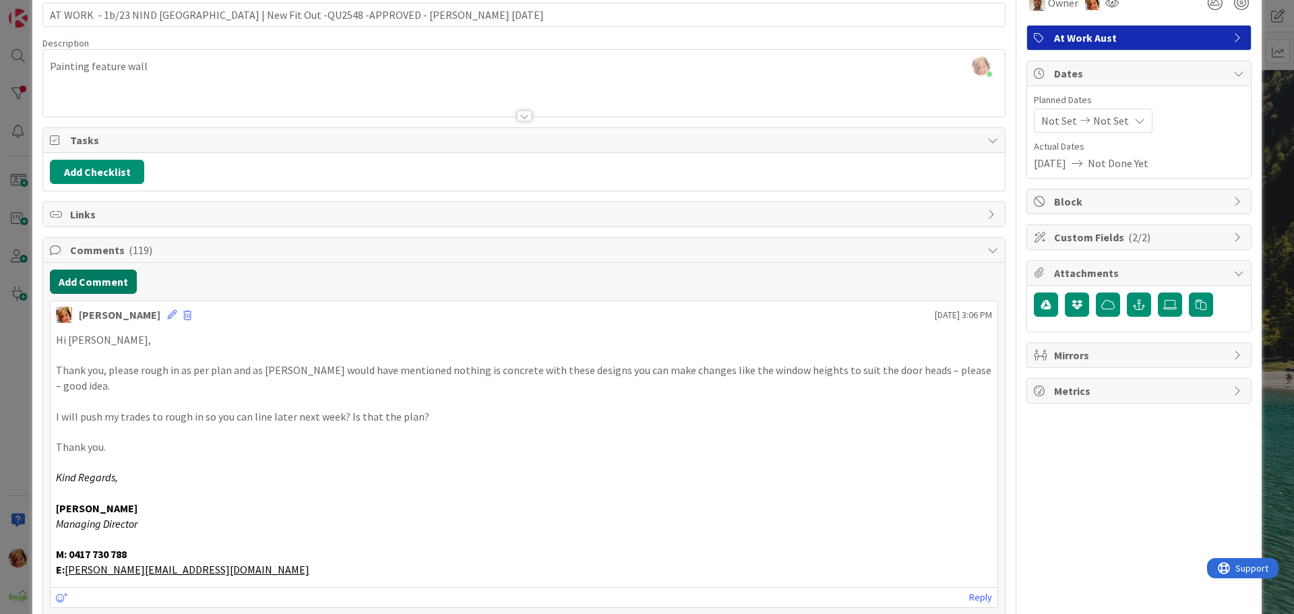
click at [86, 283] on button "Add Comment" at bounding box center [93, 282] width 87 height 24
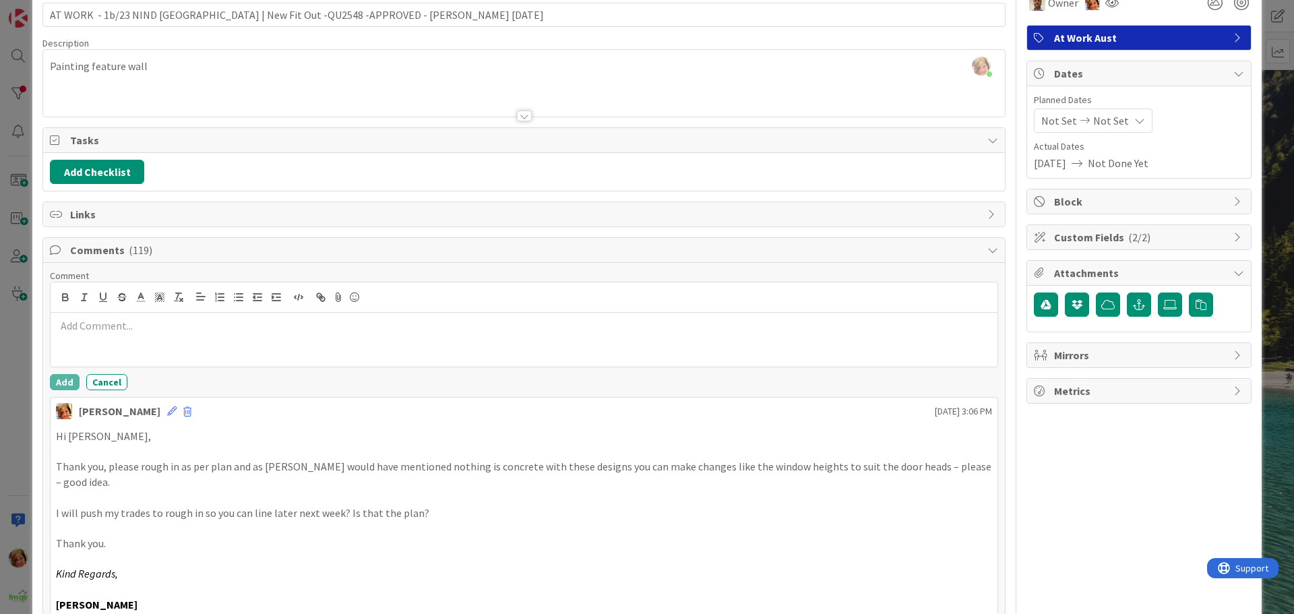
drag, startPoint x: 113, startPoint y: 330, endPoint x: 113, endPoint y: 337, distance: 7.4
click at [113, 336] on div at bounding box center [524, 340] width 947 height 54
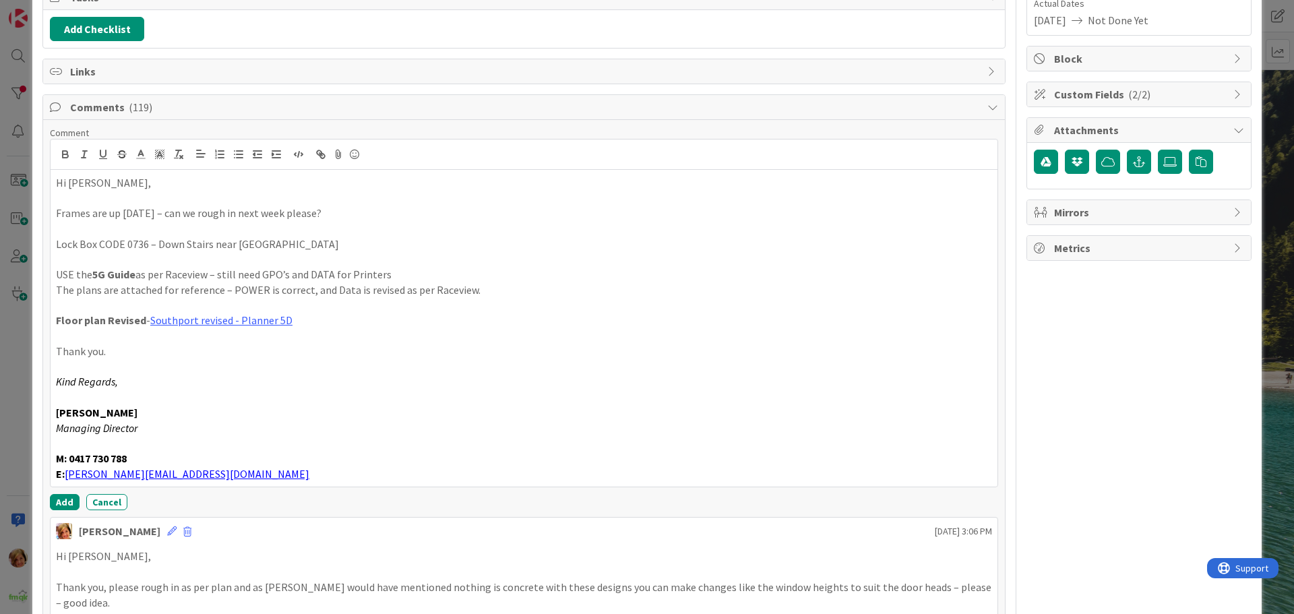
scroll to position [216, 0]
click at [62, 501] on button "Add" at bounding box center [65, 501] width 30 height 16
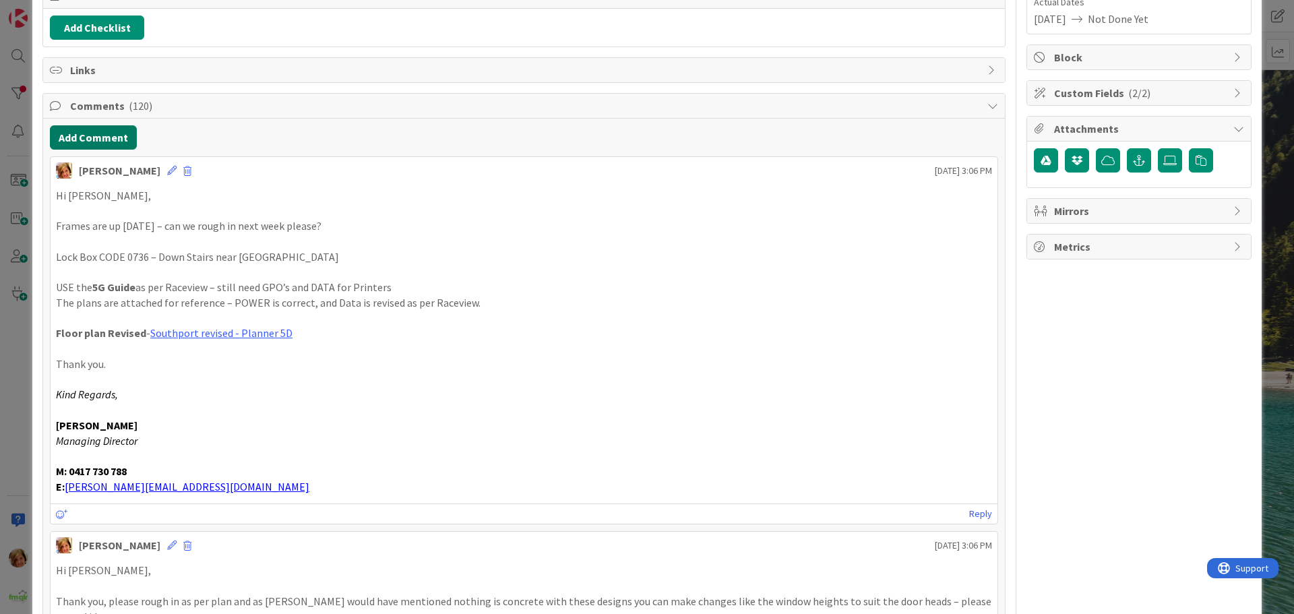
click at [99, 135] on button "Add Comment" at bounding box center [93, 137] width 87 height 24
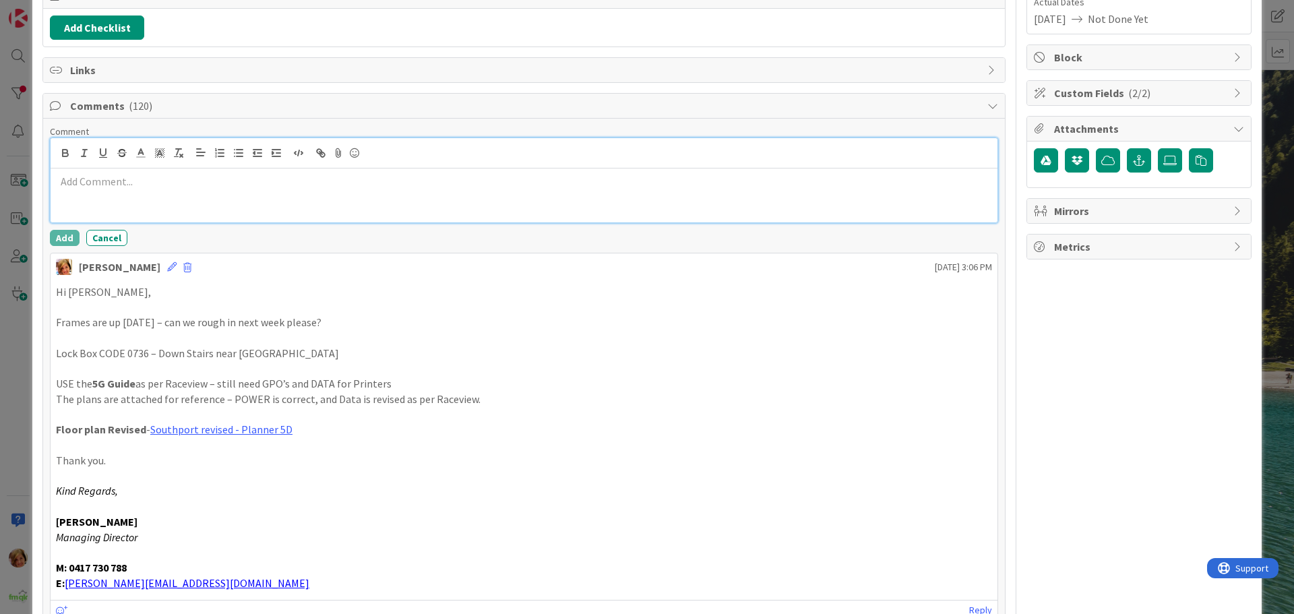
click at [144, 192] on div at bounding box center [524, 196] width 947 height 54
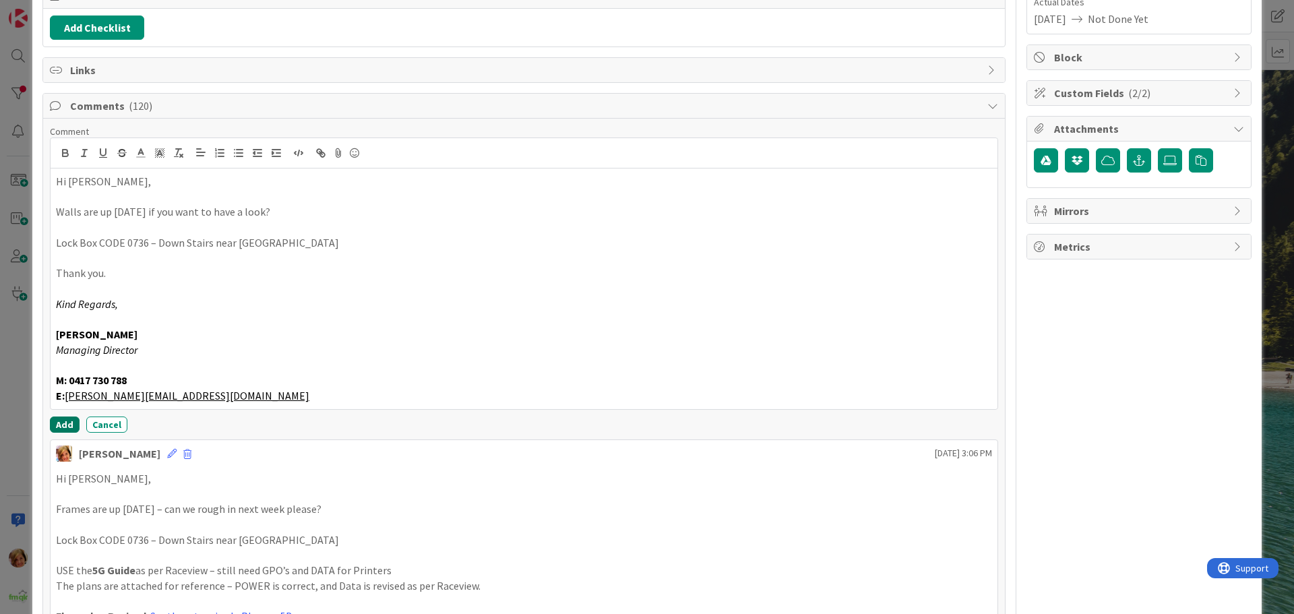
click at [57, 424] on button "Add" at bounding box center [65, 425] width 30 height 16
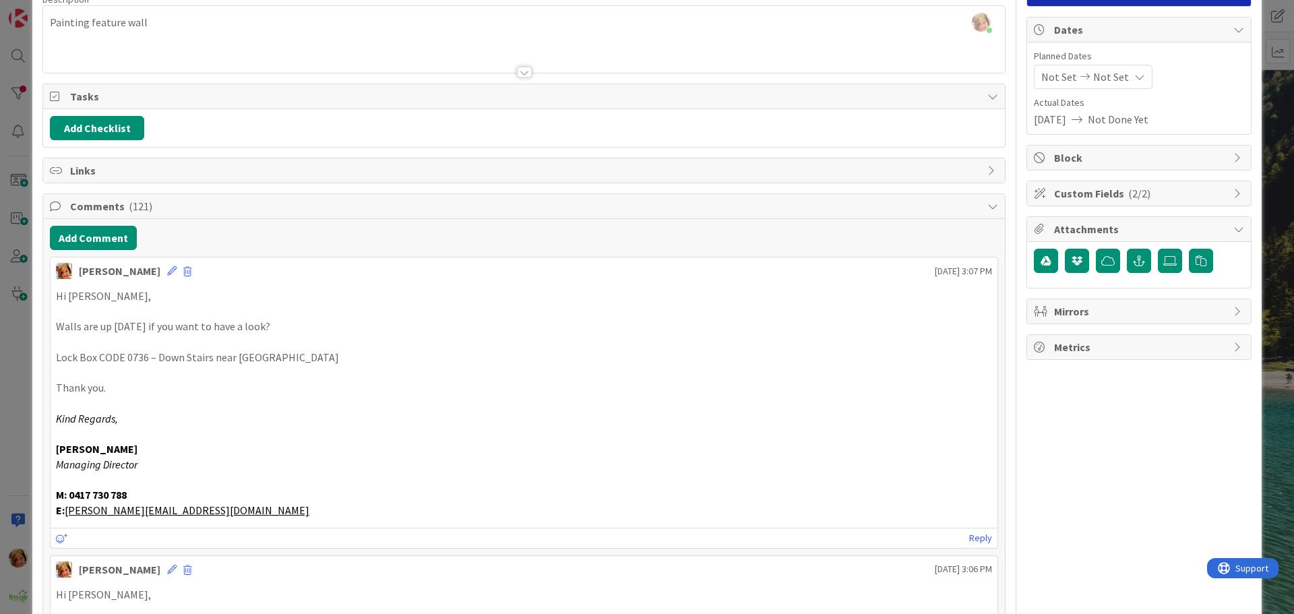
scroll to position [0, 0]
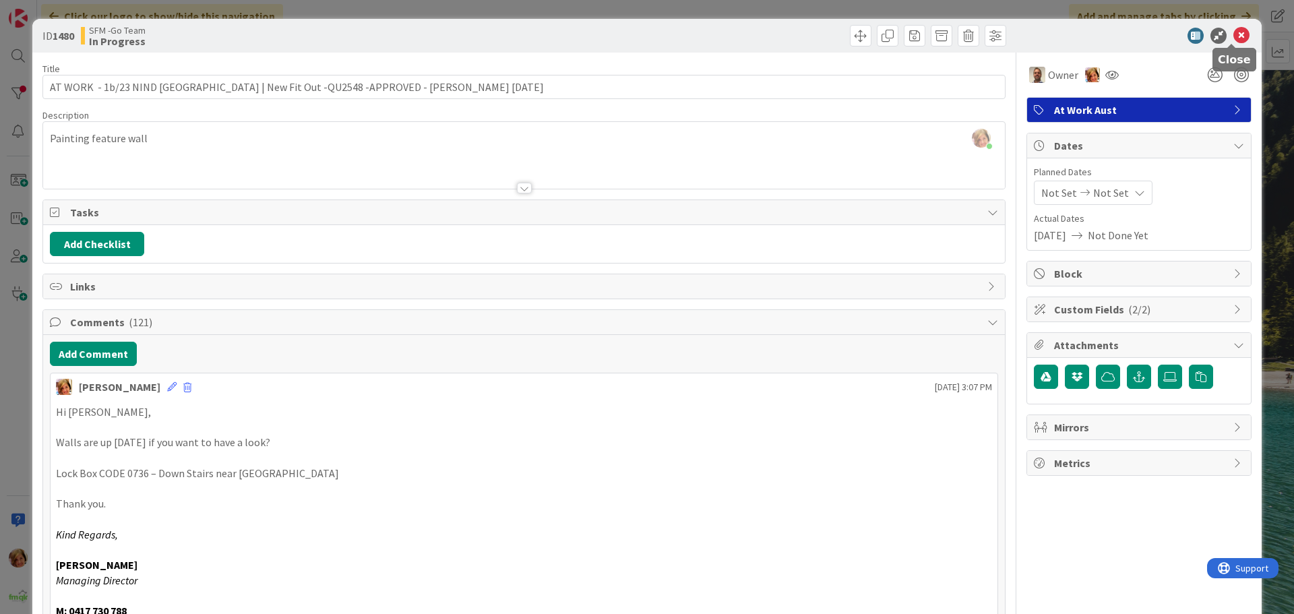
drag, startPoint x: 1234, startPoint y: 36, endPoint x: 748, endPoint y: 118, distance: 492.2
click at [1234, 36] on icon at bounding box center [1242, 36] width 16 height 16
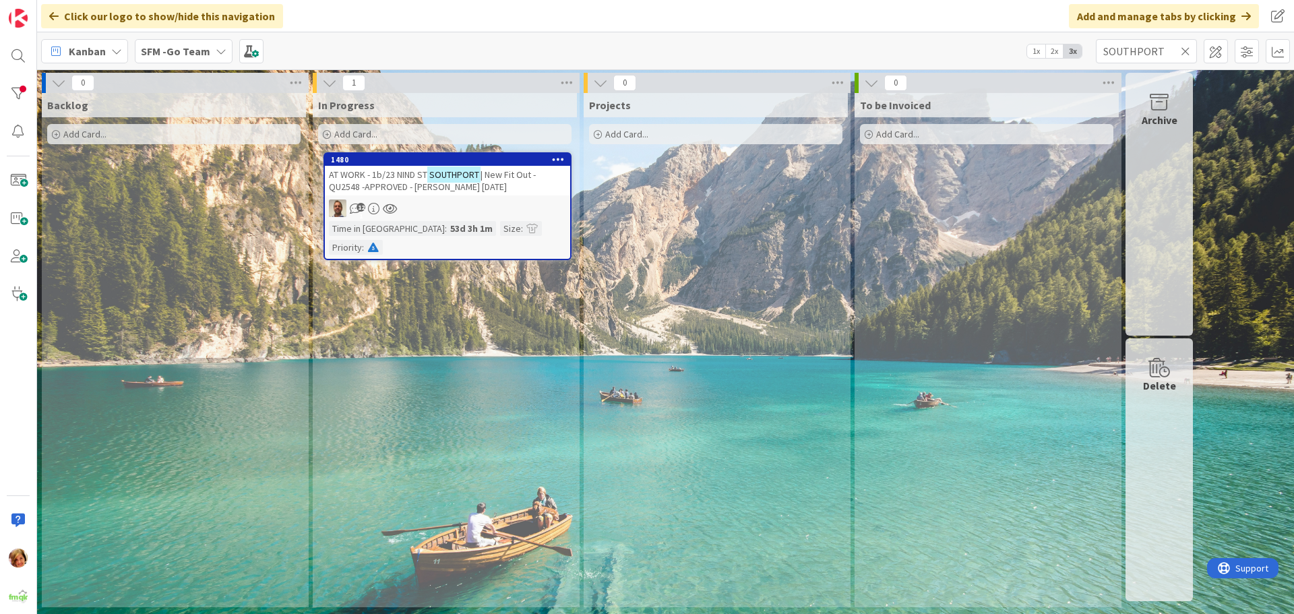
click at [1185, 49] on icon at bounding box center [1185, 51] width 9 height 12
click at [1185, 49] on input "text" at bounding box center [1146, 51] width 101 height 24
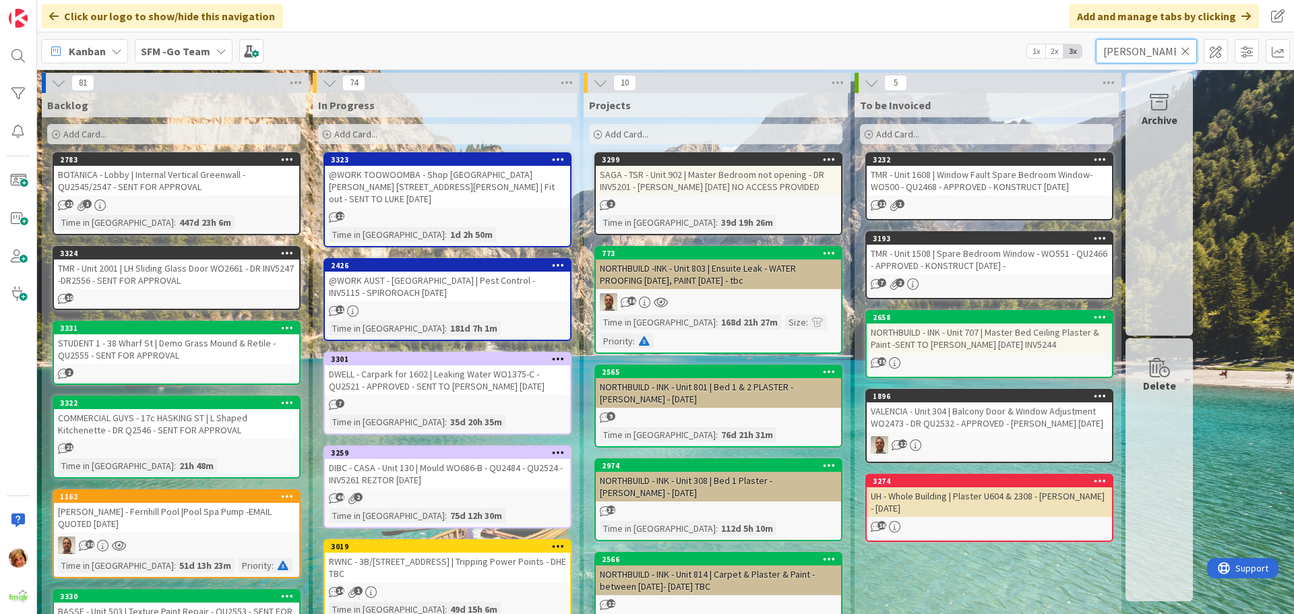
type input "[PERSON_NAME]"
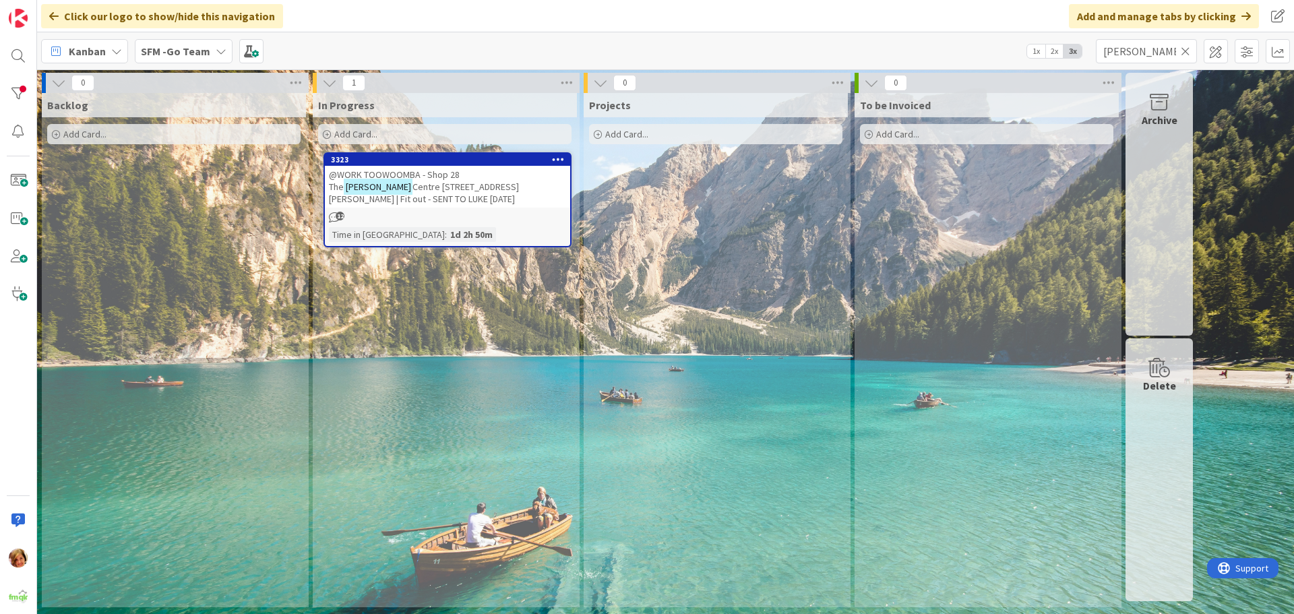
click at [432, 180] on span "@WORK TOOWOOMBA - Shop 28 The" at bounding box center [394, 181] width 131 height 24
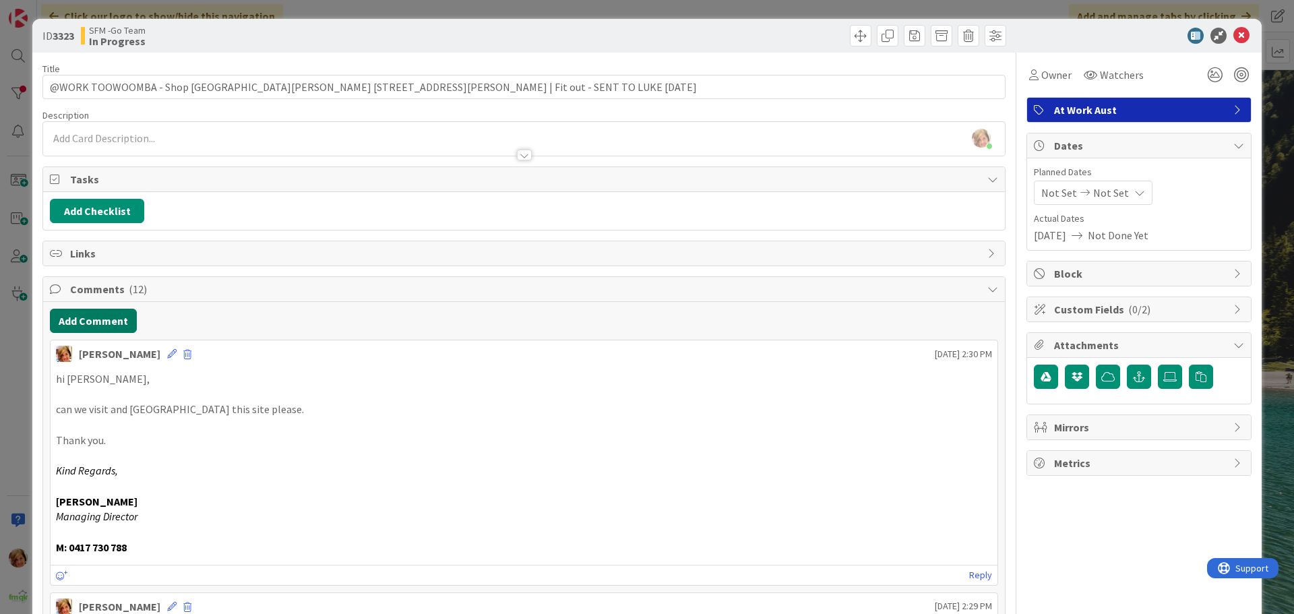
click at [110, 315] on button "Add Comment" at bounding box center [93, 321] width 87 height 24
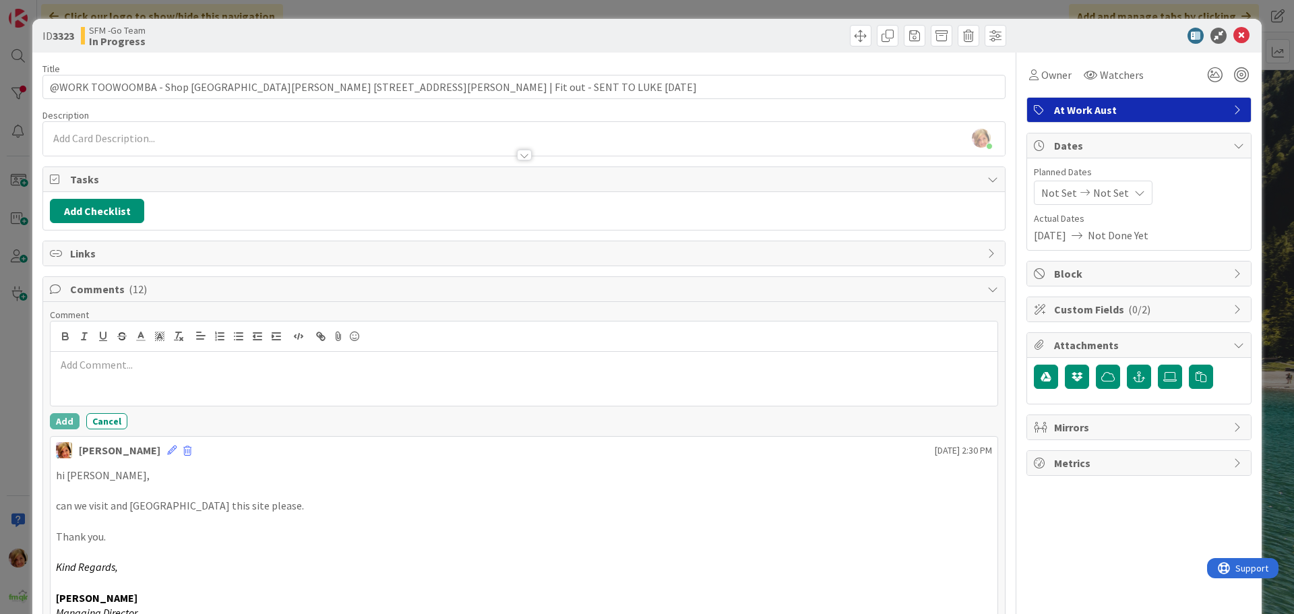
click at [179, 386] on div at bounding box center [524, 379] width 947 height 54
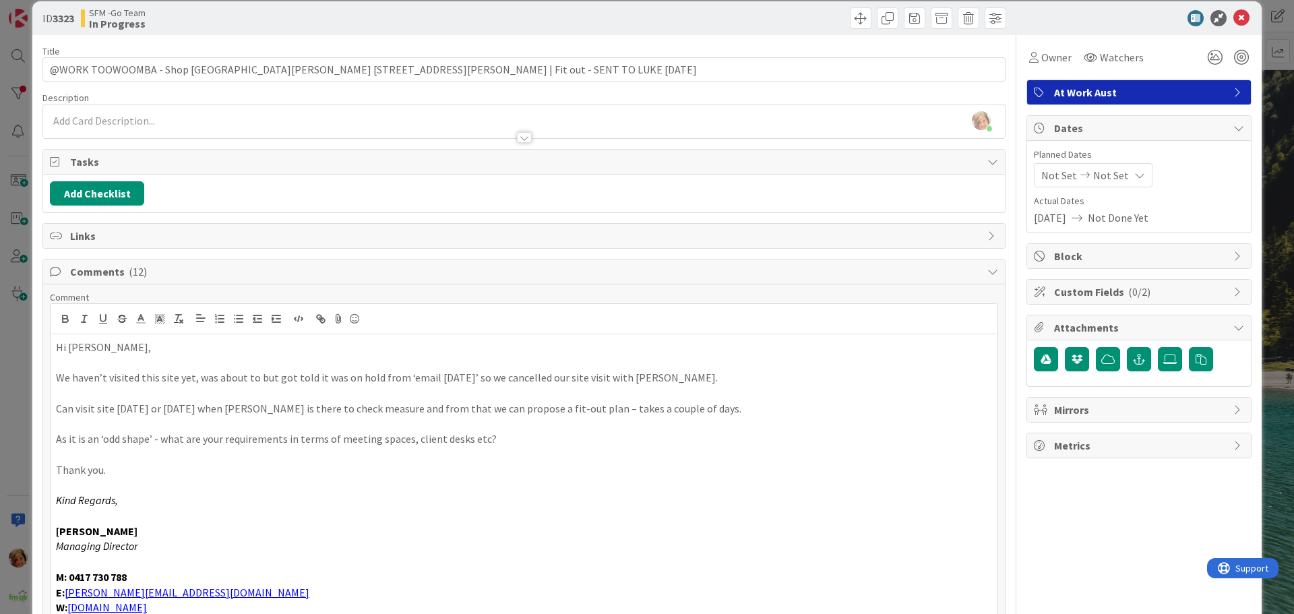
scroll to position [85, 0]
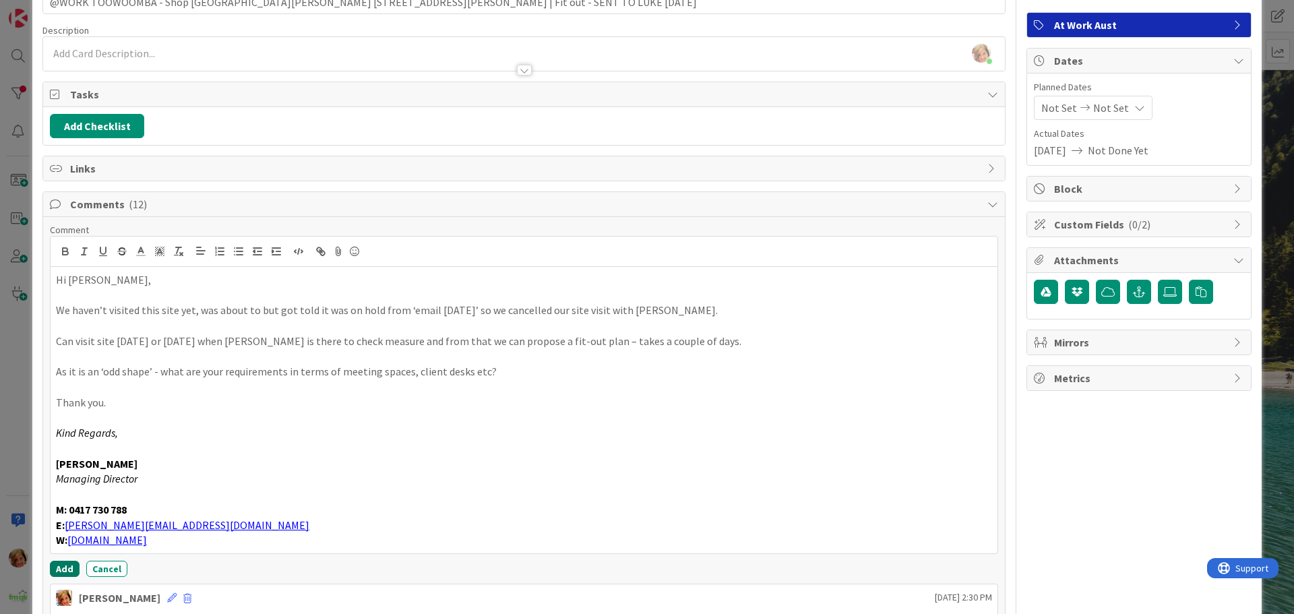
click at [67, 568] on button "Add" at bounding box center [65, 569] width 30 height 16
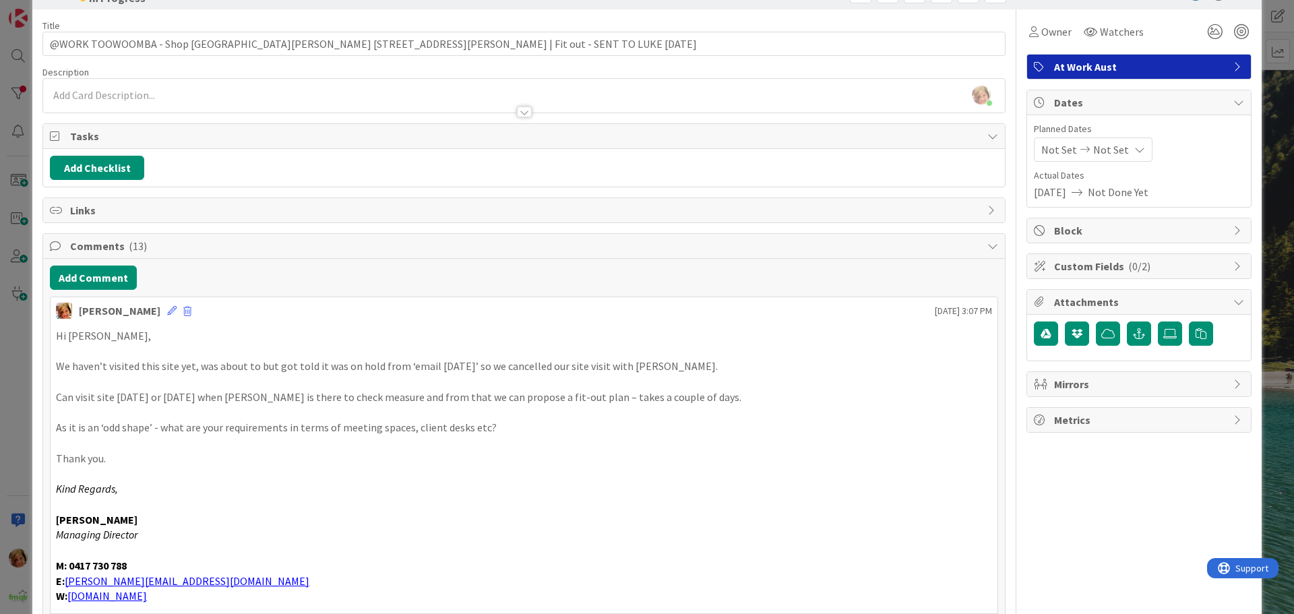
scroll to position [0, 0]
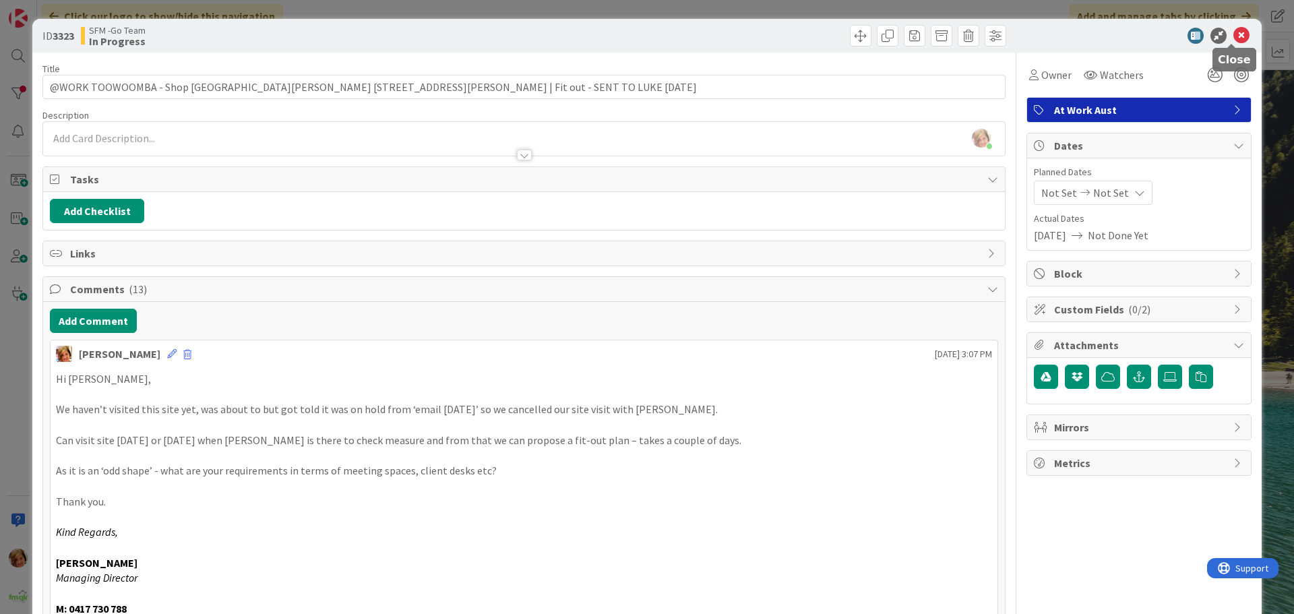
click at [1234, 30] on icon at bounding box center [1242, 36] width 16 height 16
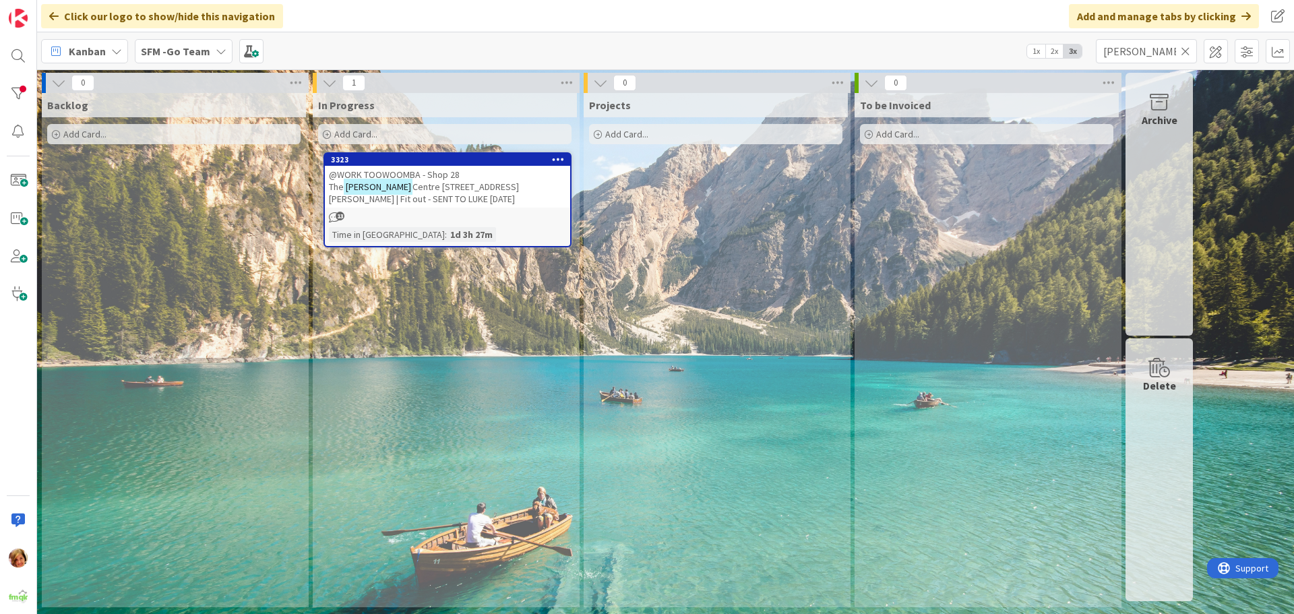
click at [1183, 49] on icon at bounding box center [1185, 51] width 9 height 12
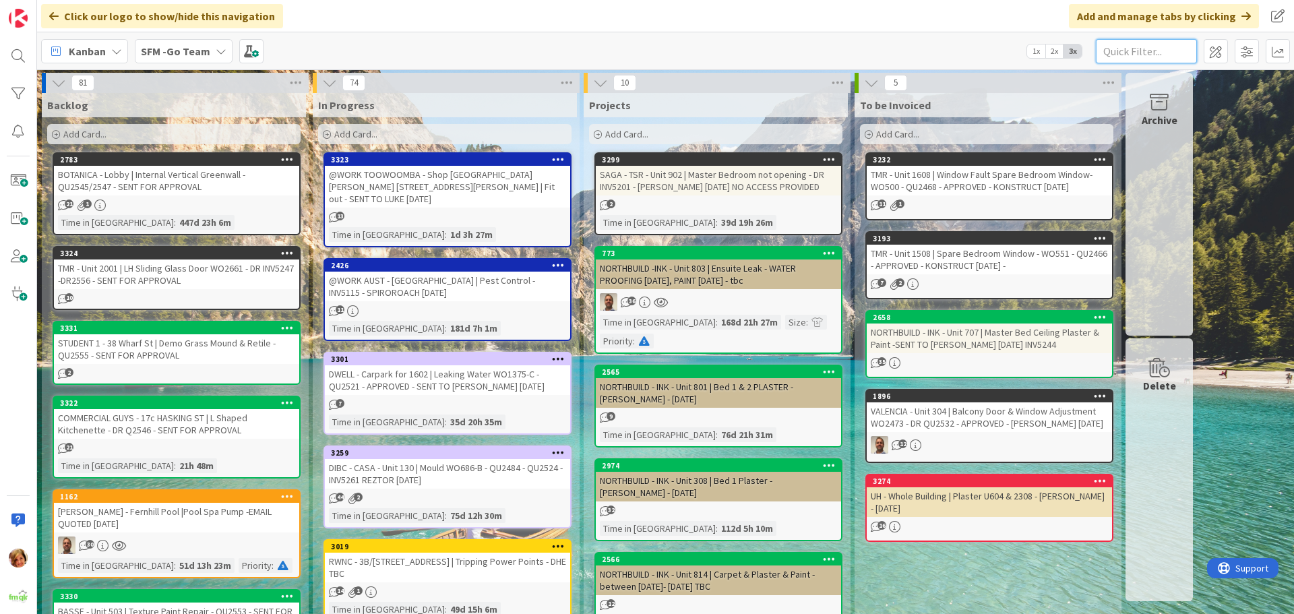
click at [1172, 50] on input "text" at bounding box center [1146, 51] width 101 height 24
type input "8"
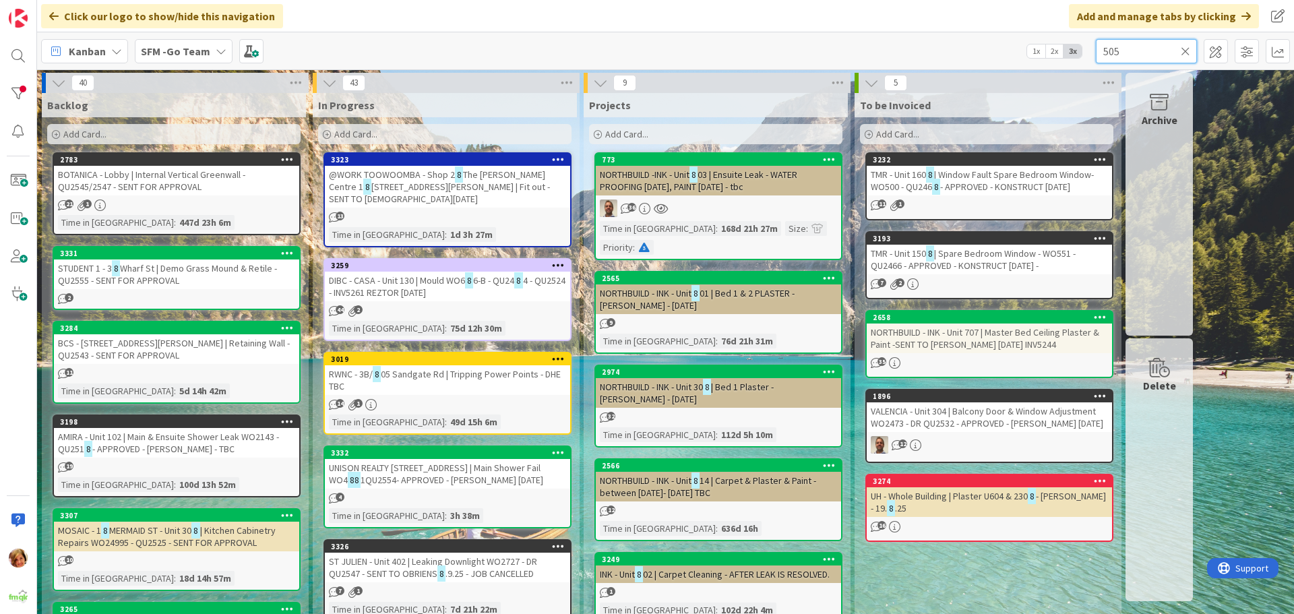
type input "505"
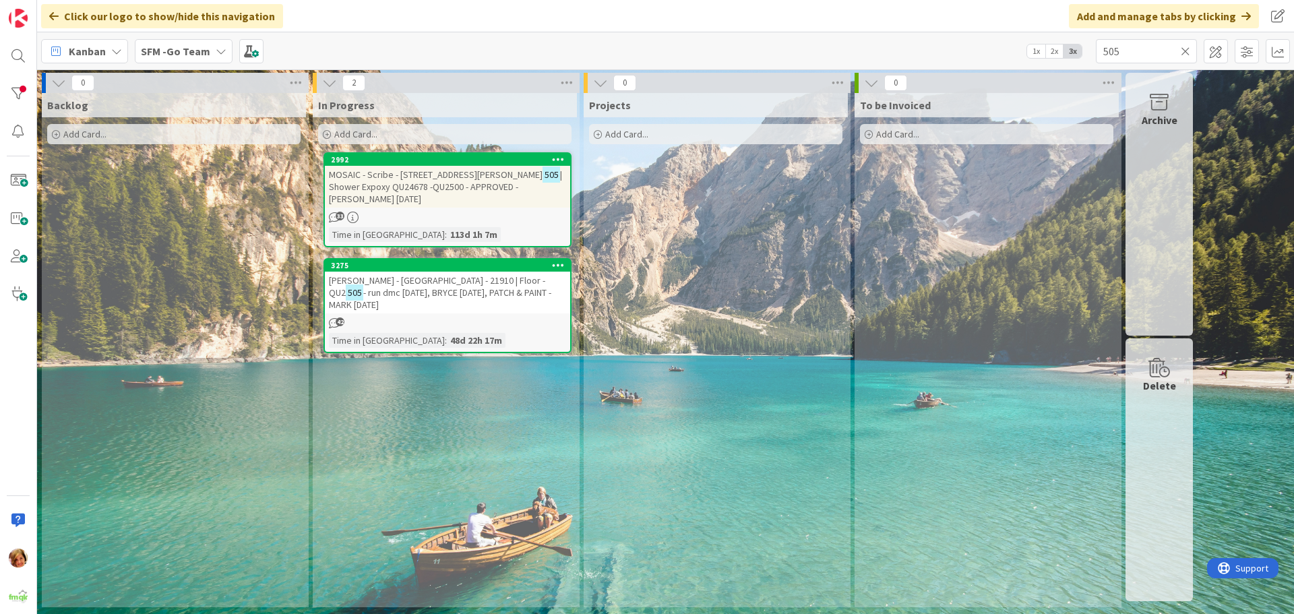
click at [442, 183] on span "| Shower Expoxy QU24678 -QU2500 - APPROVED - [PERSON_NAME] [DATE]" at bounding box center [445, 187] width 233 height 36
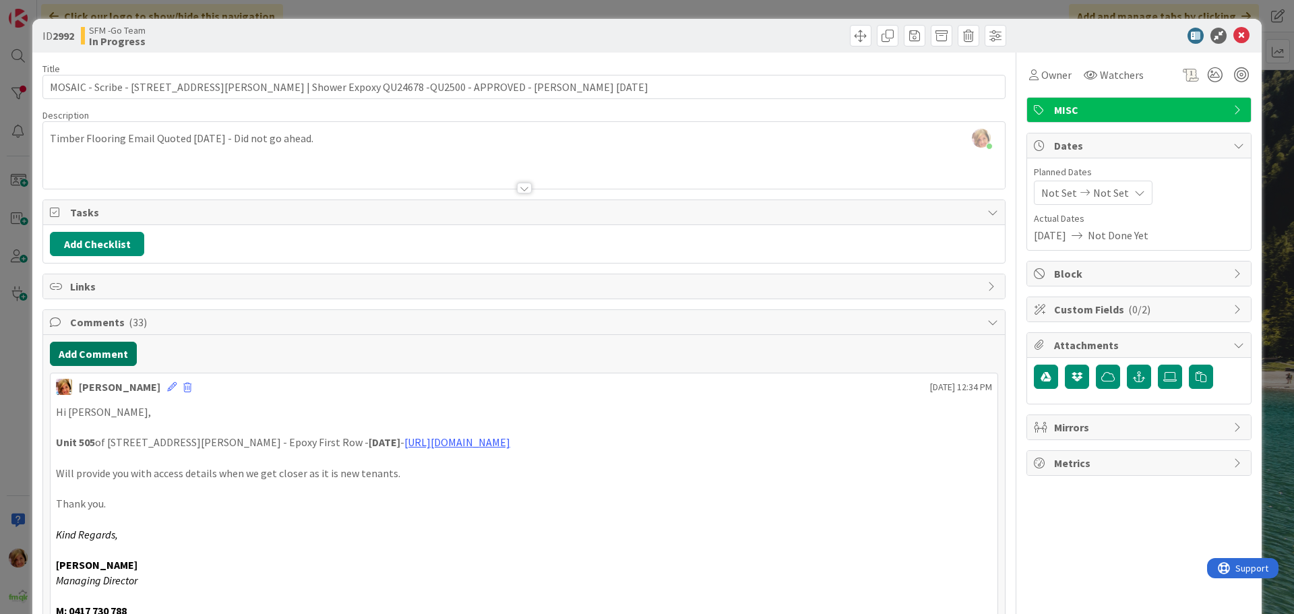
click at [96, 351] on button "Add Comment" at bounding box center [93, 354] width 87 height 24
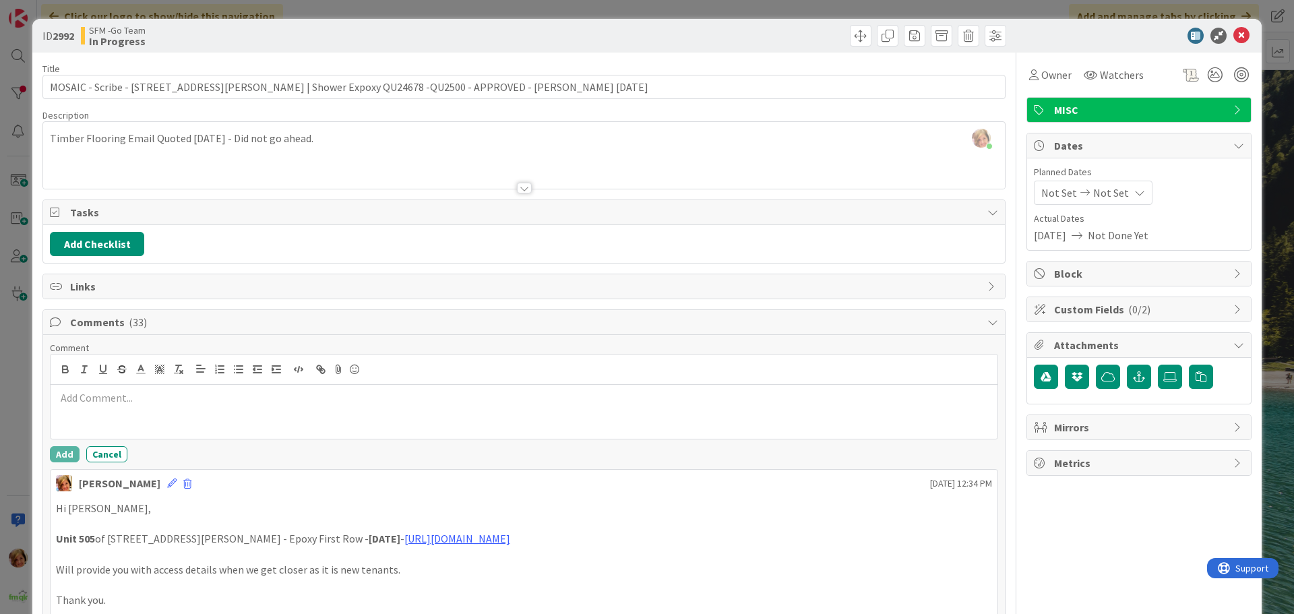
click at [177, 429] on div at bounding box center [524, 412] width 947 height 54
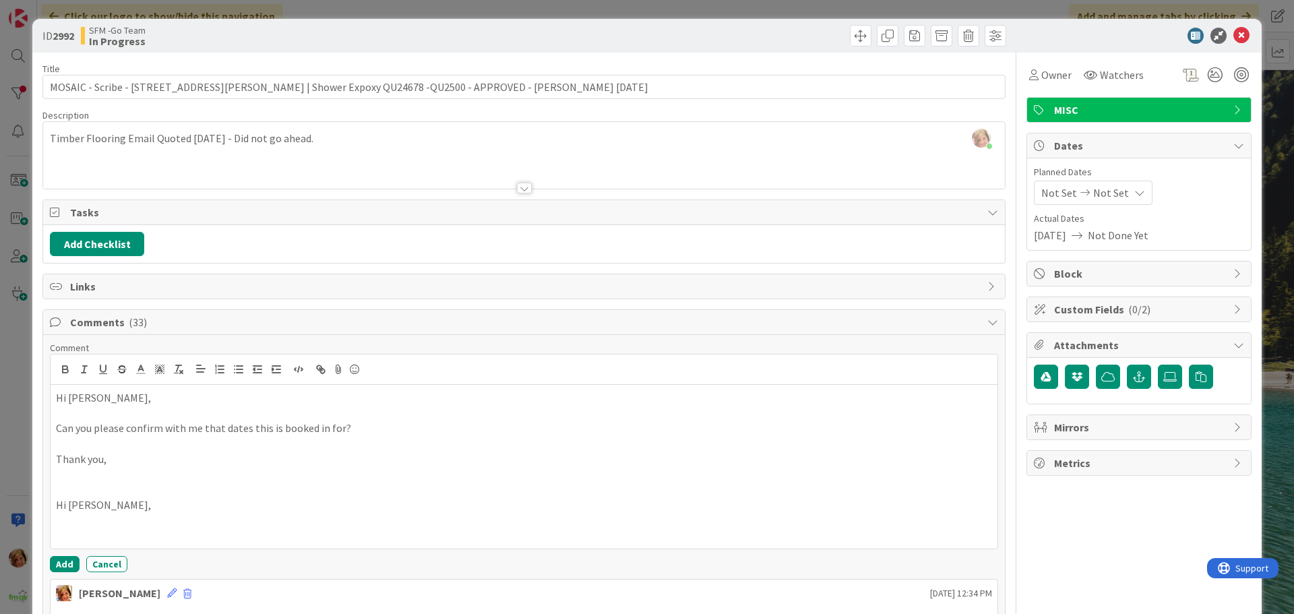
click at [65, 481] on p at bounding box center [524, 475] width 936 height 16
drag, startPoint x: 107, startPoint y: 511, endPoint x: 49, endPoint y: 506, distance: 58.2
click at [50, 506] on div "Hi [PERSON_NAME], Can you please confirm with me that dates this is booked in f…" at bounding box center [524, 451] width 948 height 195
click at [65, 562] on button "Add" at bounding box center [65, 564] width 30 height 16
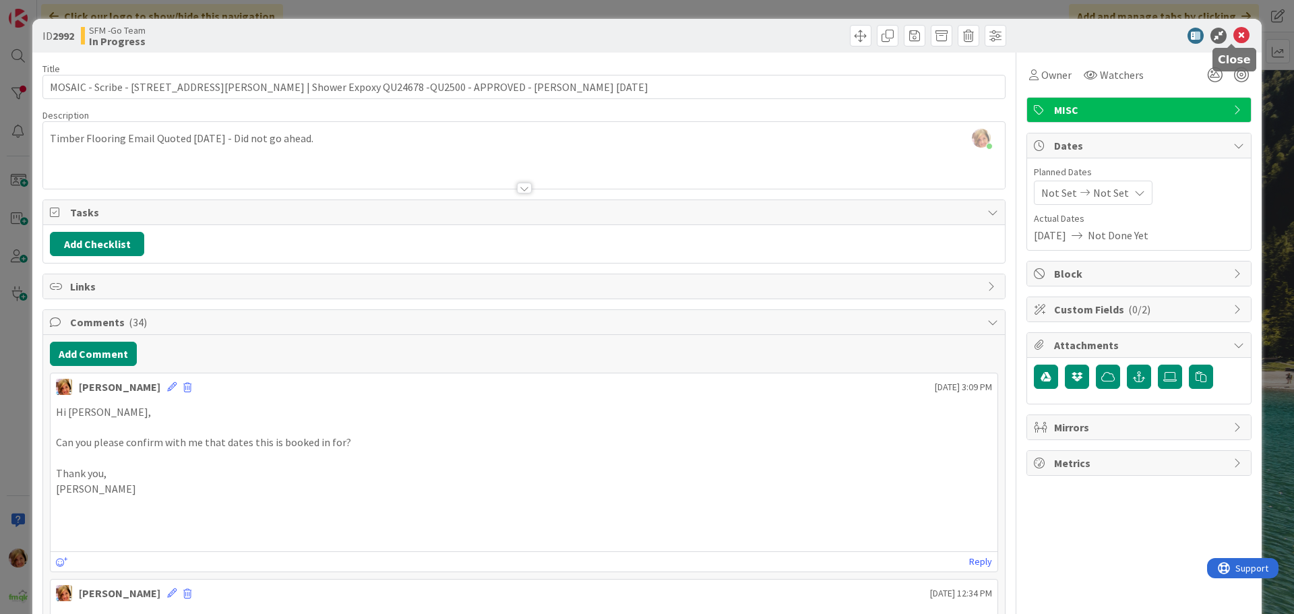
click at [1235, 38] on icon at bounding box center [1242, 36] width 16 height 16
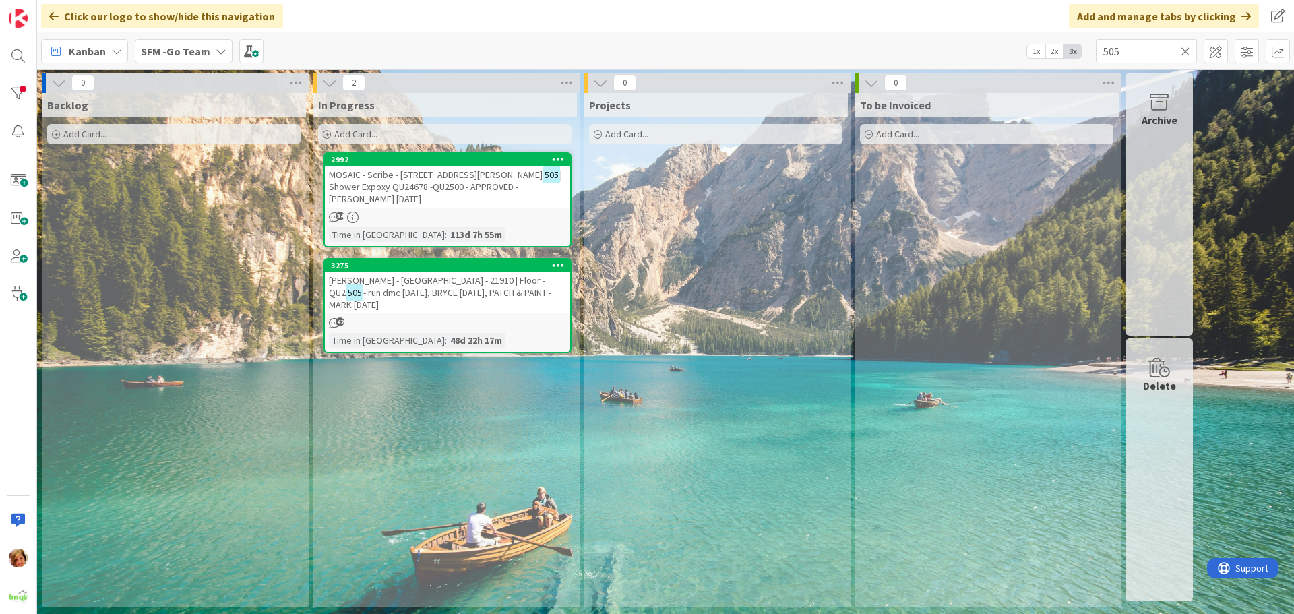
click at [435, 175] on span "MOSAIC - Scribe - [STREET_ADDRESS][PERSON_NAME]" at bounding box center [436, 175] width 214 height 12
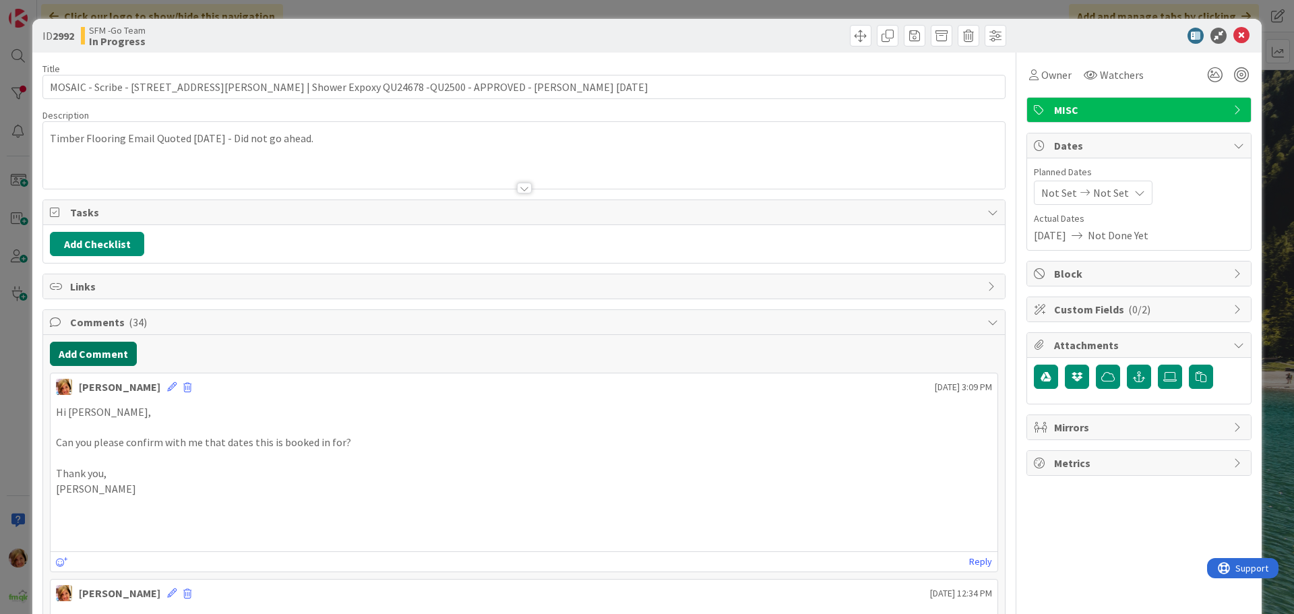
click at [113, 345] on button "Add Comment" at bounding box center [93, 354] width 87 height 24
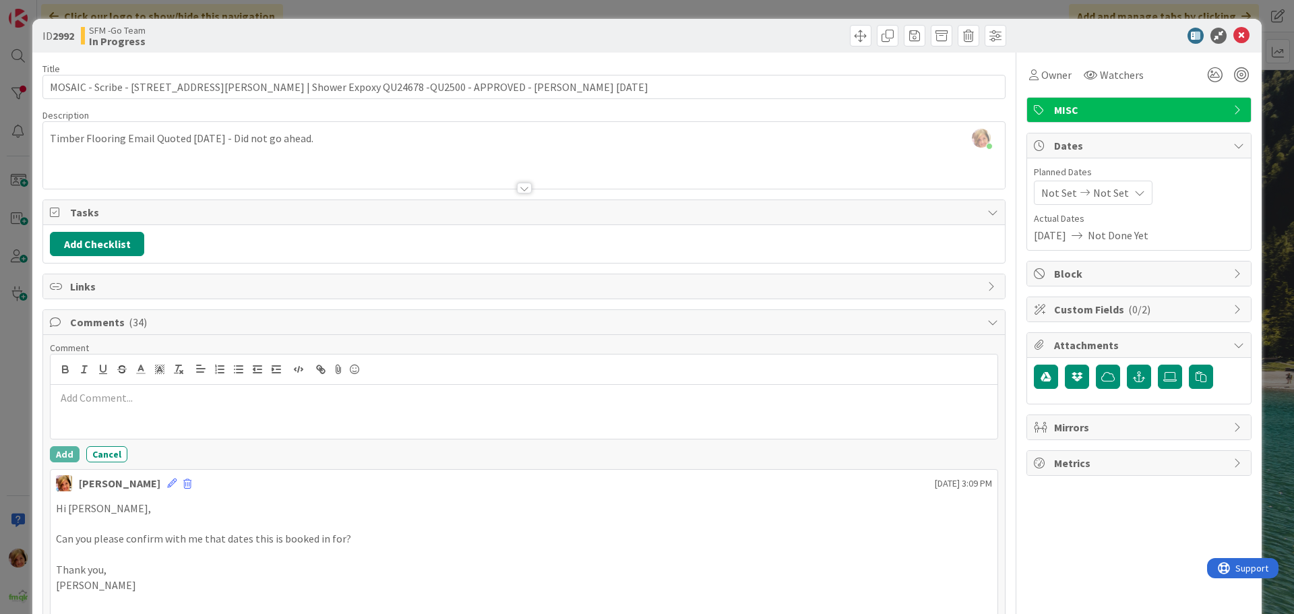
click at [123, 409] on div at bounding box center [524, 412] width 947 height 54
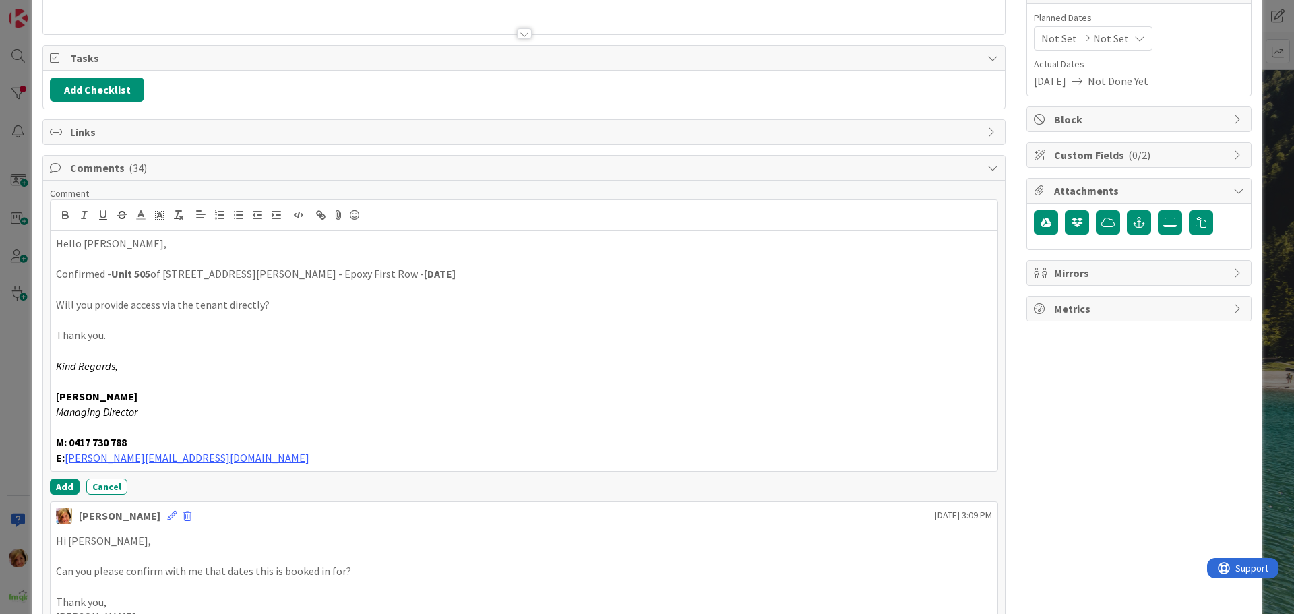
scroll to position [207, 0]
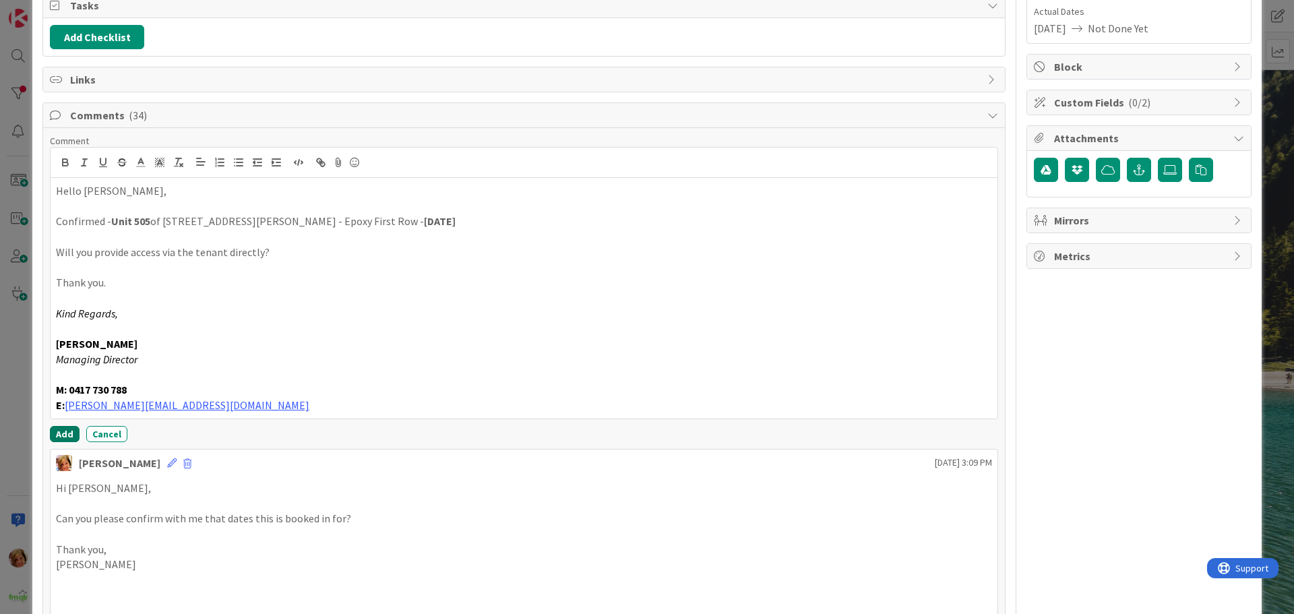
click at [61, 429] on button "Add" at bounding box center [65, 434] width 30 height 16
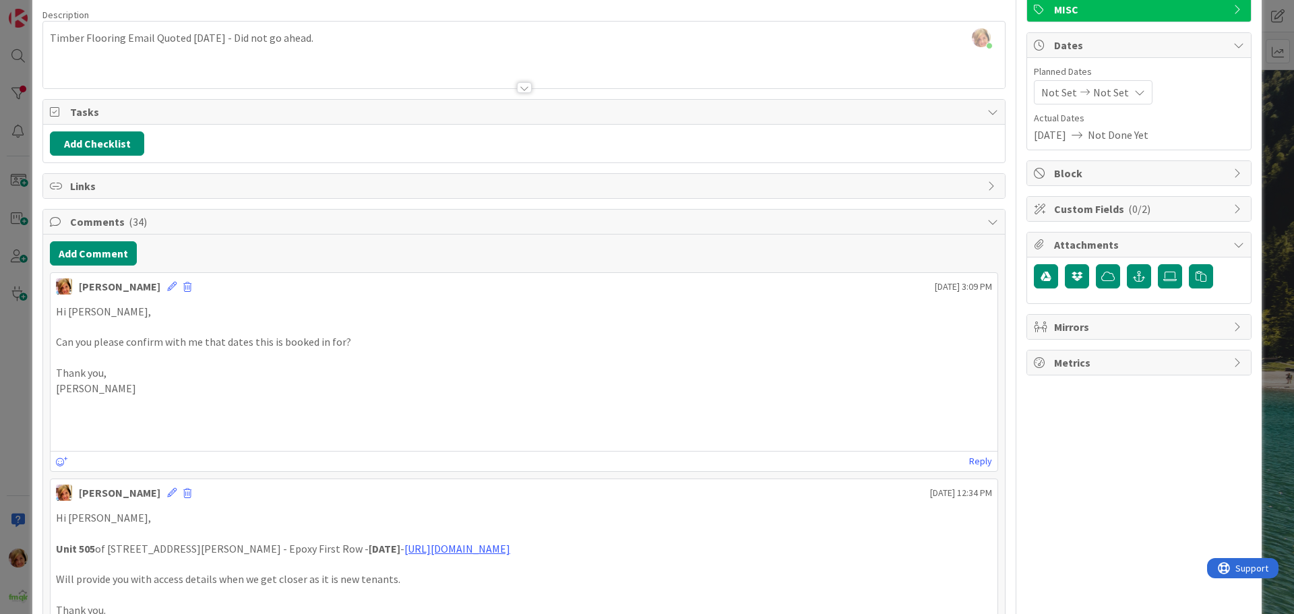
scroll to position [0, 0]
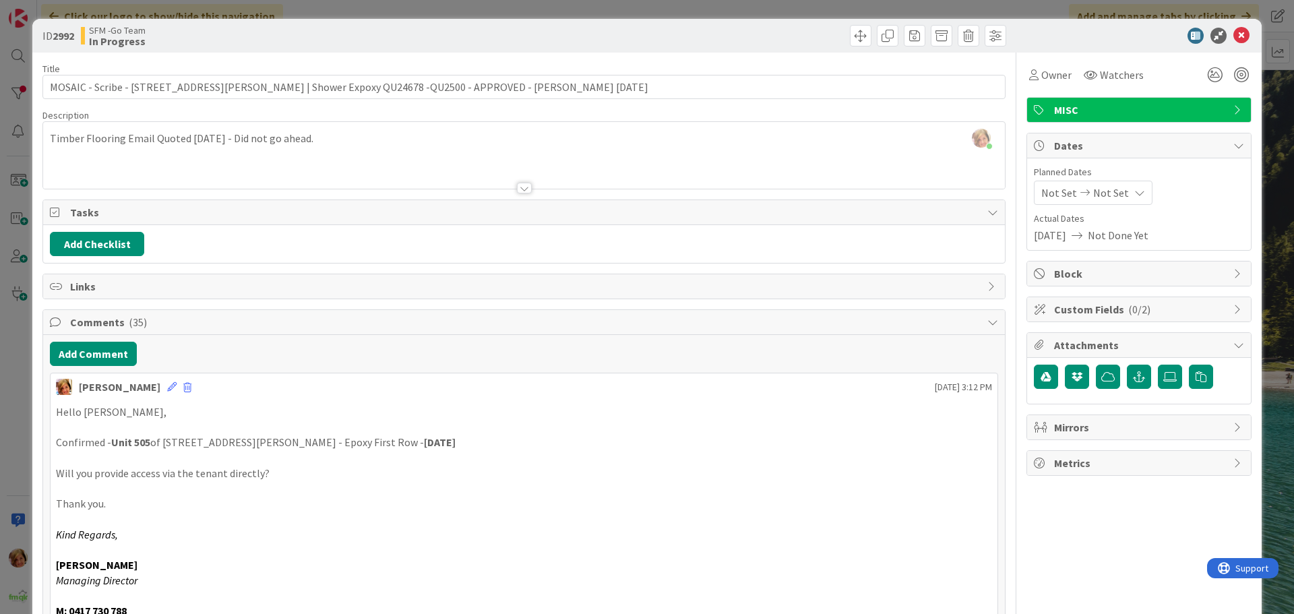
drag, startPoint x: 676, startPoint y: 46, endPoint x: 684, endPoint y: 44, distance: 7.5
click at [677, 46] on div at bounding box center [767, 36] width 479 height 22
click at [1234, 36] on icon at bounding box center [1242, 36] width 16 height 16
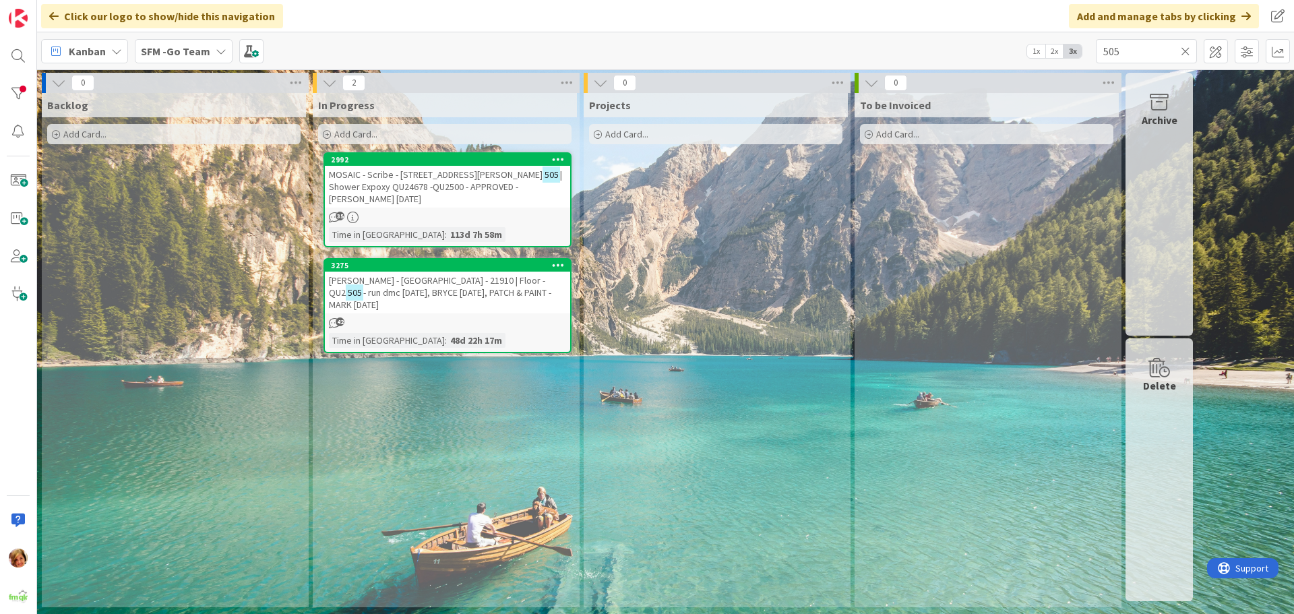
click at [1185, 51] on icon at bounding box center [1185, 51] width 9 height 12
